Goal: Task Accomplishment & Management: Use online tool/utility

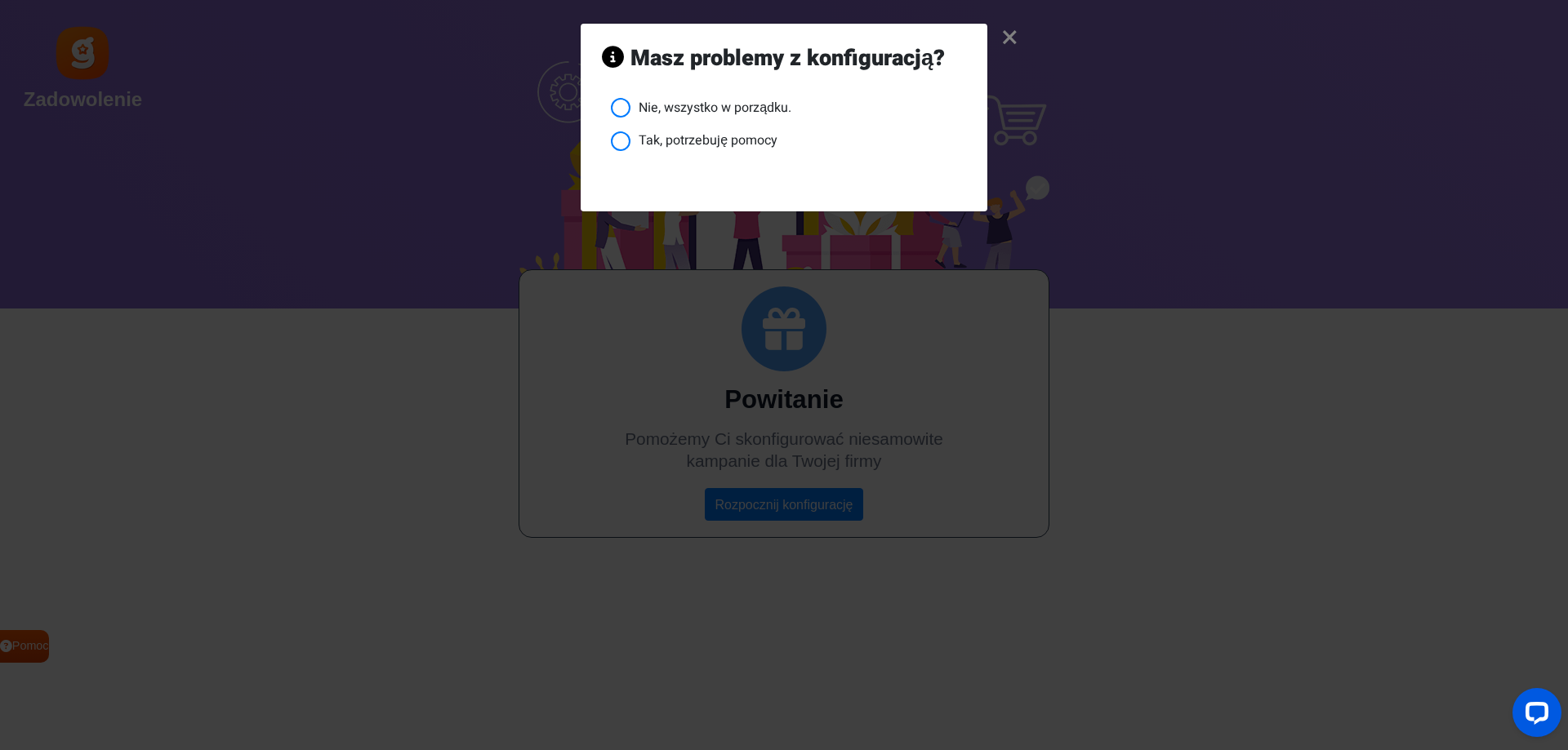
click at [715, 141] on font "Tak, potrzebuję pomocy" at bounding box center [708, 140] width 139 height 20
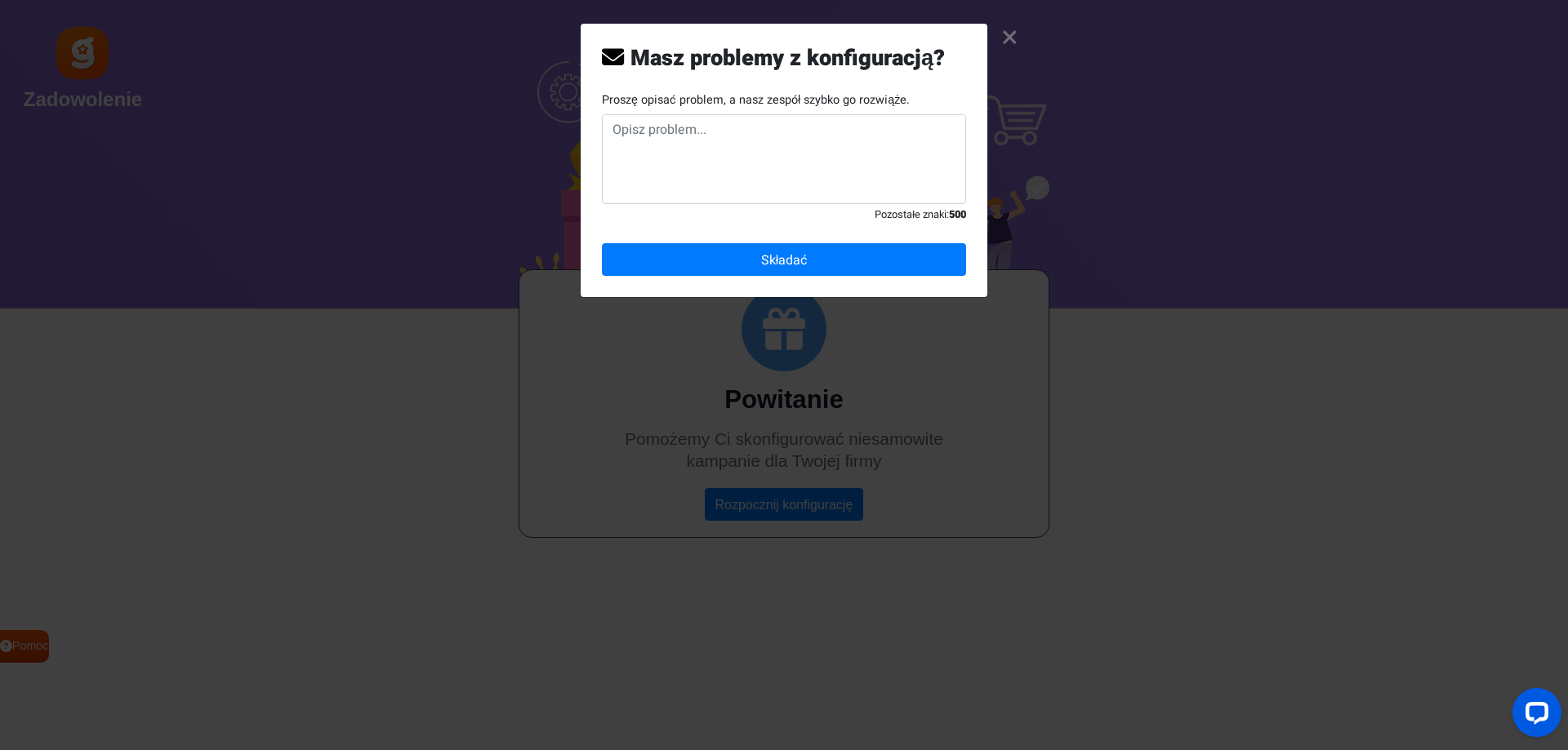
click at [1013, 34] on font "×" at bounding box center [1009, 38] width 17 height 46
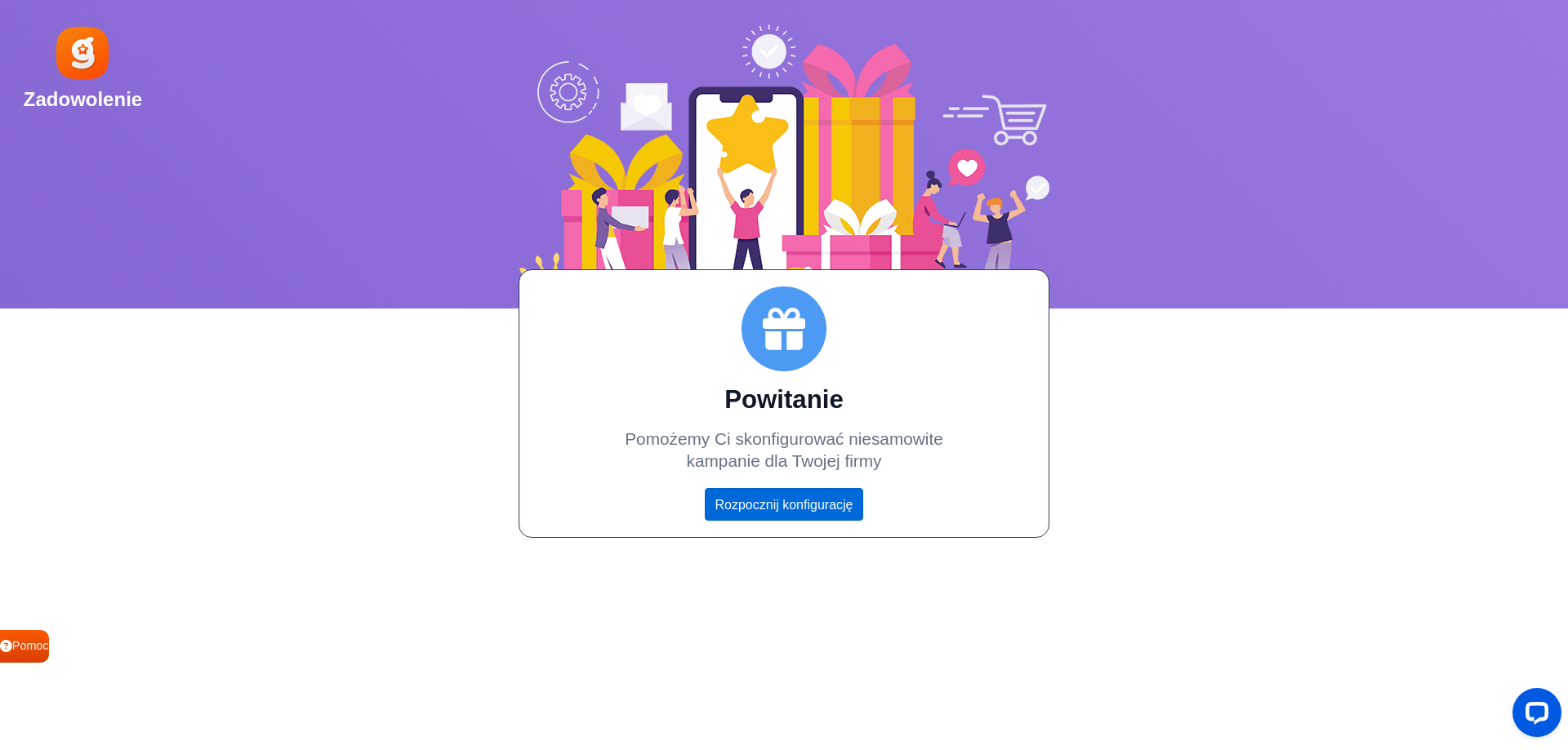
click at [780, 512] on link "Rozpocznij konfigurację" at bounding box center [785, 504] width 160 height 32
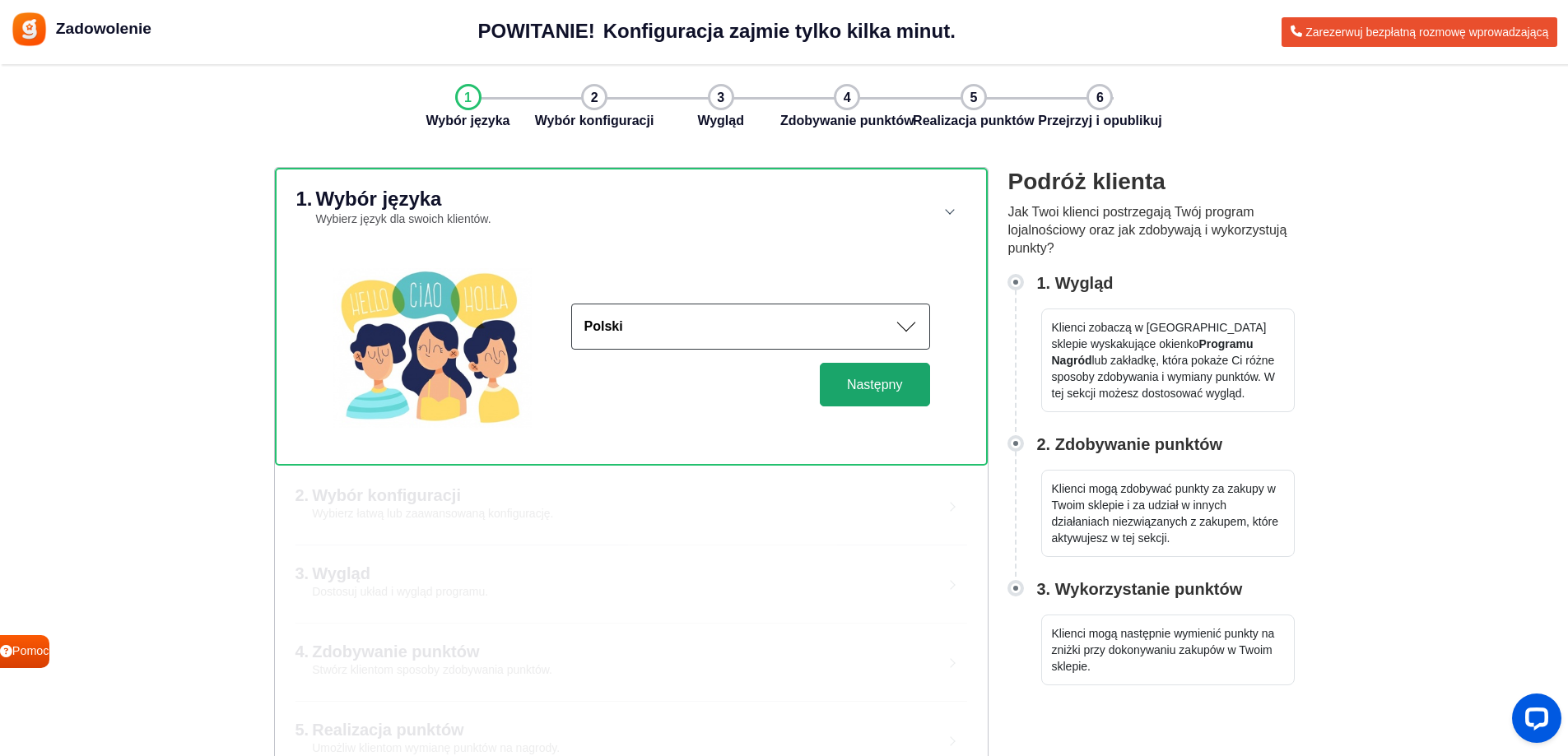
click at [907, 391] on button "Następny" at bounding box center [874, 385] width 111 height 44
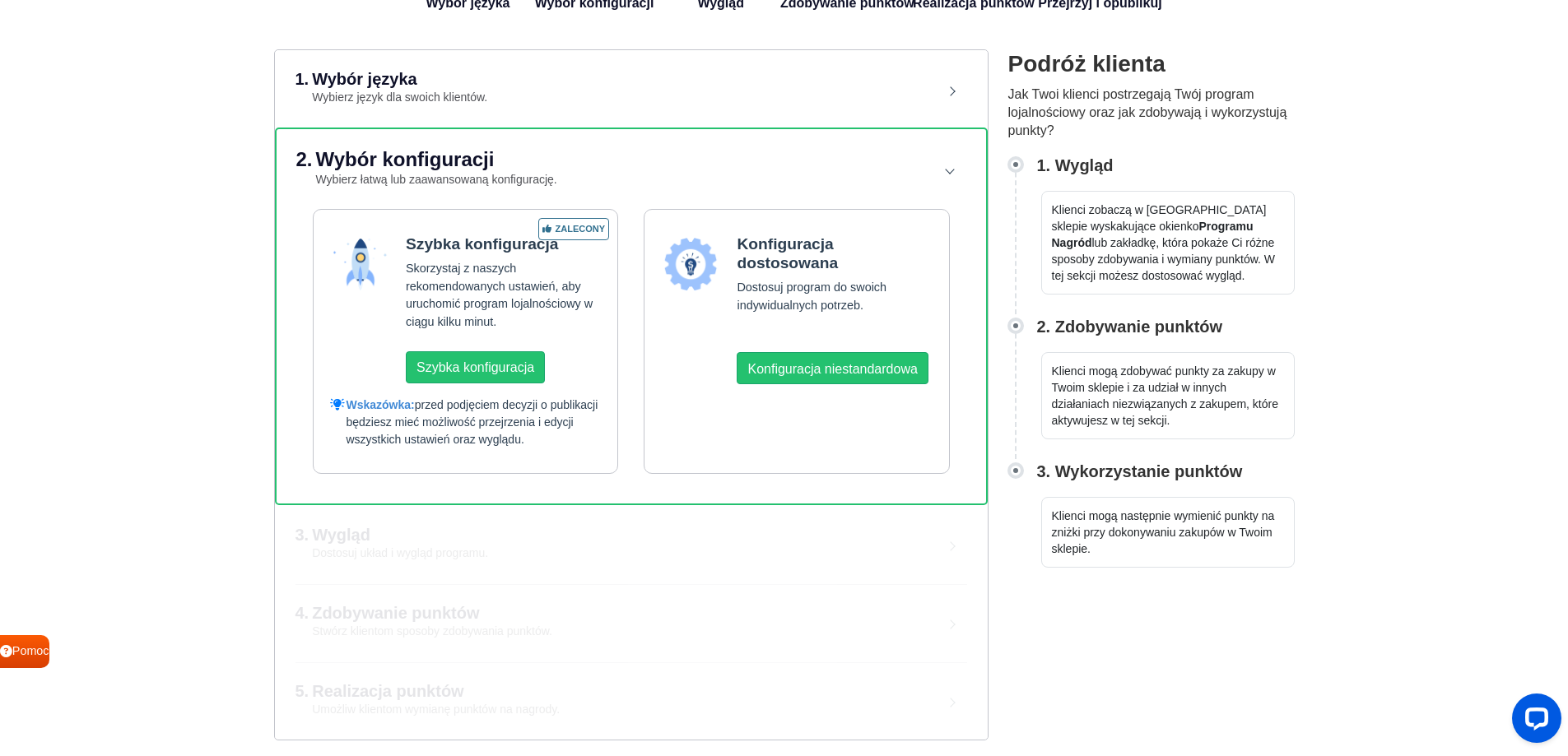
scroll to position [118, 0]
click at [792, 363] on font "Konfiguracja niestandardowa" at bounding box center [832, 367] width 169 height 14
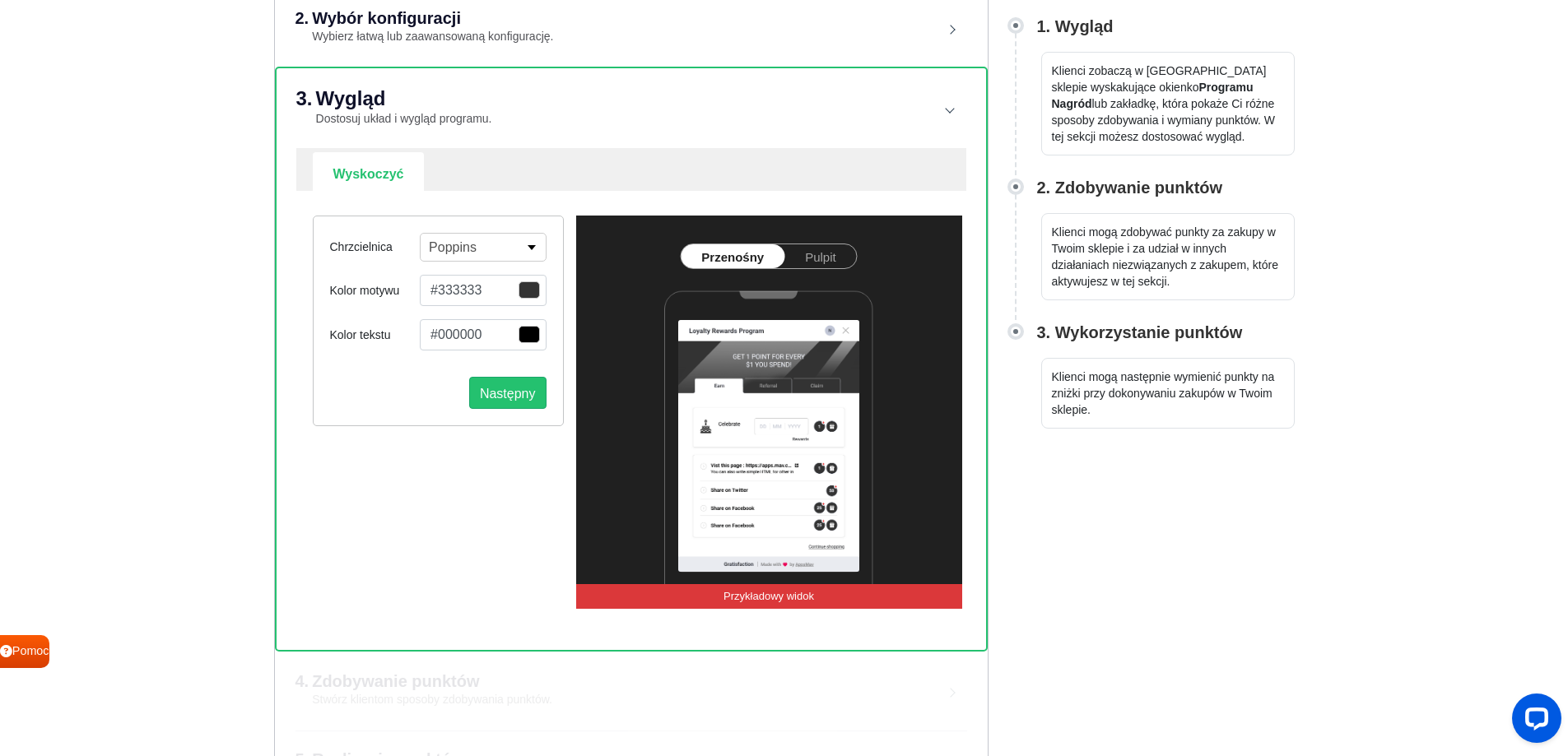
scroll to position [283, 0]
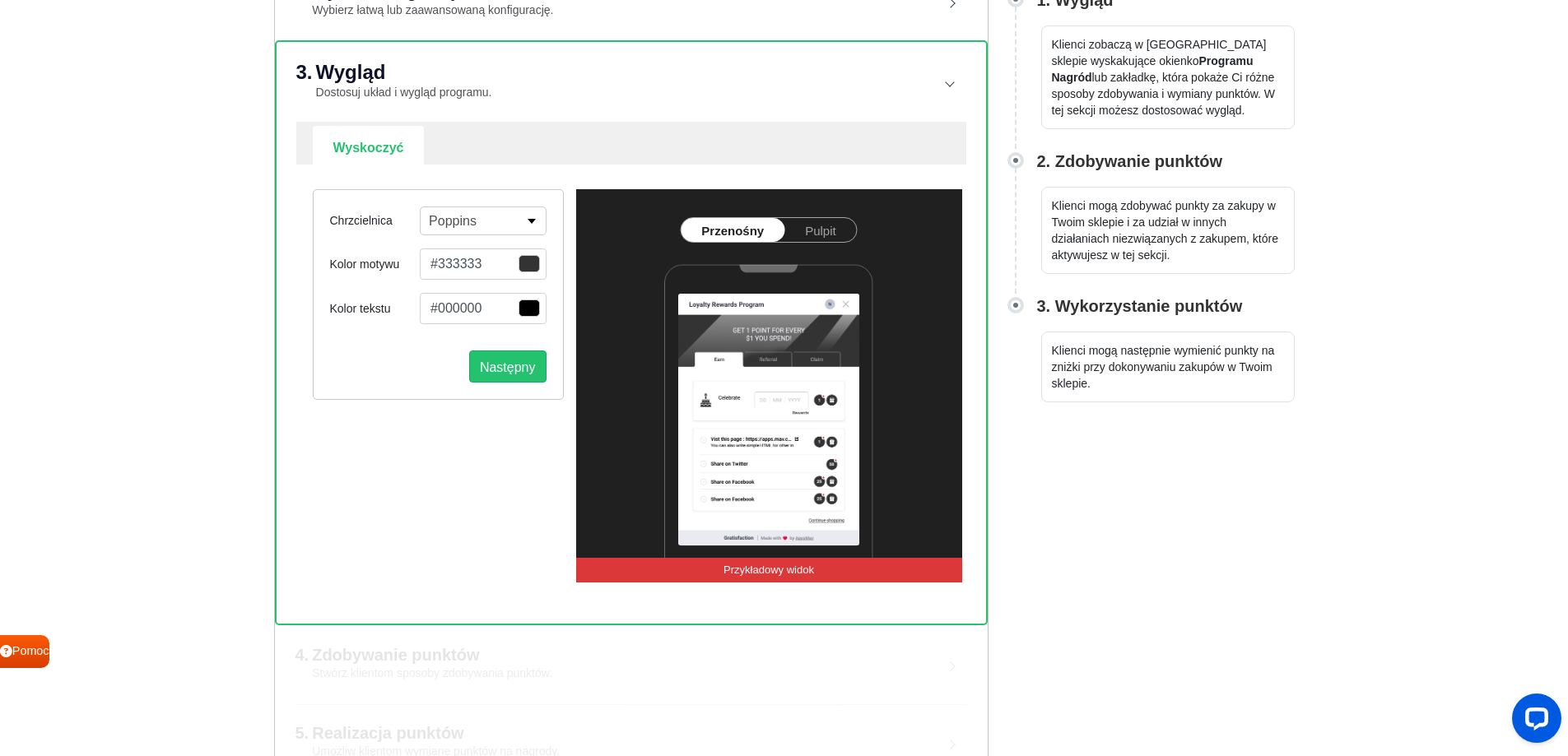
click at [478, 219] on button "Poppins" at bounding box center [483, 220] width 126 height 28
click at [829, 228] on font "Pulpit" at bounding box center [820, 231] width 31 height 14
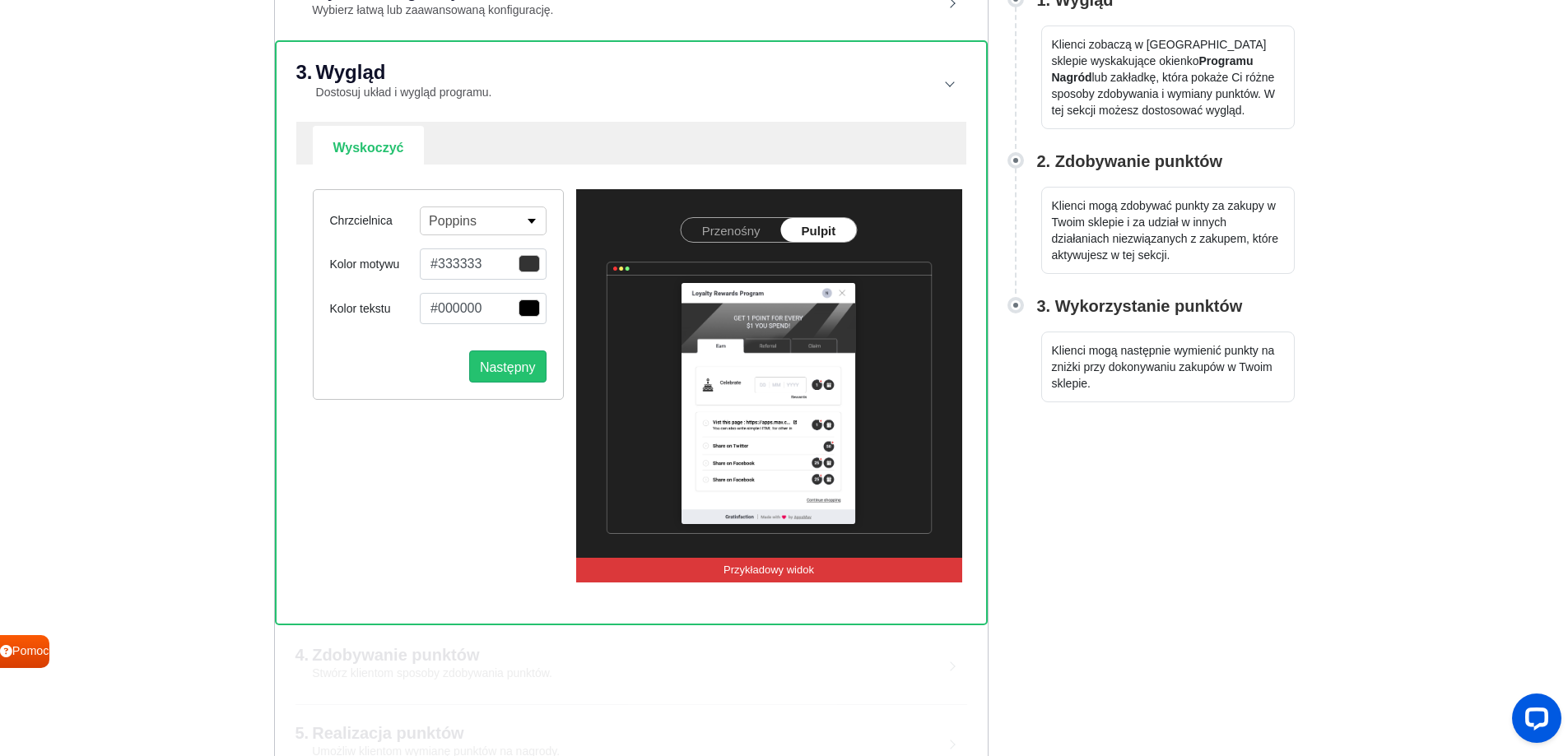
scroll to position [143, 0]
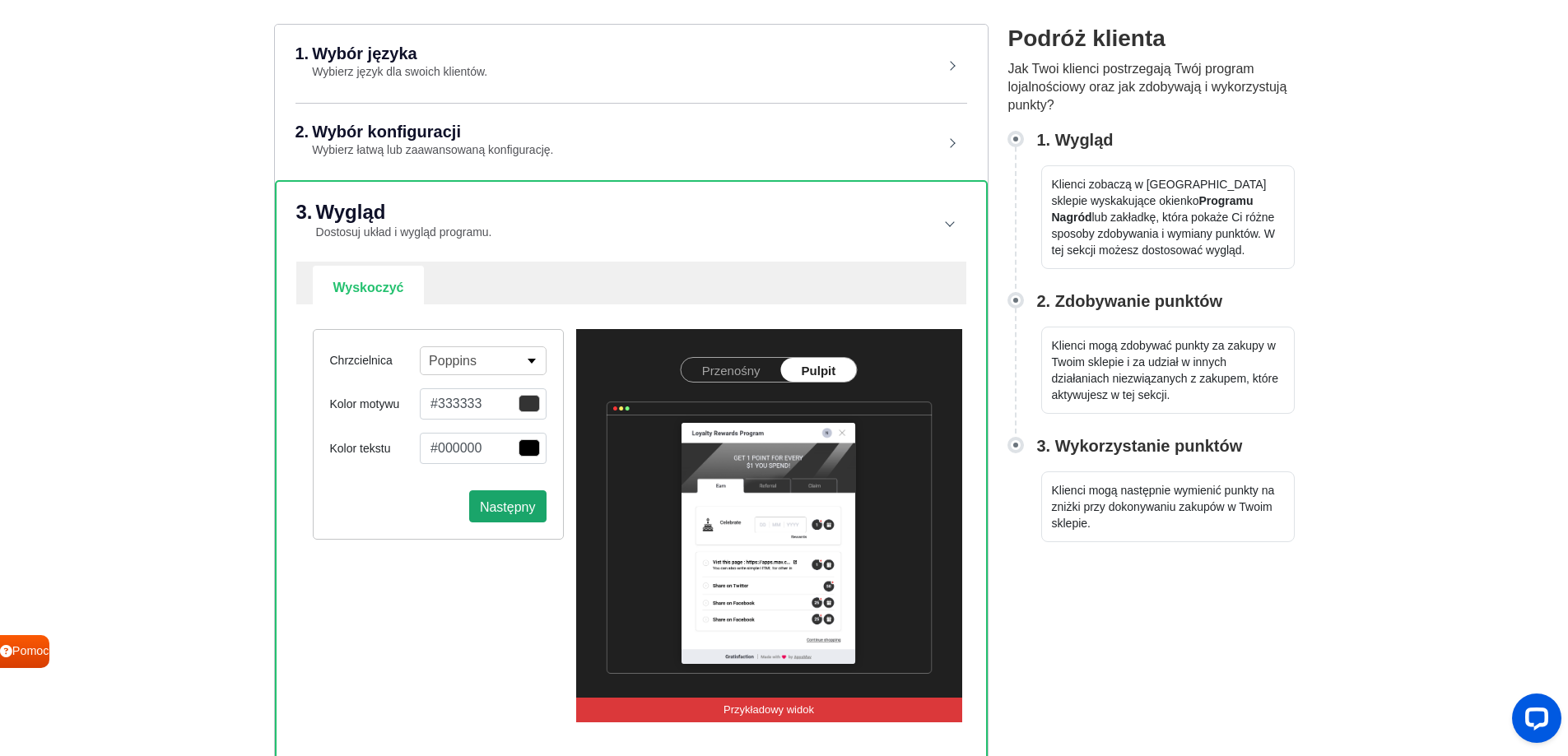
click at [500, 507] on font "Następny" at bounding box center [507, 506] width 56 height 14
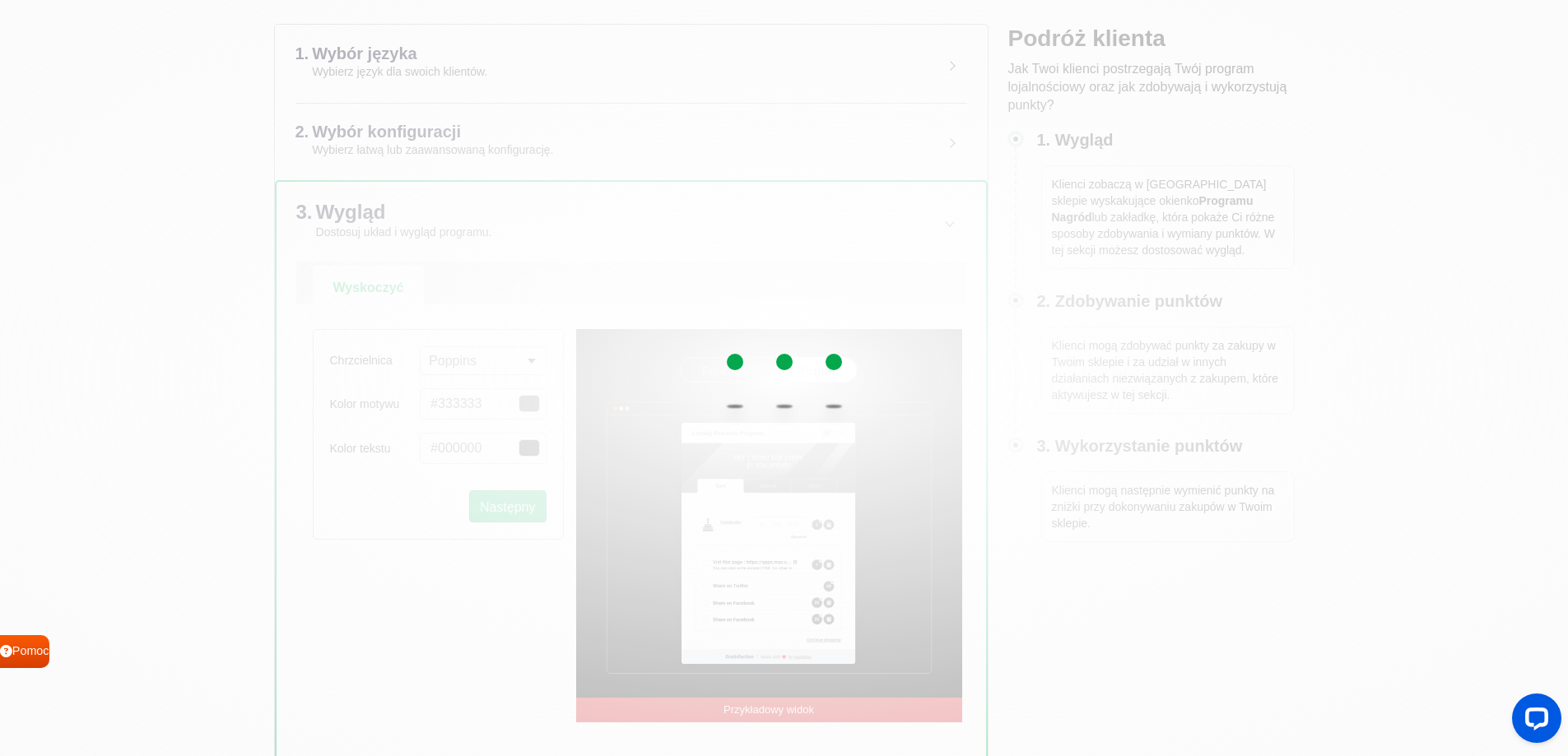
select select "right"
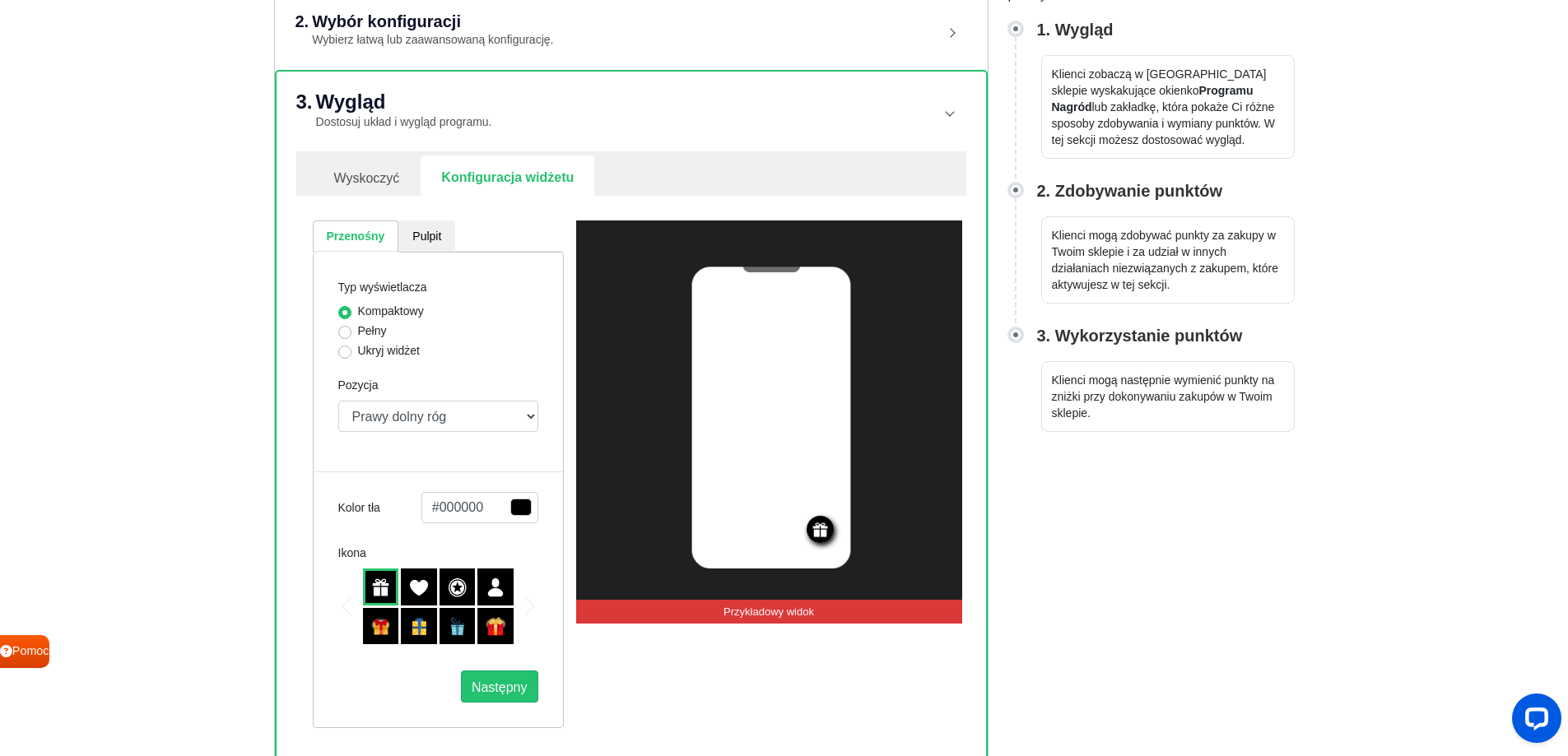
scroll to position [308, 0]
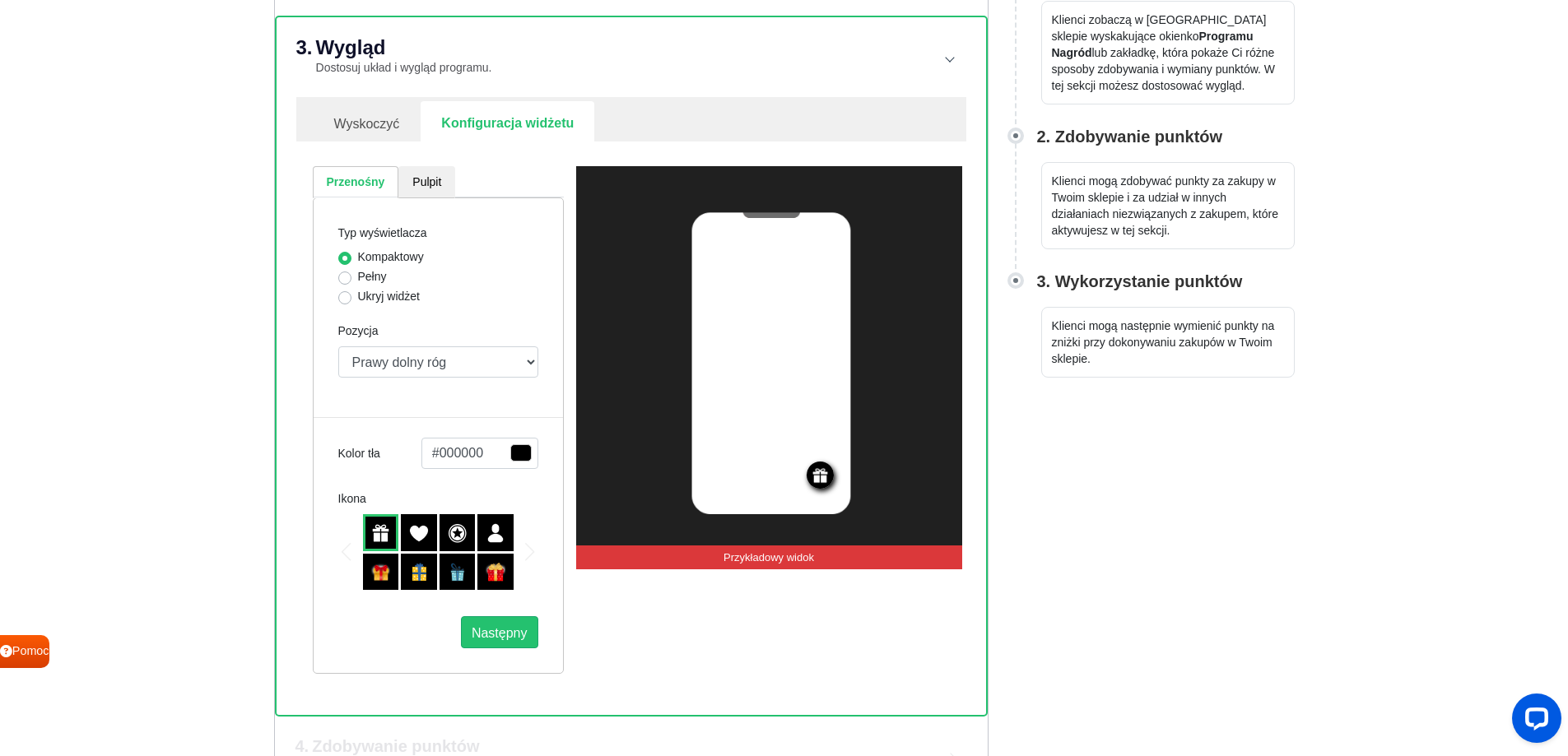
click at [364, 277] on font "Pełny" at bounding box center [372, 276] width 28 height 13
click at [351, 277] on input "Pełny" at bounding box center [345, 276] width 13 height 16
radio input "true"
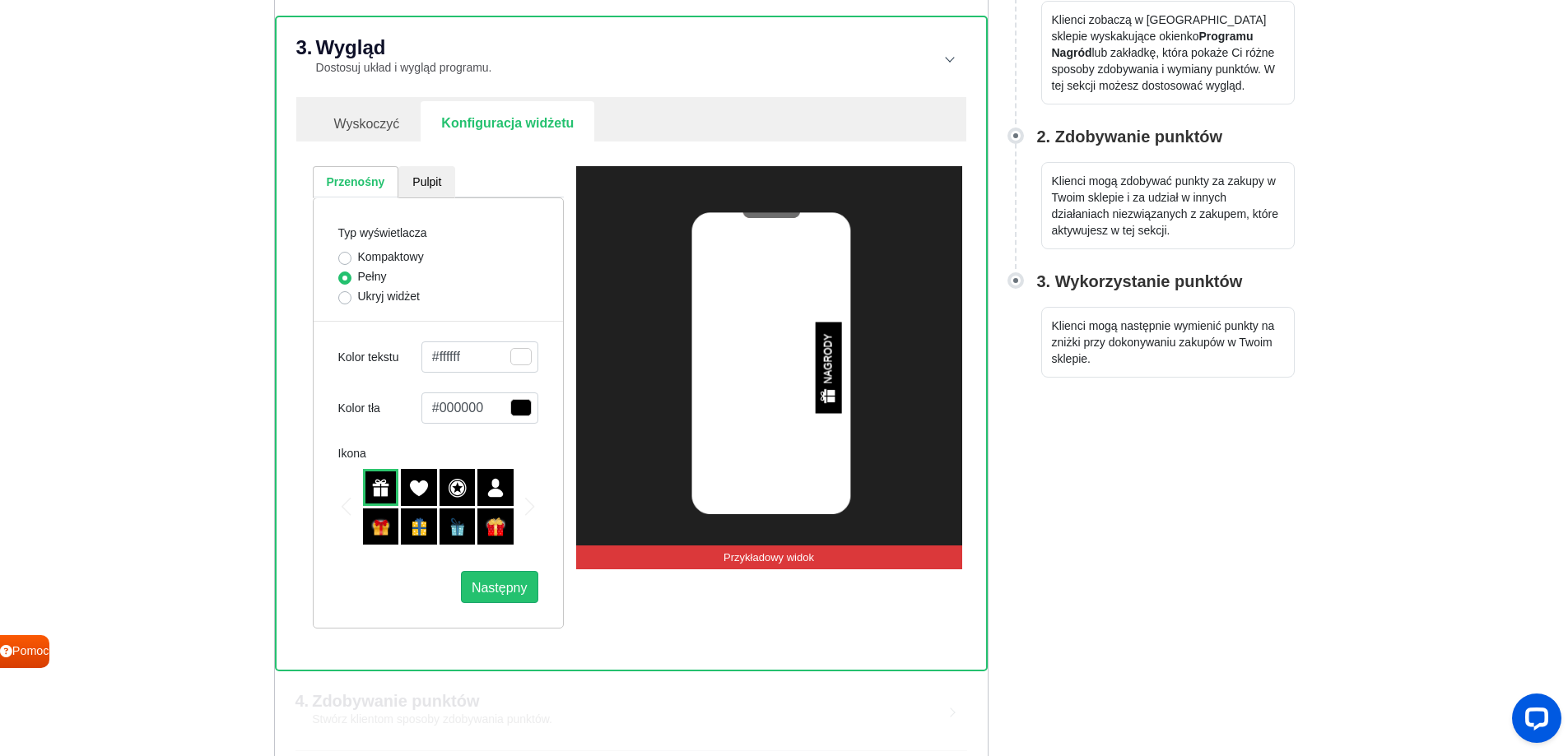
click at [374, 294] on font "Ukryj widżet" at bounding box center [388, 296] width 62 height 13
click at [387, 295] on font "Ukryj widżet" at bounding box center [388, 296] width 62 height 13
click at [385, 260] on font "Kompaktowy" at bounding box center [391, 256] width 66 height 13
click at [351, 260] on input "Kompaktowy" at bounding box center [345, 256] width 13 height 16
radio input "true"
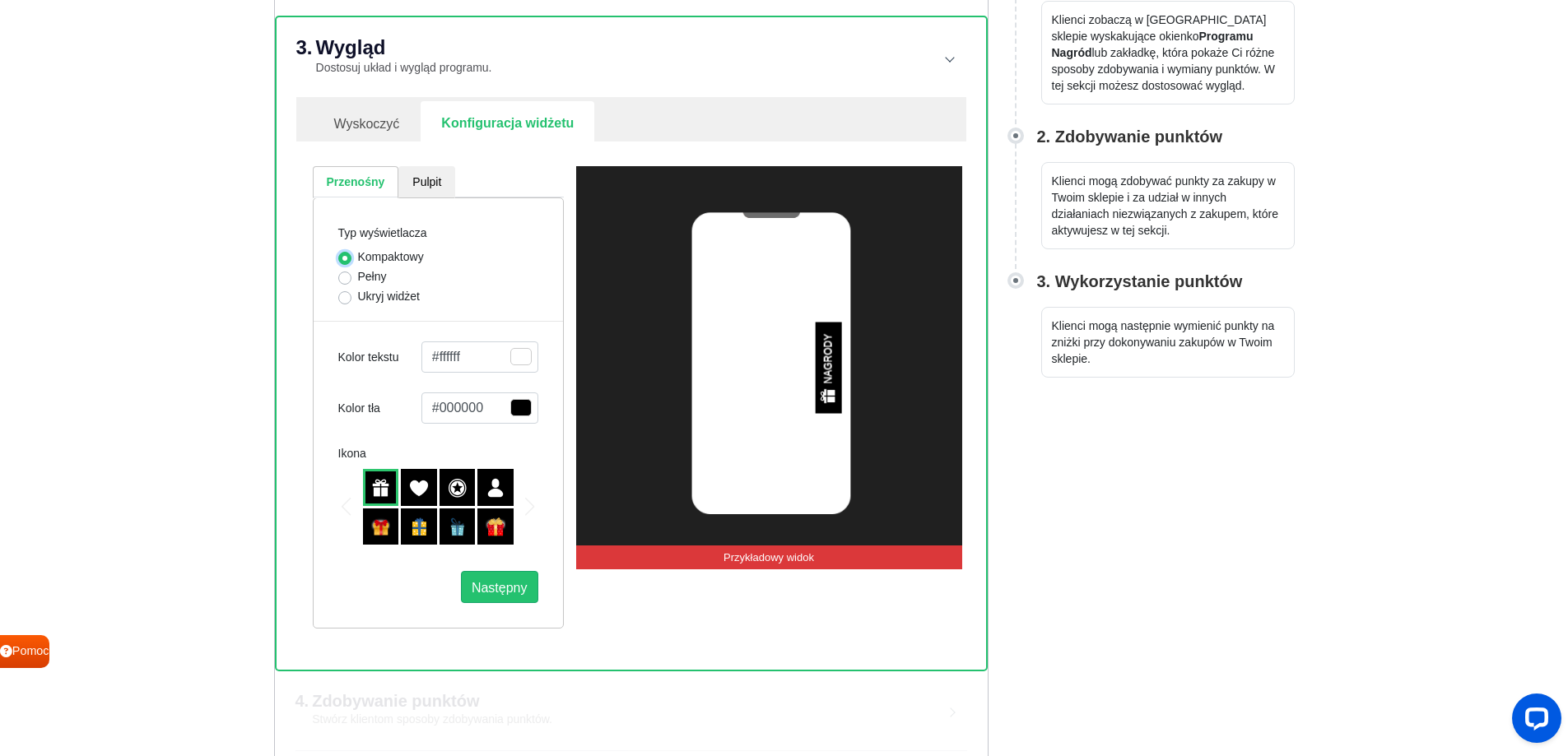
select select "right"
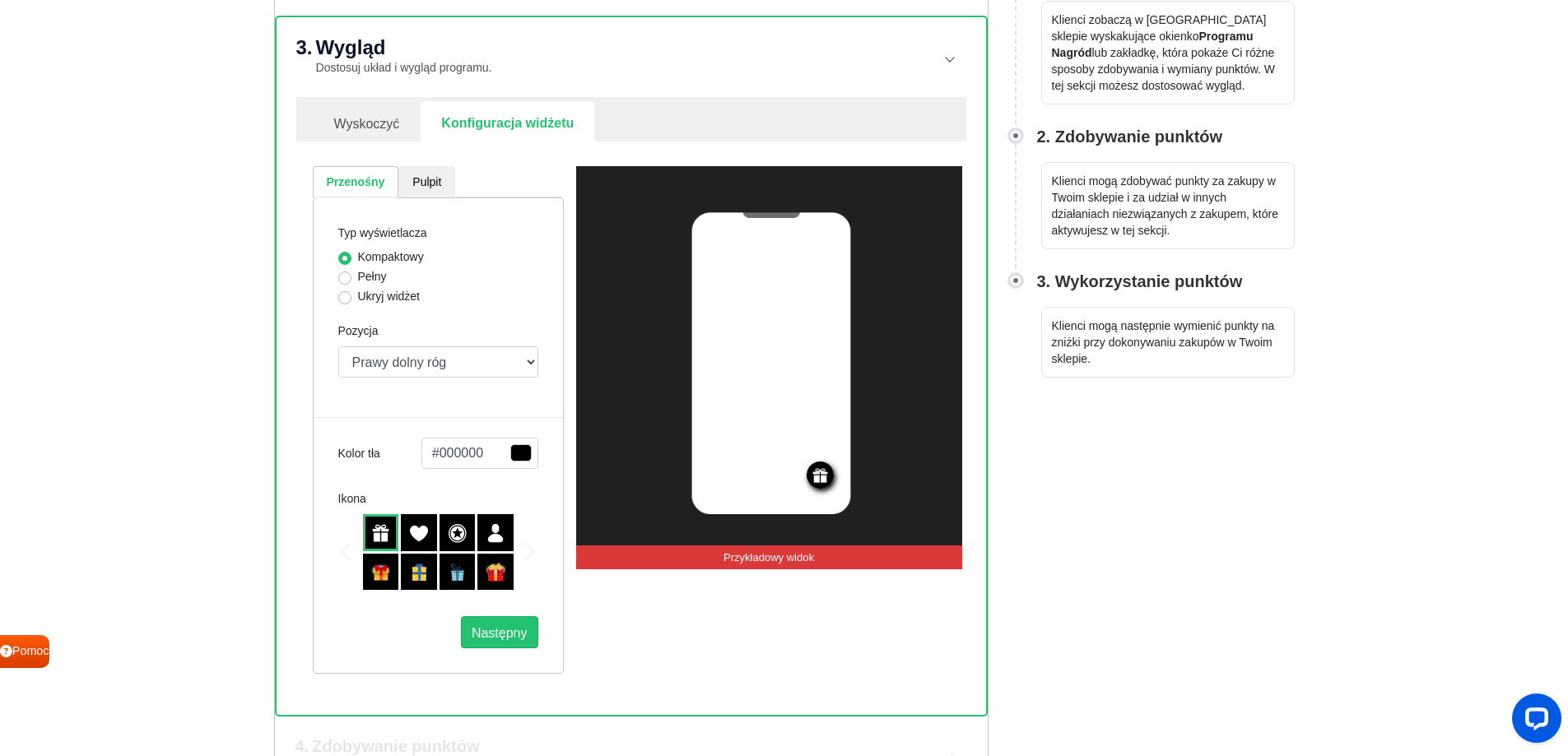
click at [372, 280] on font "Pełny" at bounding box center [372, 276] width 28 height 13
click at [351, 280] on input "Pełny" at bounding box center [345, 276] width 13 height 16
radio input "true"
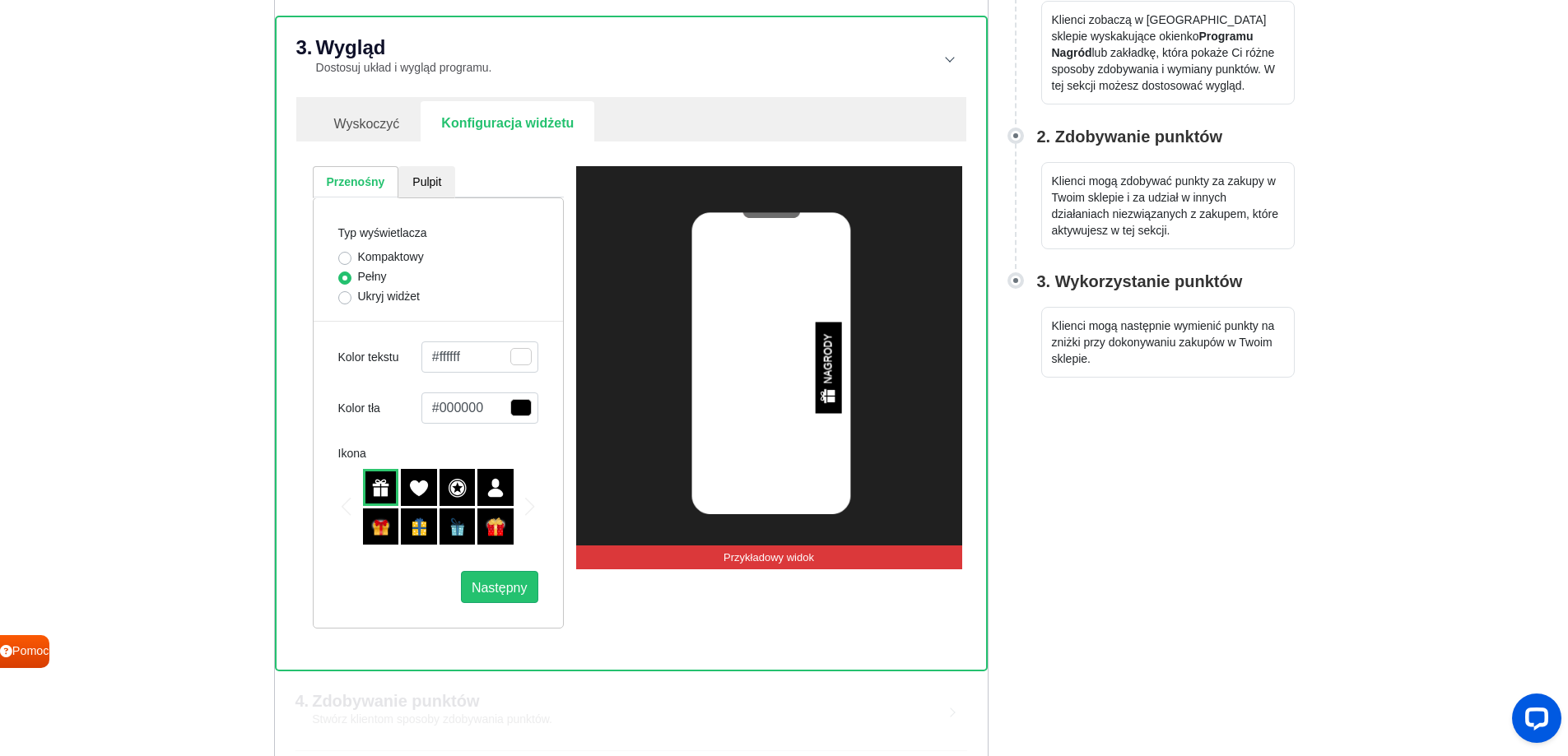
click at [395, 297] on font "Ukryj widżet" at bounding box center [388, 296] width 62 height 13
click at [351, 297] on input "Ukryj widżet" at bounding box center [345, 295] width 13 height 16
radio input "true"
click at [370, 283] on font "Pełny" at bounding box center [372, 276] width 28 height 13
click at [351, 283] on input "Pełny" at bounding box center [345, 276] width 13 height 16
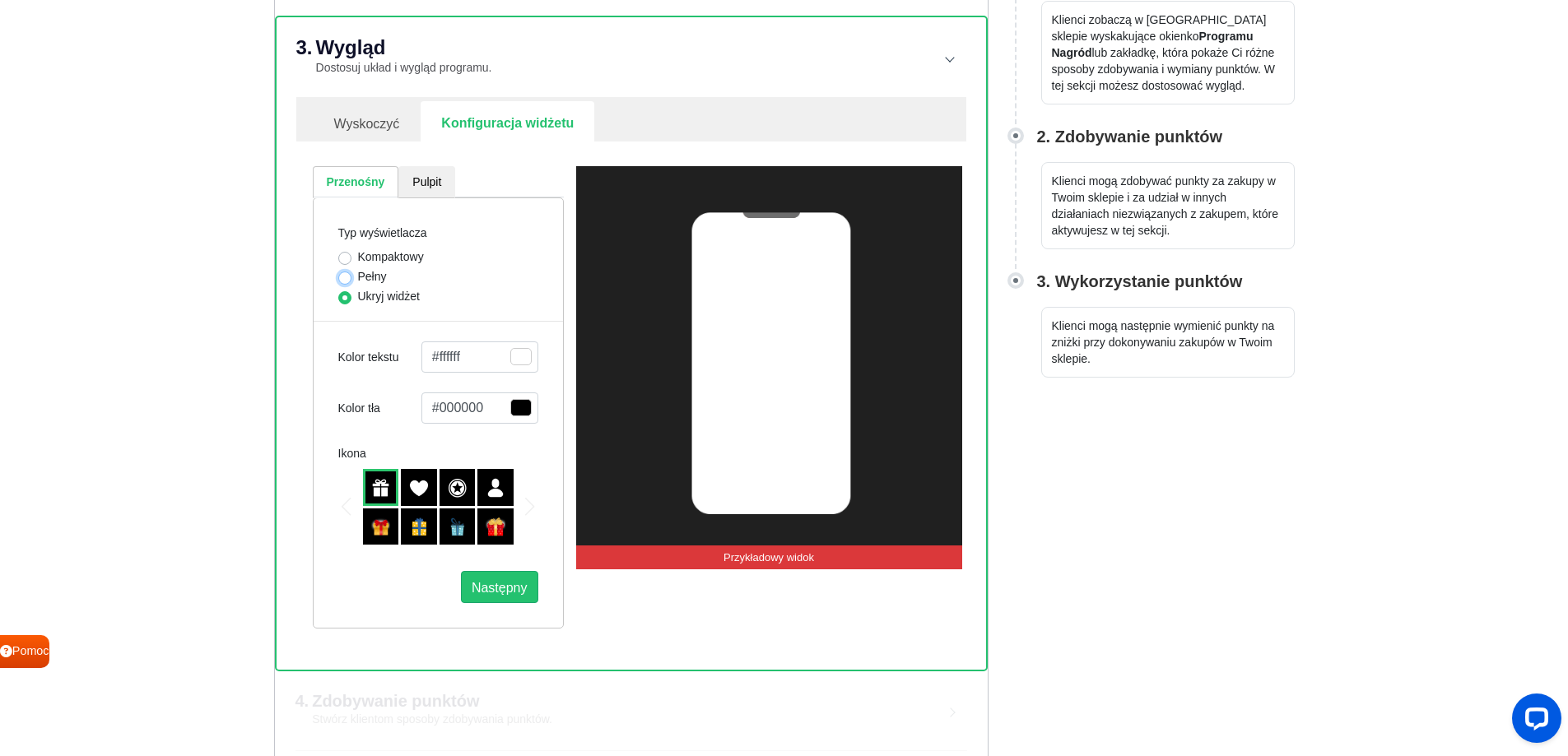
radio input "true"
click at [375, 255] on font "Kompaktowy" at bounding box center [391, 256] width 66 height 13
click at [351, 255] on input "Kompaktowy" at bounding box center [345, 256] width 13 height 16
radio input "true"
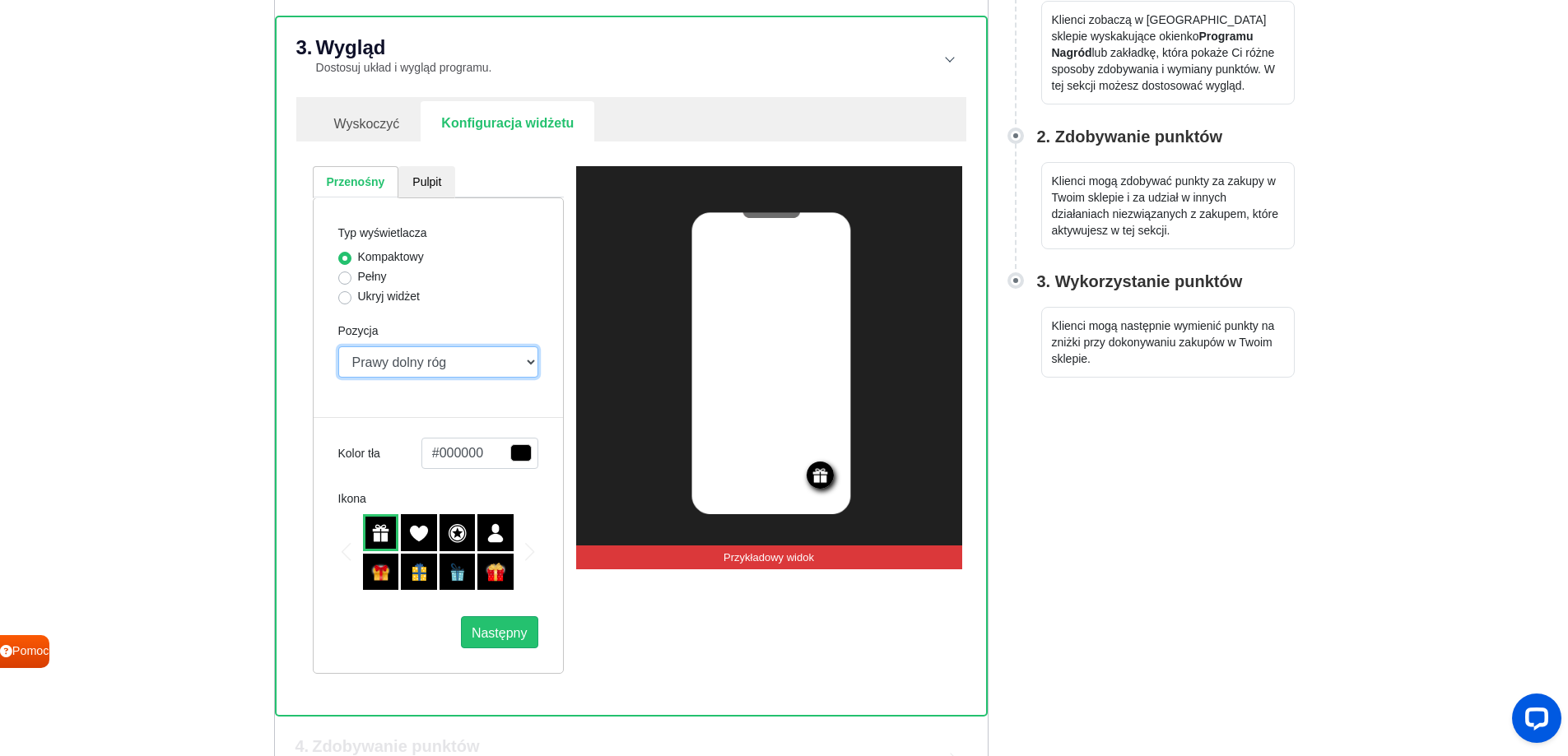
click at [388, 368] on select "Prawy górny róg Lewy górny róg Górny środek Prawy dolny róg Lewy dolny róg Dół …" at bounding box center [438, 361] width 200 height 31
select select "left"
click at [339, 346] on select "Prawy górny róg Lewy górny róg Górny środek Prawy dolny róg Lewy dolny róg Dół …" at bounding box center [438, 361] width 200 height 31
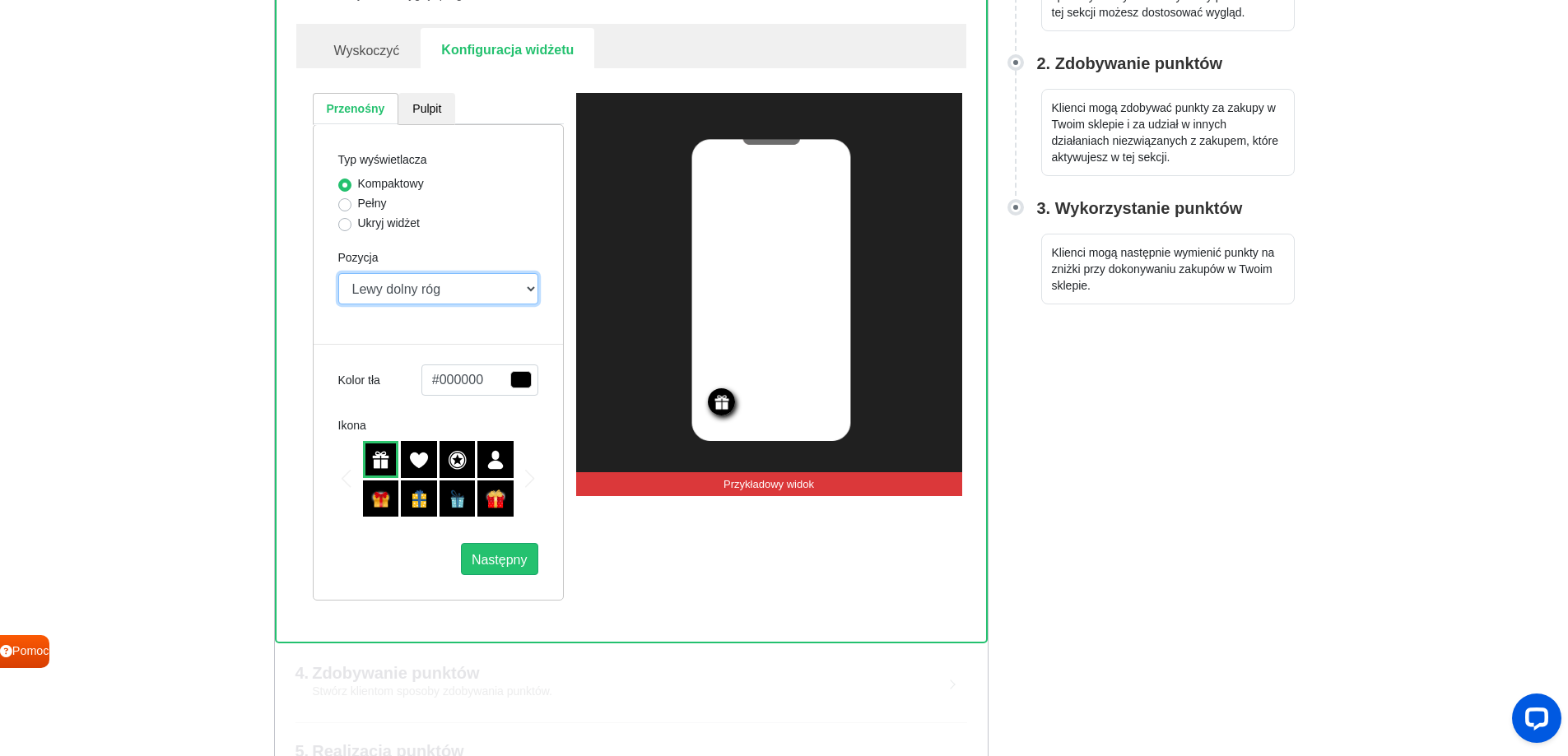
scroll to position [390, 0]
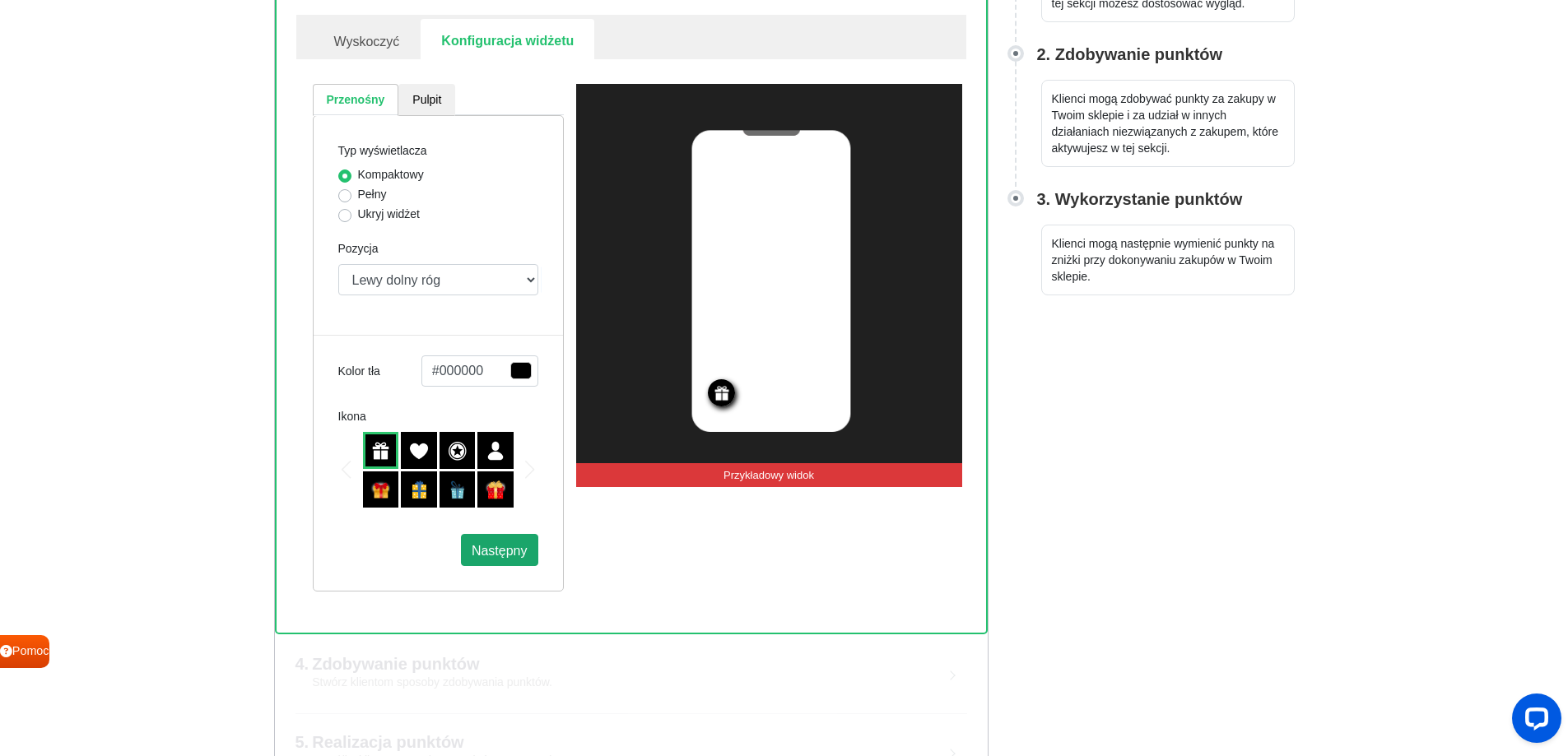
click at [499, 551] on font "Następny" at bounding box center [499, 550] width 56 height 14
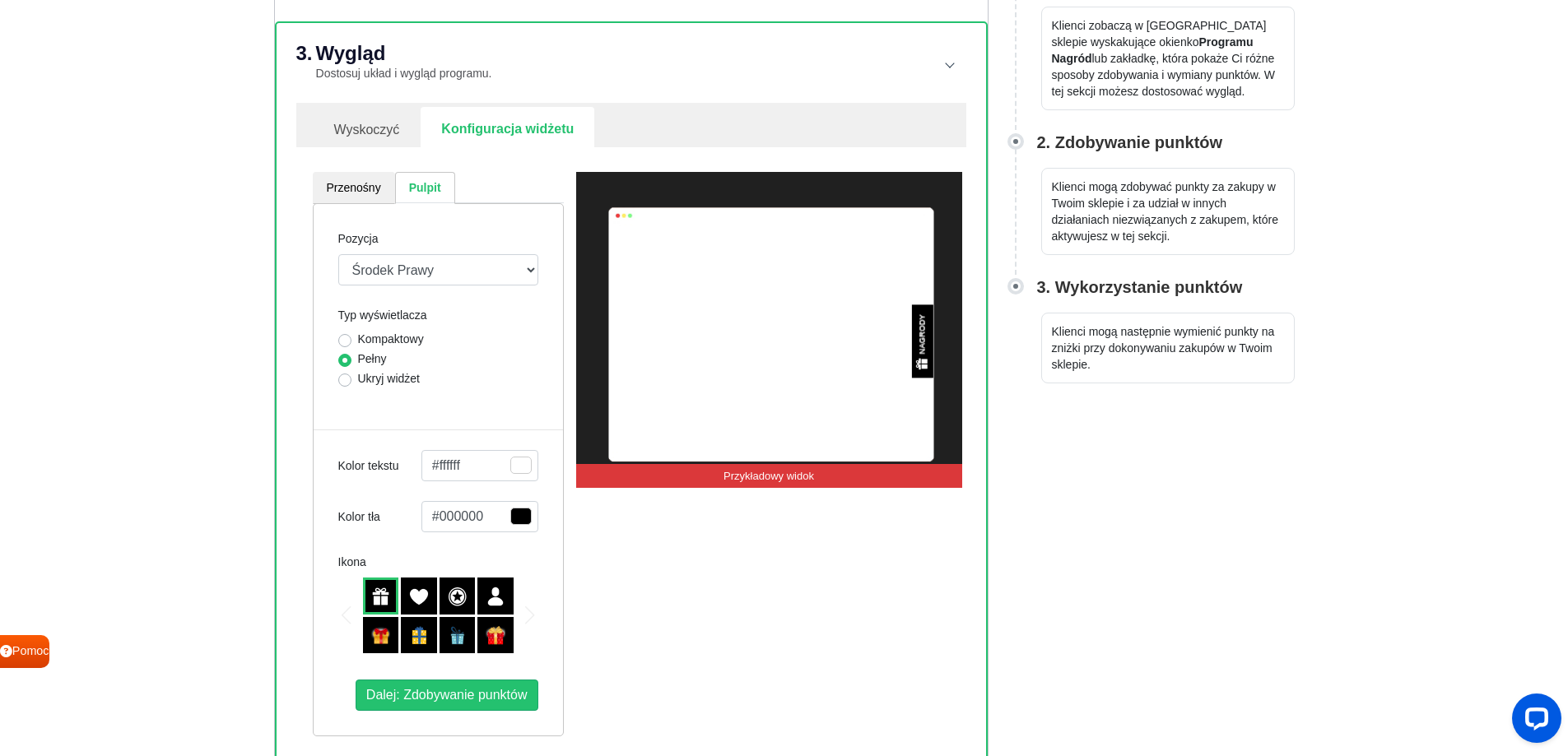
scroll to position [308, 0]
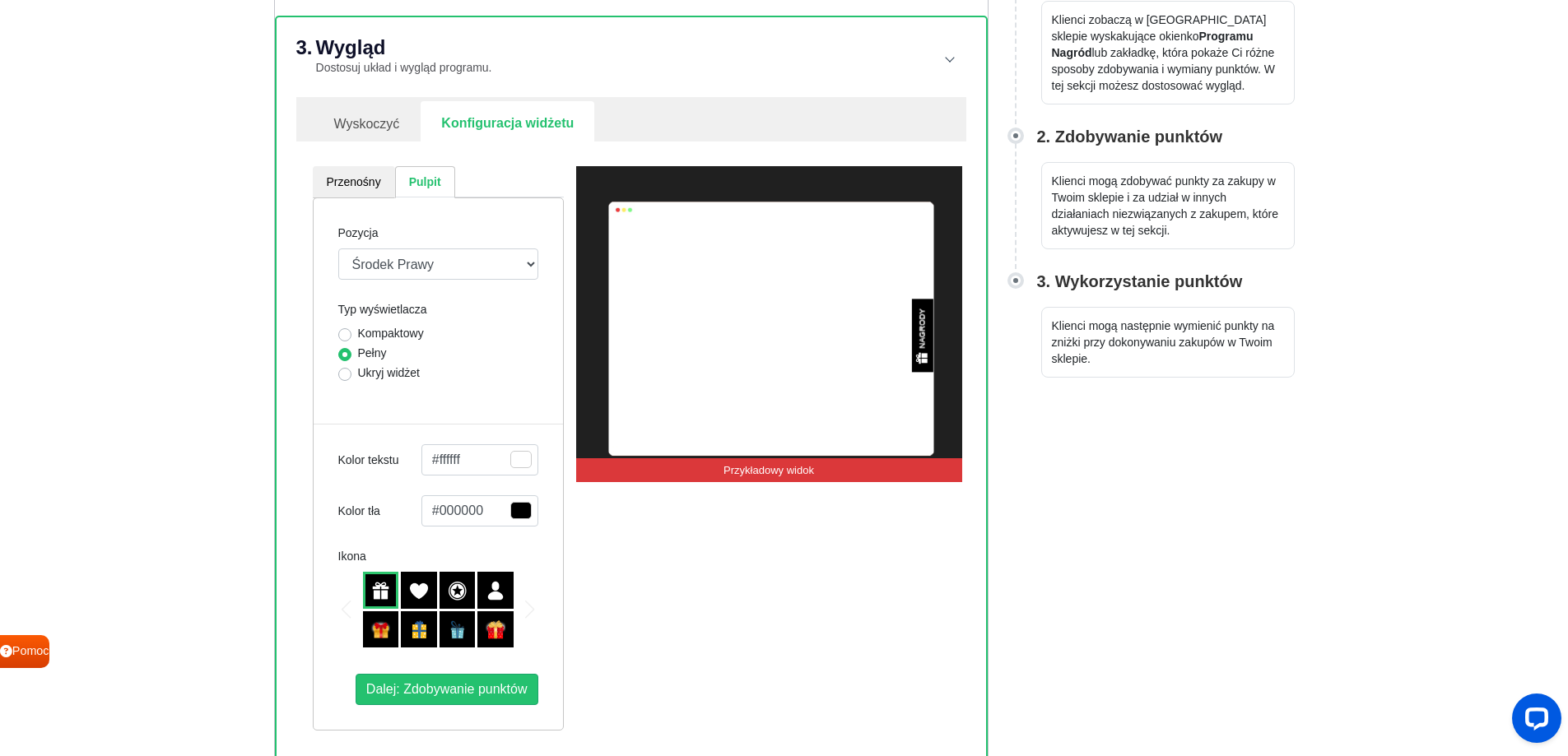
click at [386, 335] on font "Kompaktowy" at bounding box center [391, 333] width 66 height 13
click at [351, 335] on input "Kompaktowy" at bounding box center [345, 333] width 13 height 16
radio input "true"
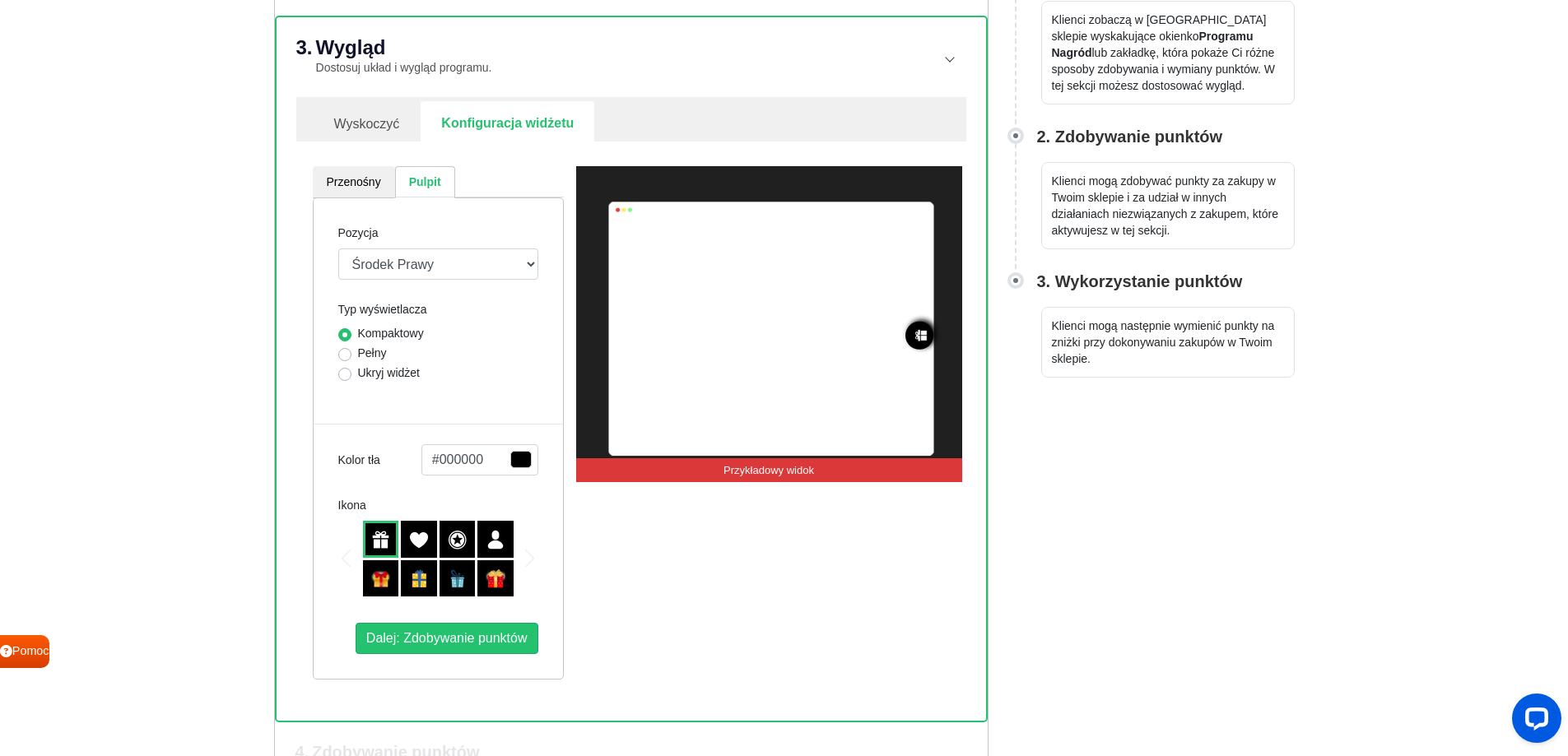
click at [378, 366] on font "Ukryj widżet" at bounding box center [388, 373] width 62 height 13
click at [351, 366] on input "Ukryj widżet" at bounding box center [345, 372] width 13 height 16
radio input "true"
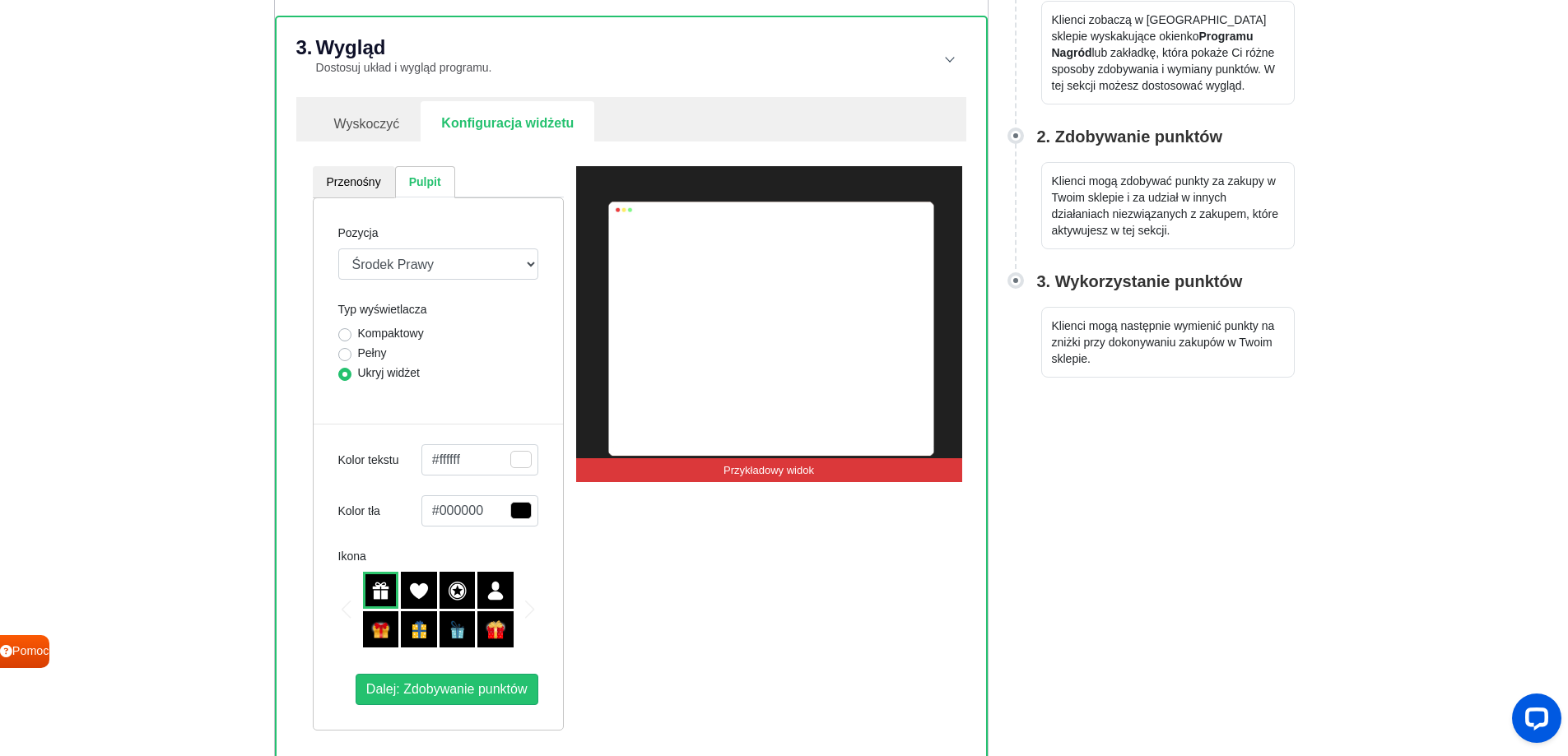
click at [366, 350] on font "Pełny" at bounding box center [372, 353] width 28 height 13
click at [351, 350] on input "Pełny" at bounding box center [345, 352] width 13 height 16
radio input "true"
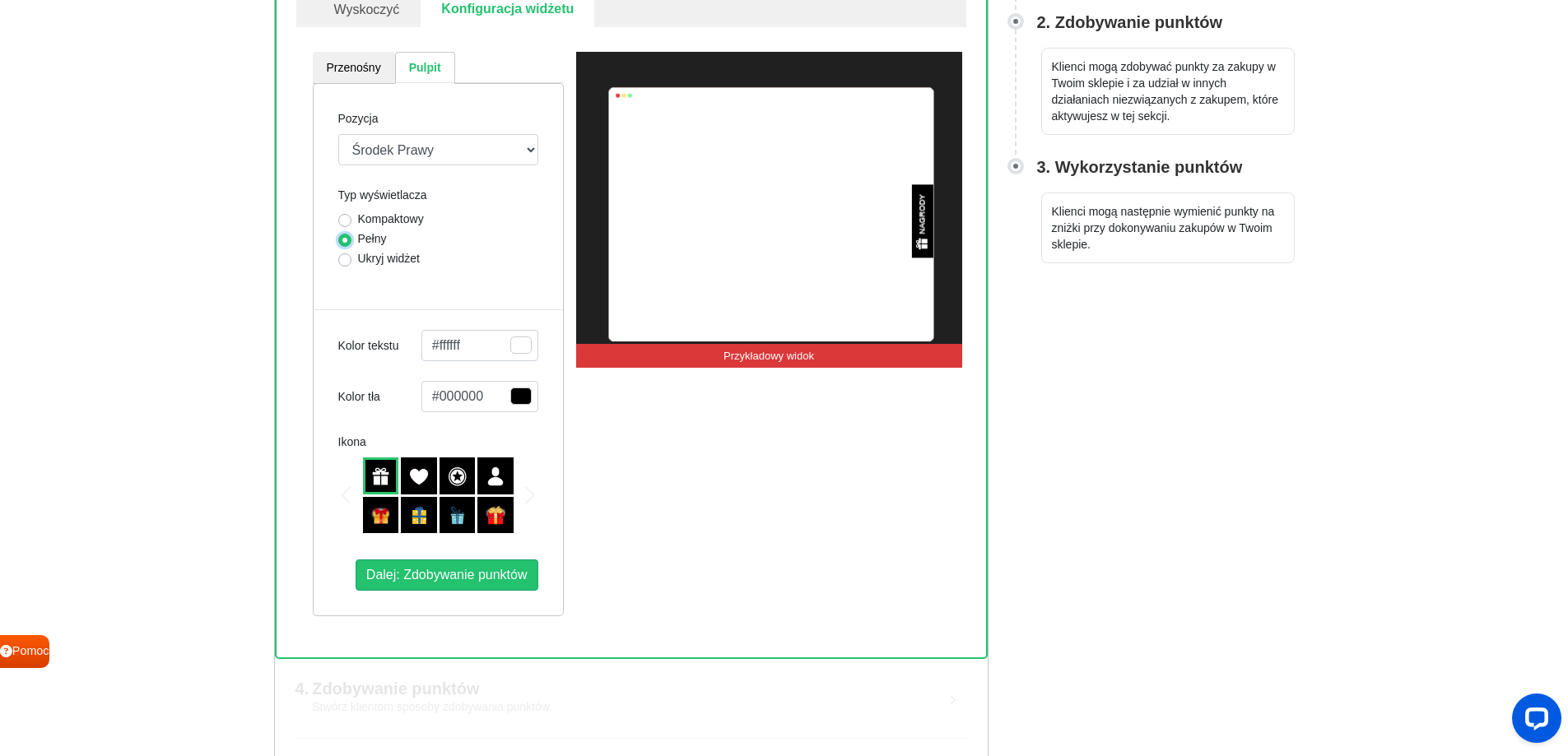
scroll to position [472, 0]
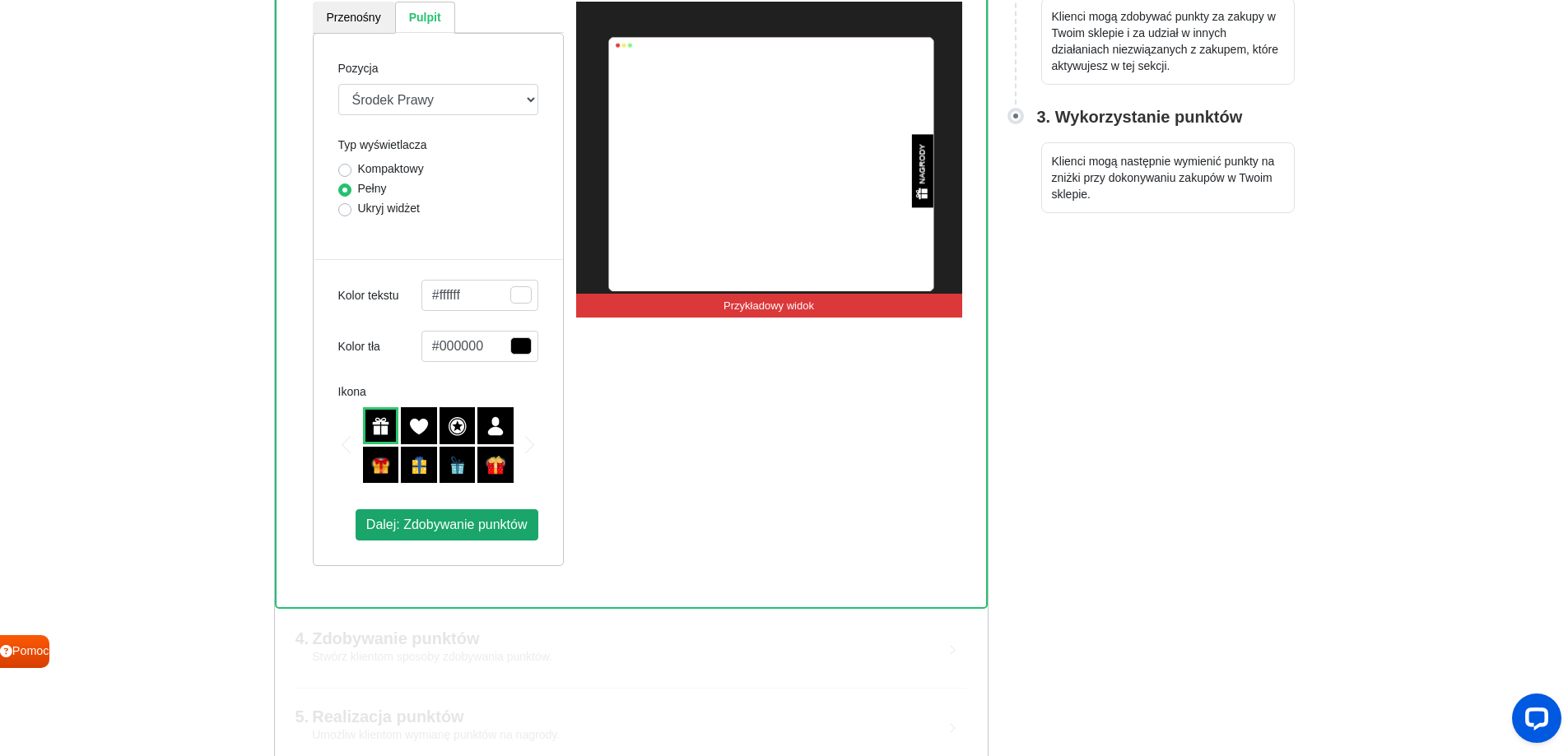
click at [473, 532] on font "Dalej: Zdobywanie punktów" at bounding box center [447, 524] width 161 height 14
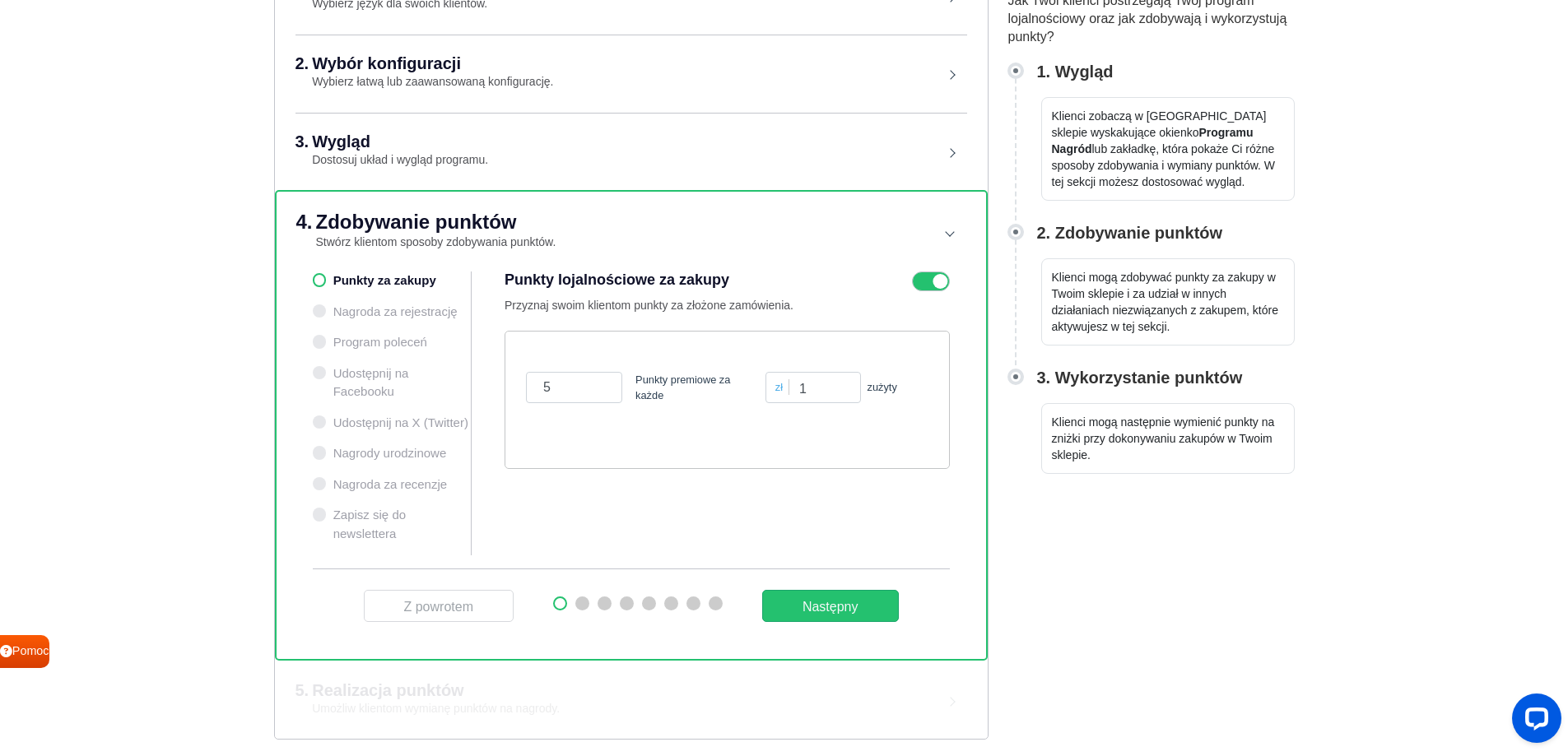
scroll to position [212, 0]
click at [465, 391] on div "Punkty za zakupy Nagroda za rejestrację Program poleceń Udostępnij na Facebooku…" at bounding box center [631, 420] width 637 height 297
drag, startPoint x: 531, startPoint y: 391, endPoint x: 481, endPoint y: 399, distance: 50.6
click at [481, 399] on div "Punkty za zakupy Nagroda za rejestrację Program poleceń Udostępnij na Facebooku…" at bounding box center [631, 420] width 637 height 297
type input "1"
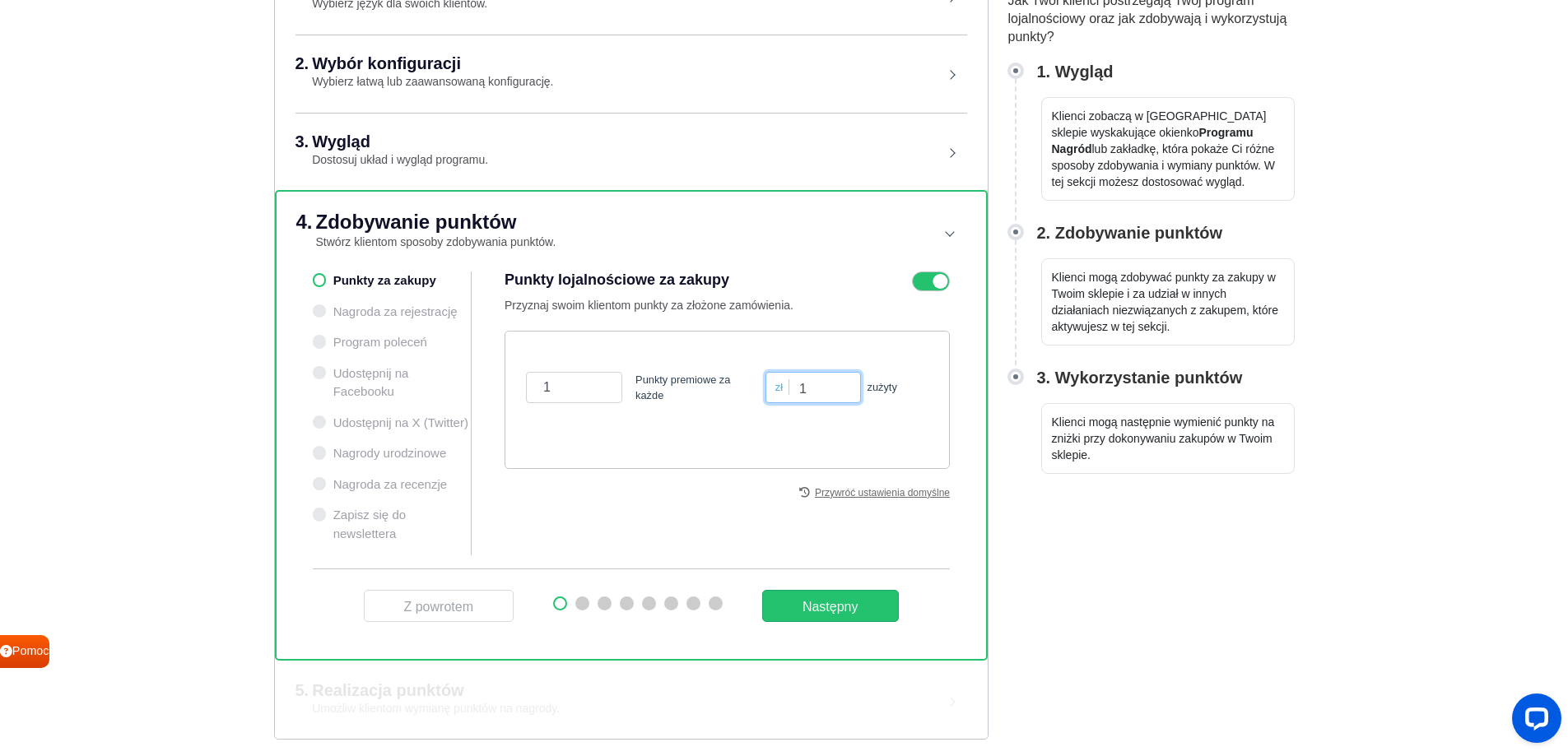
click at [724, 401] on div "1 Punkty premiowe za każde zł 1 zużyty" at bounding box center [727, 387] width 411 height 71
click at [591, 386] on input "1" at bounding box center [574, 387] width 97 height 31
click at [826, 388] on input "1" at bounding box center [813, 387] width 95 height 31
click at [838, 605] on font "Następny" at bounding box center [830, 606] width 56 height 14
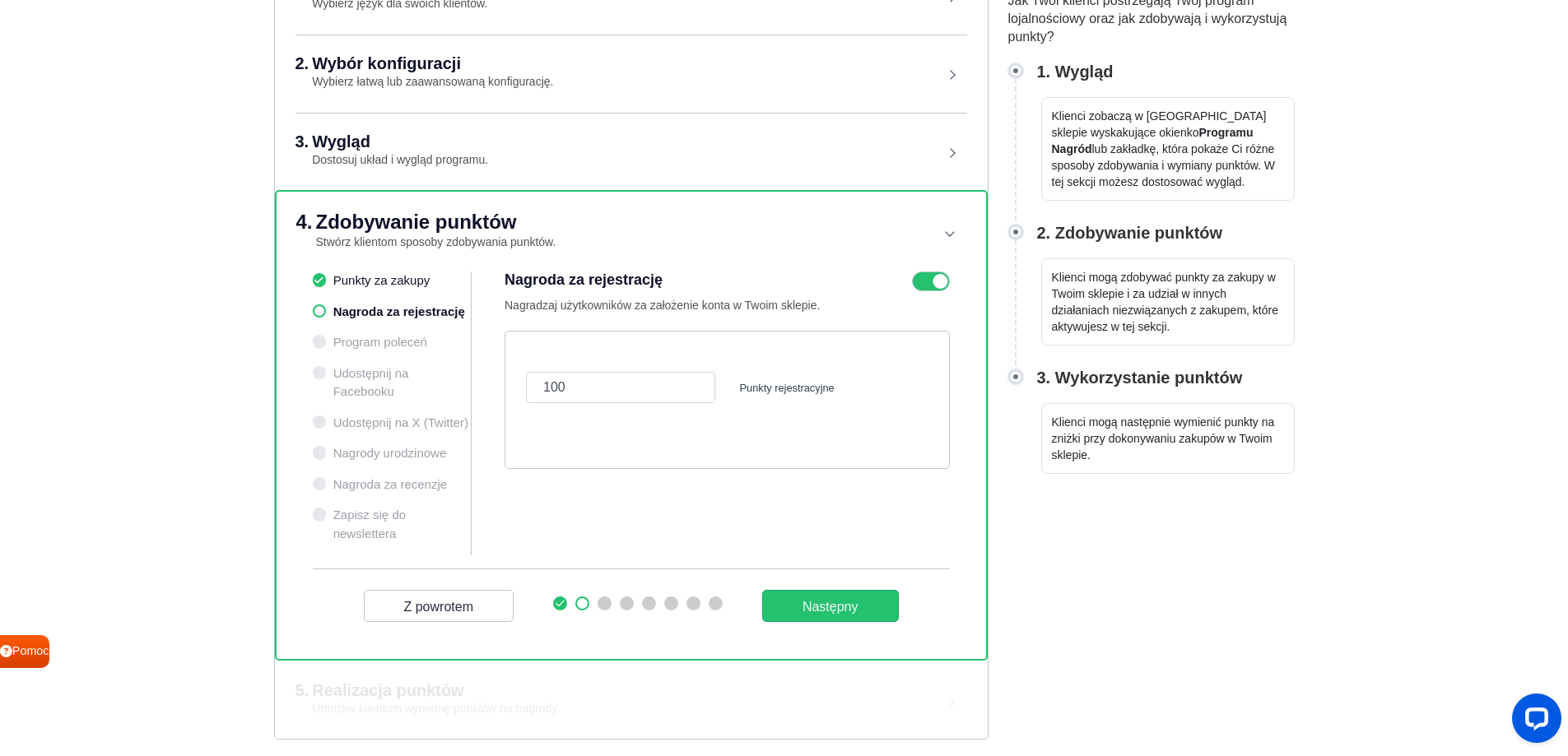
click at [923, 282] on icon at bounding box center [931, 281] width 38 height 20
click at [0, 0] on input "checkbox" at bounding box center [0, 0] width 0 height 0
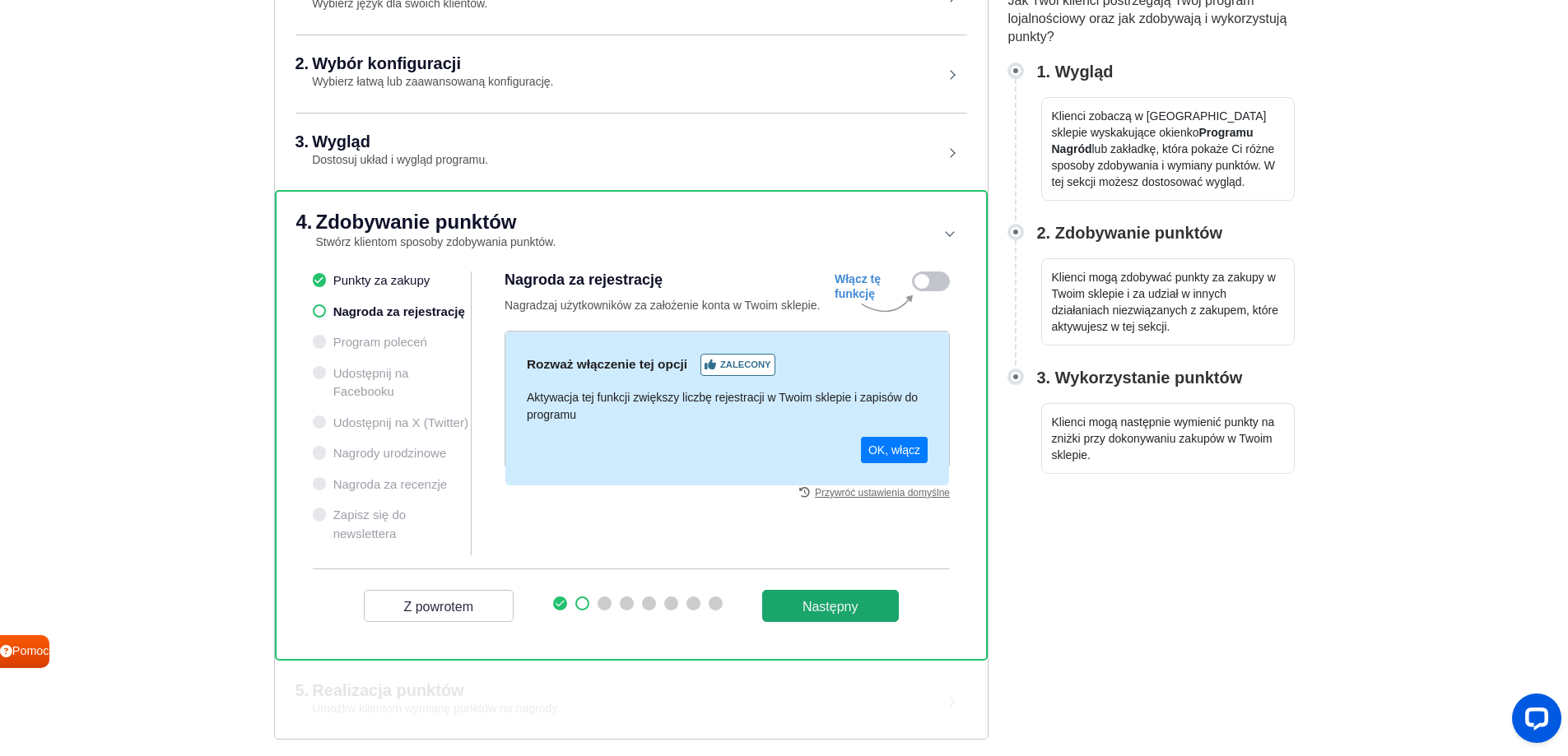
click at [847, 603] on font "Następny" at bounding box center [830, 606] width 56 height 14
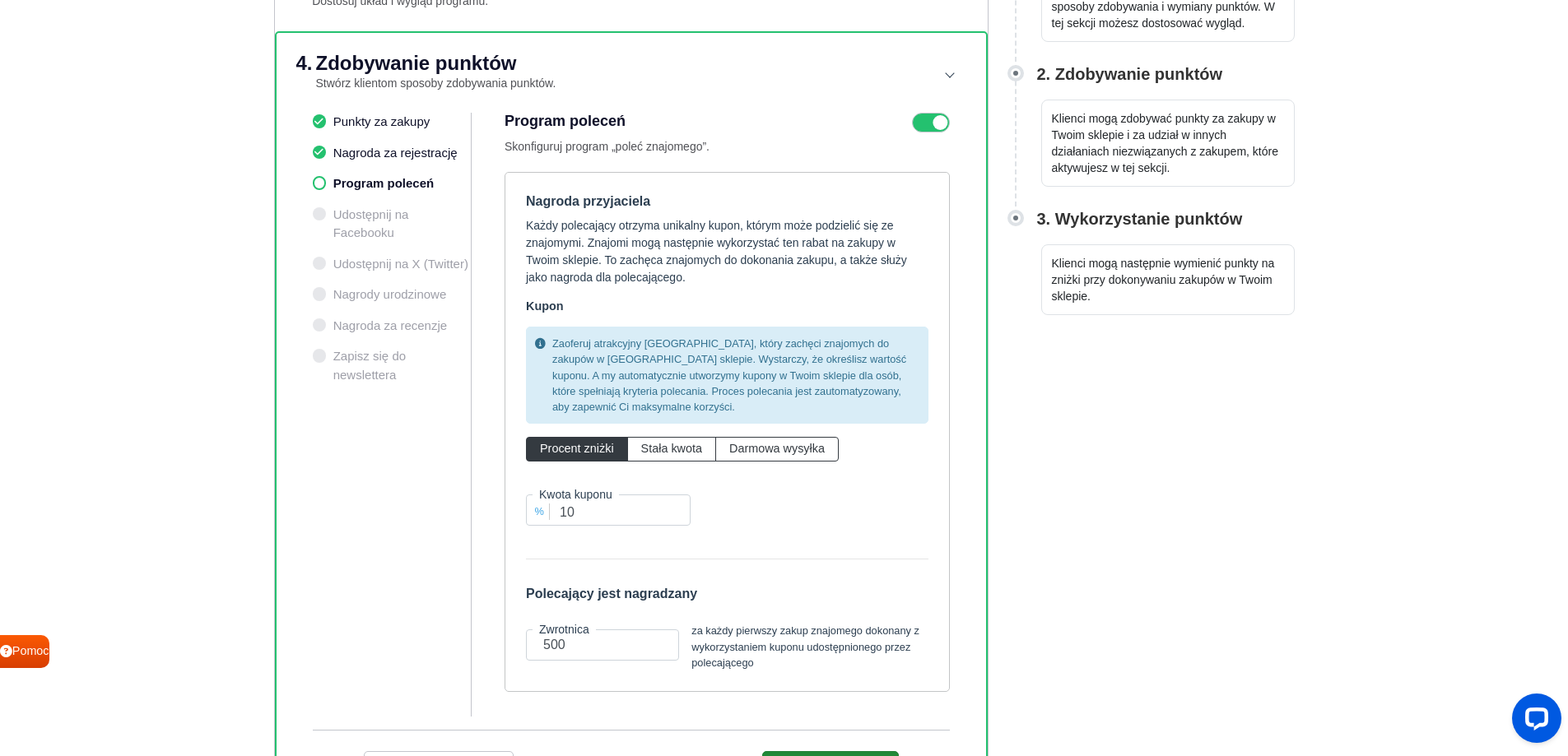
scroll to position [367, 0]
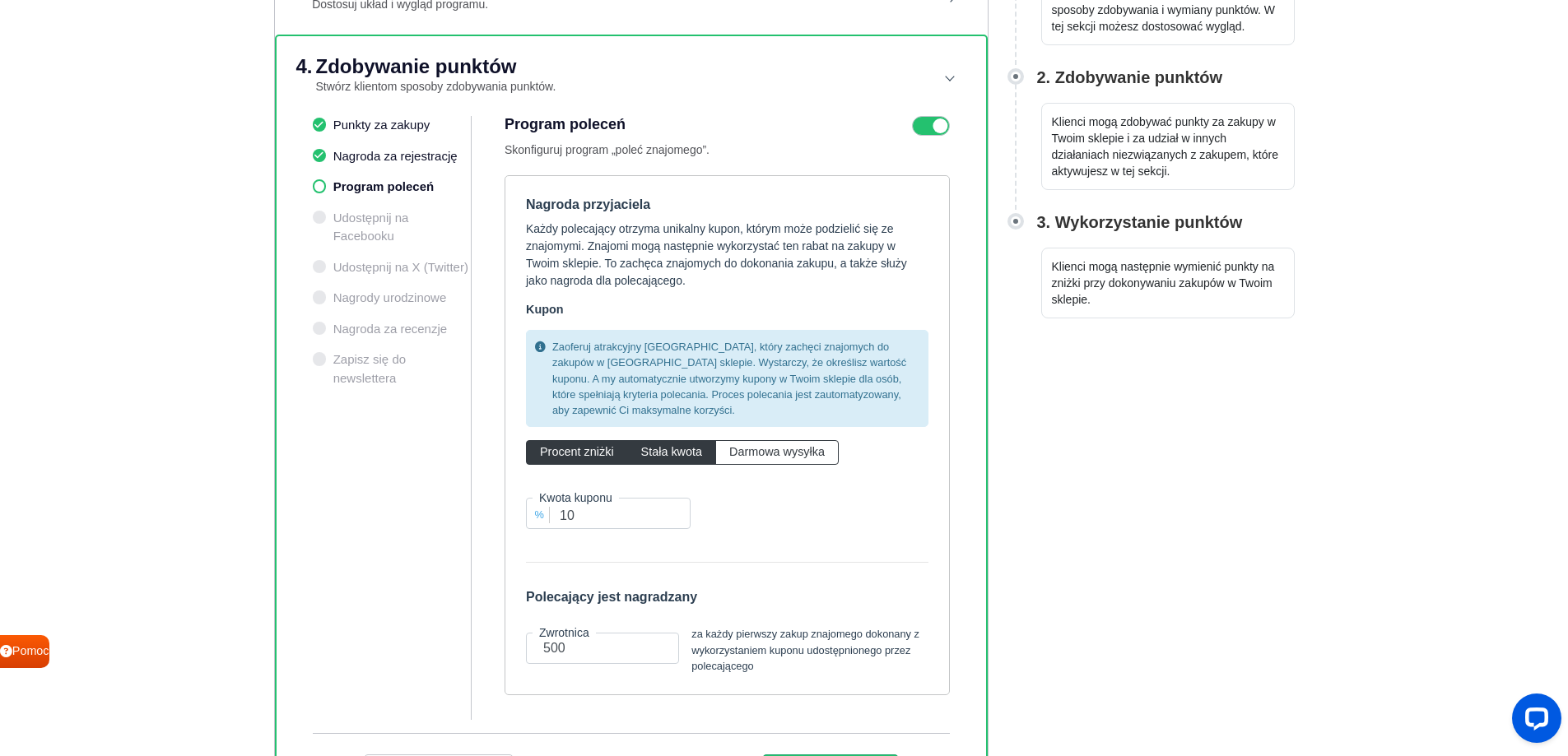
click at [685, 456] on font "Stała kwota" at bounding box center [672, 452] width 61 height 13
click at [652, 454] on input "Stała kwota" at bounding box center [646, 448] width 10 height 10
radio input "true"
click at [588, 452] on font "Procent zniżki" at bounding box center [577, 452] width 74 height 13
click at [551, 452] on input "Procent zniżki" at bounding box center [545, 448] width 10 height 10
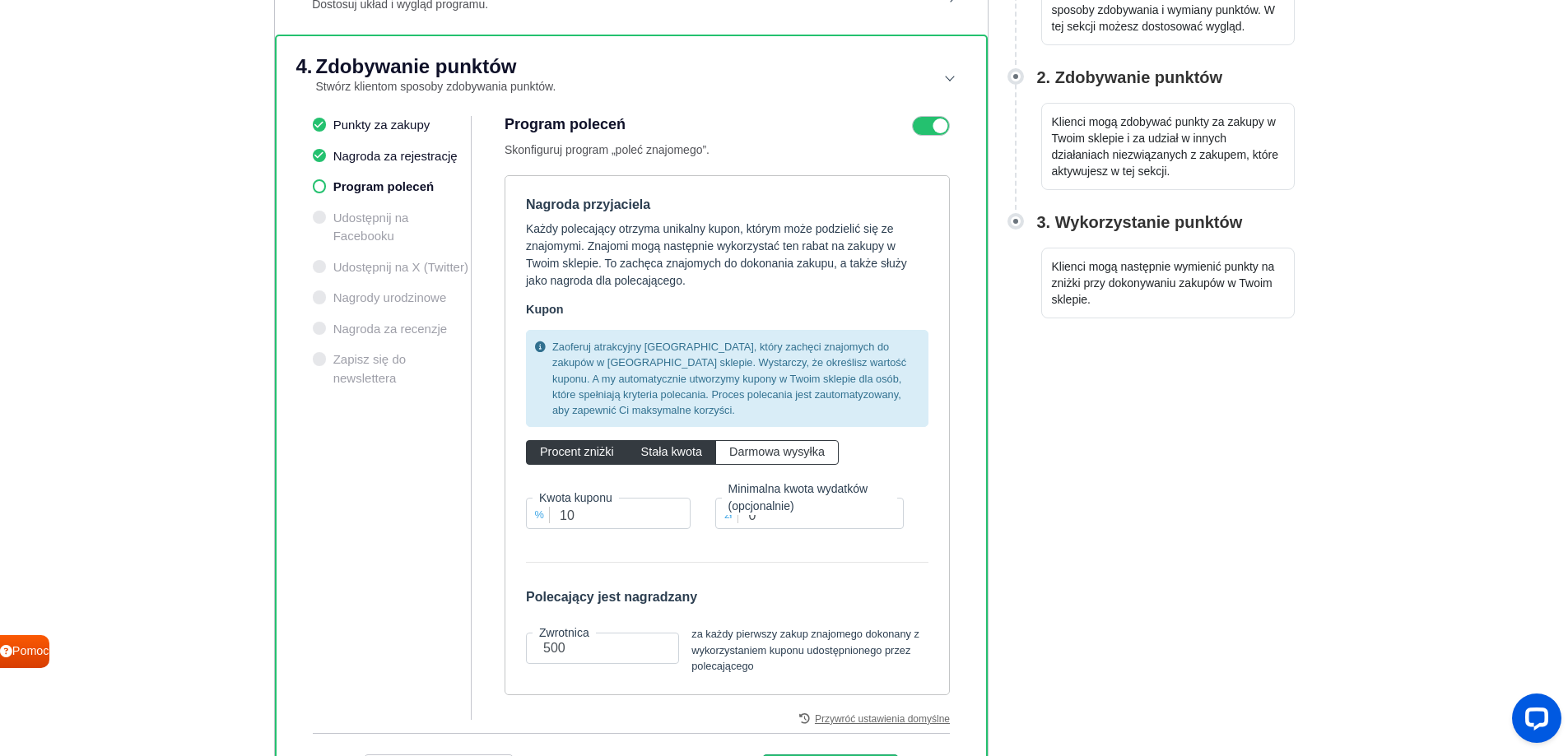
radio input "true"
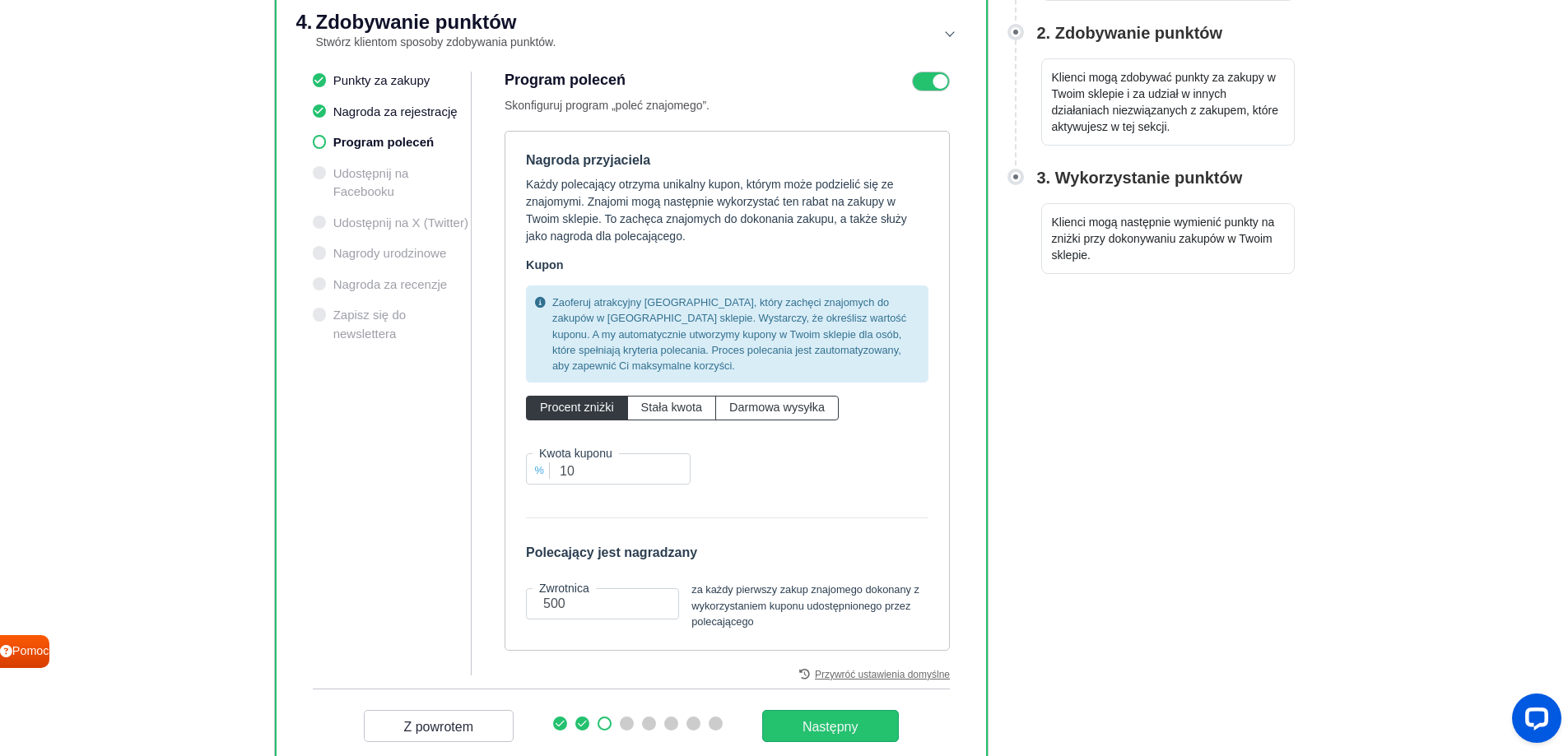
scroll to position [449, 0]
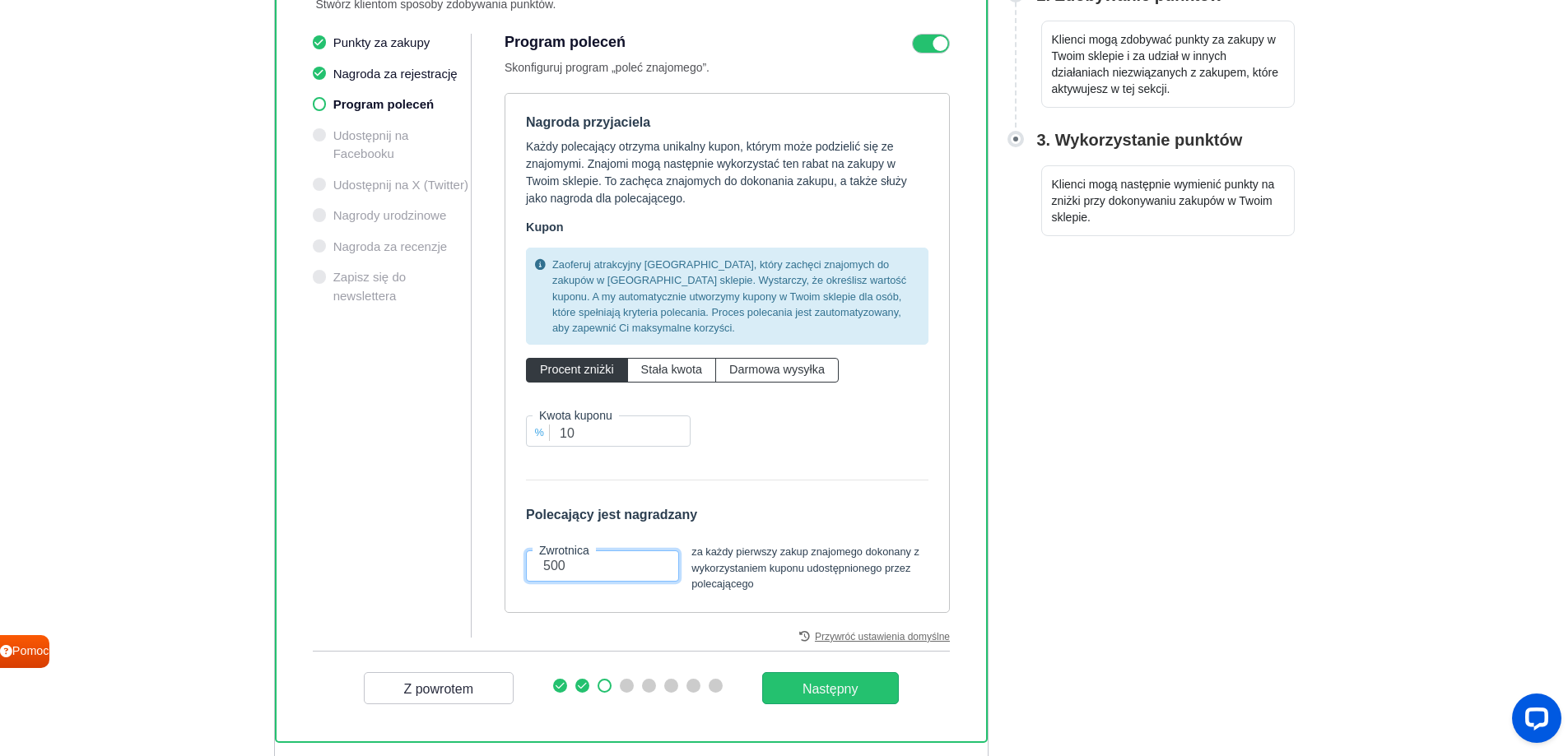
click at [607, 566] on input "500" at bounding box center [603, 566] width 153 height 31
drag, startPoint x: 551, startPoint y: 566, endPoint x: 473, endPoint y: 571, distance: 78.2
click at [473, 571] on div "Punkty za zakupy Nagroda za rejestrację Program poleceń Udostępnij na Facebooku…" at bounding box center [631, 343] width 637 height 617
click at [933, 42] on icon at bounding box center [931, 44] width 38 height 20
click at [0, 0] on input "checkbox" at bounding box center [0, 0] width 0 height 0
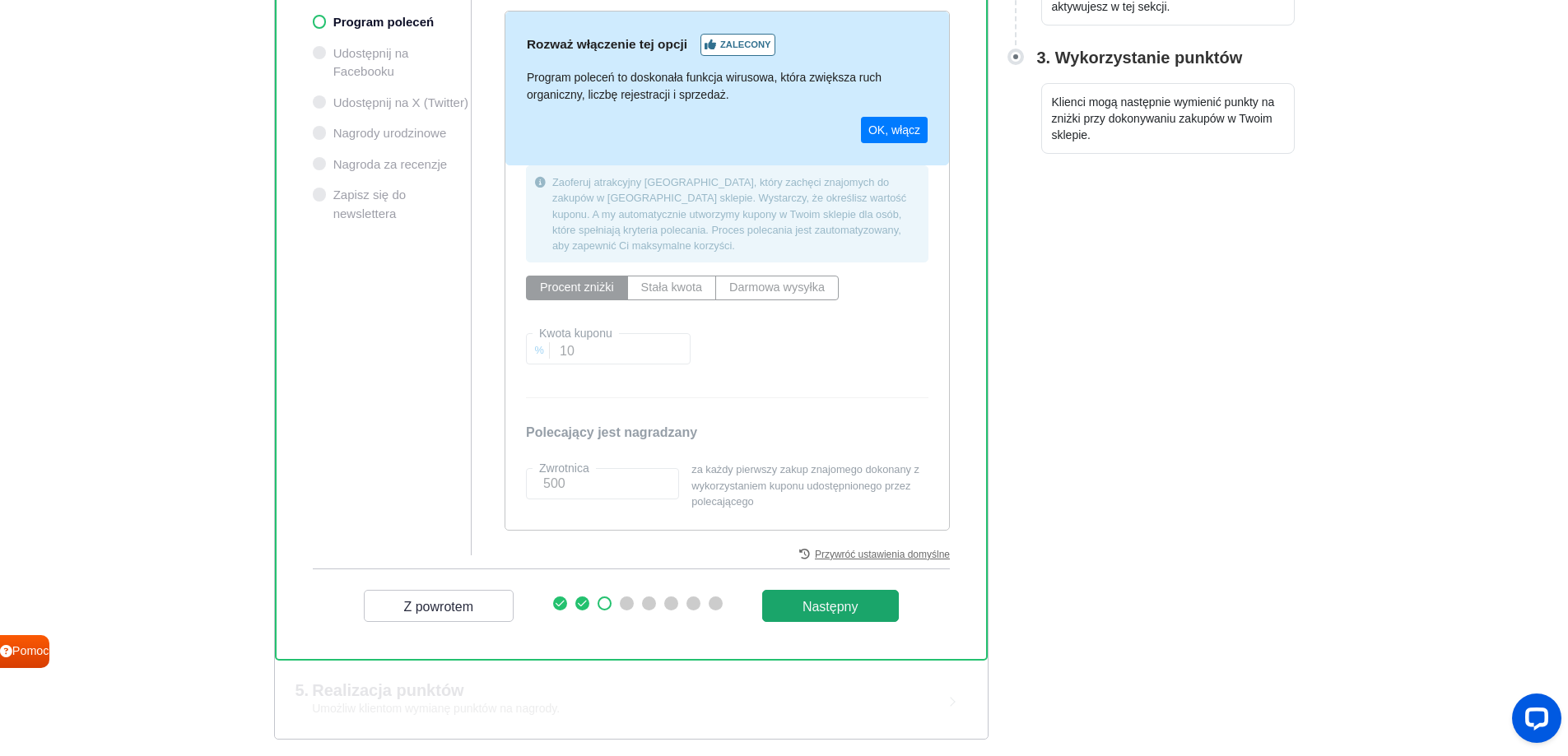
click at [854, 610] on font "Następny" at bounding box center [830, 606] width 56 height 14
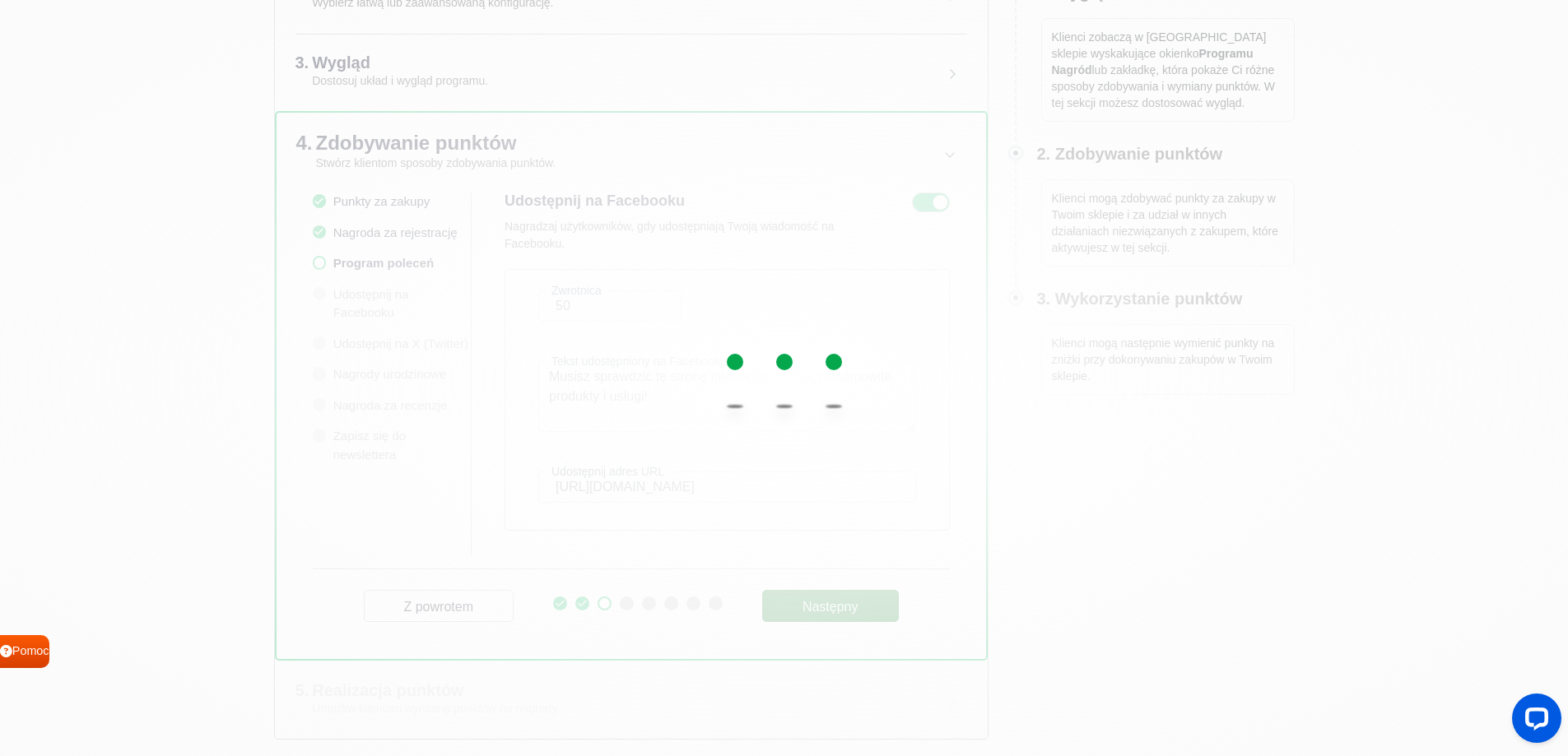
scroll to position [290, 0]
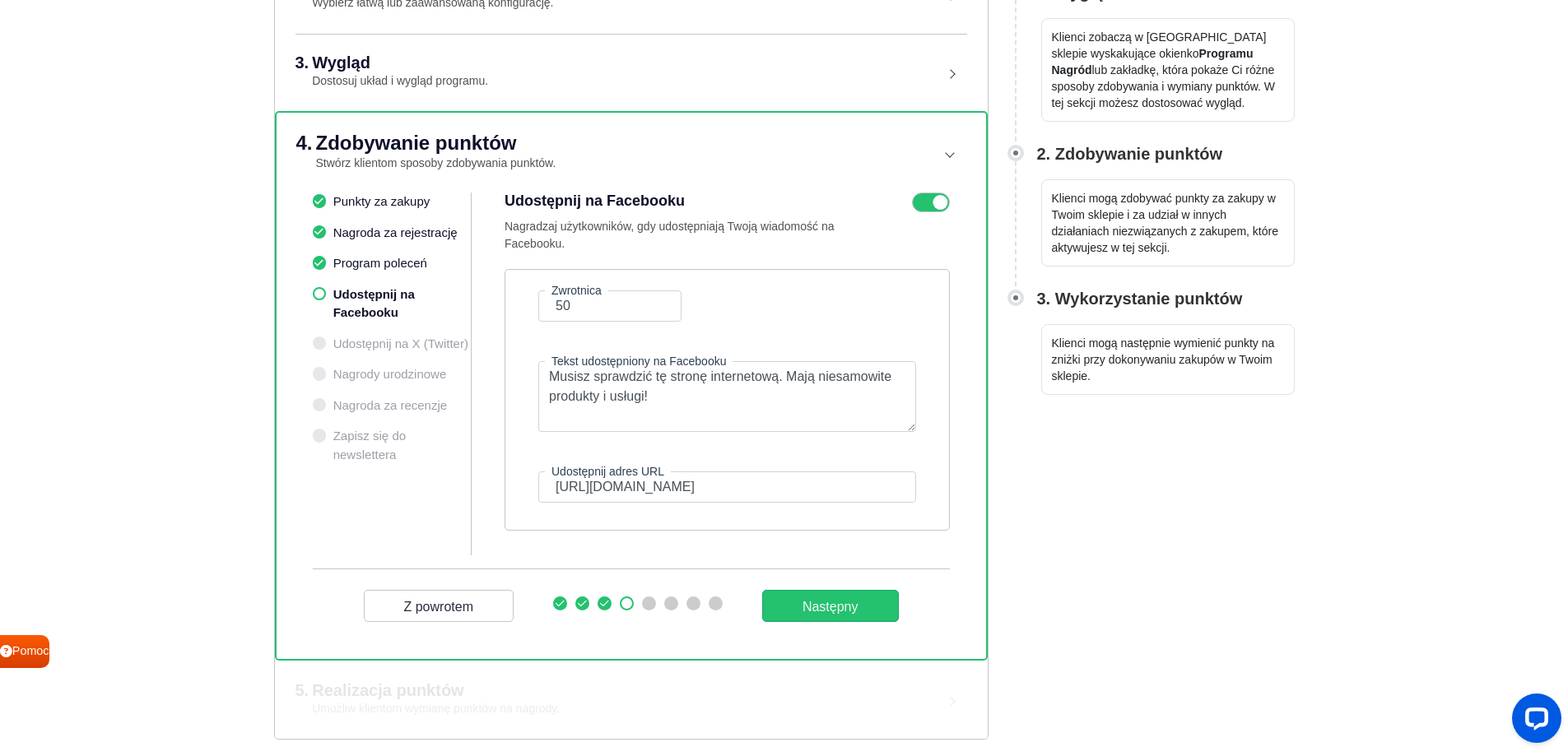
click at [930, 202] on icon at bounding box center [931, 202] width 38 height 20
click at [0, 0] on input "checkbox" at bounding box center [0, 0] width 0 height 0
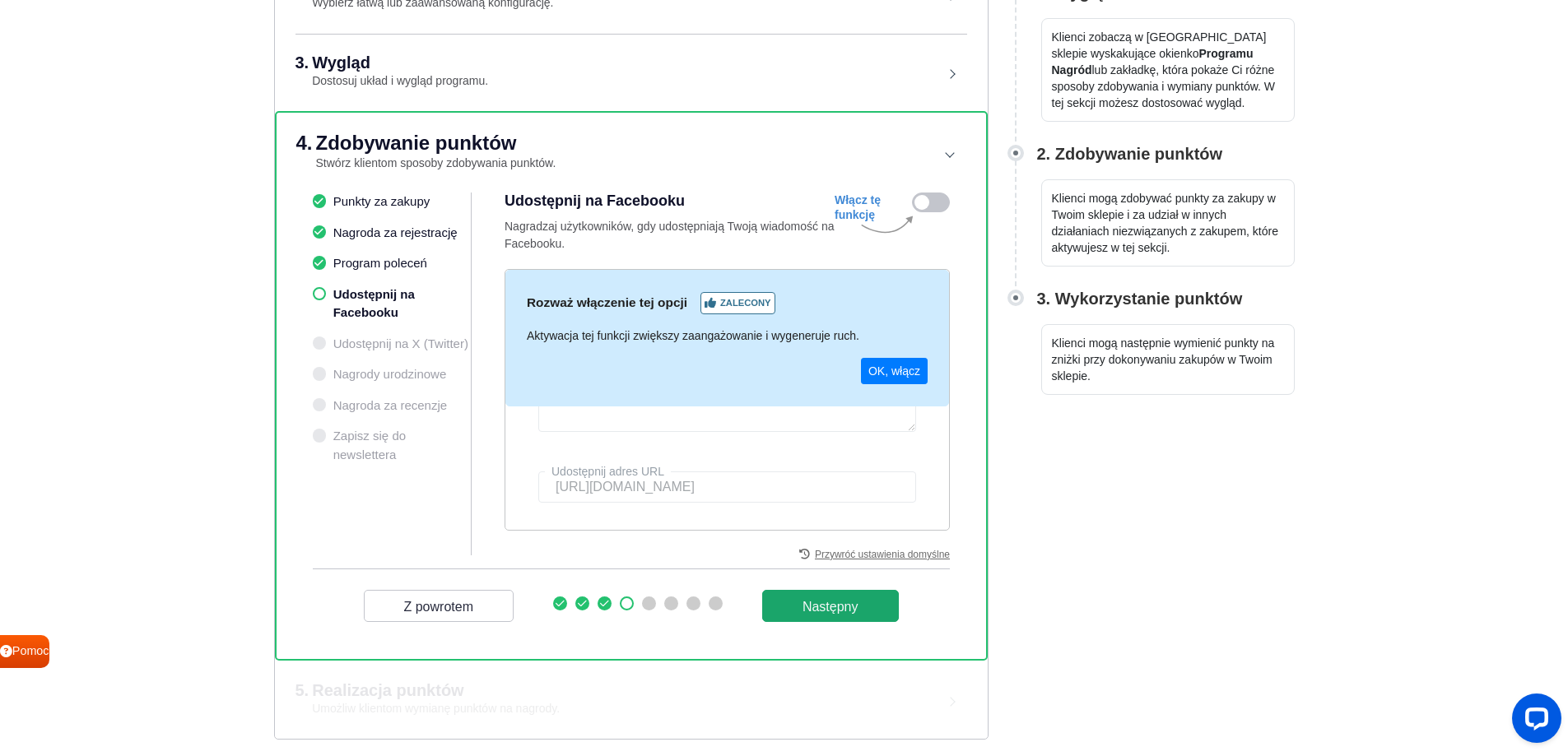
click at [843, 610] on font "Następny" at bounding box center [830, 606] width 56 height 14
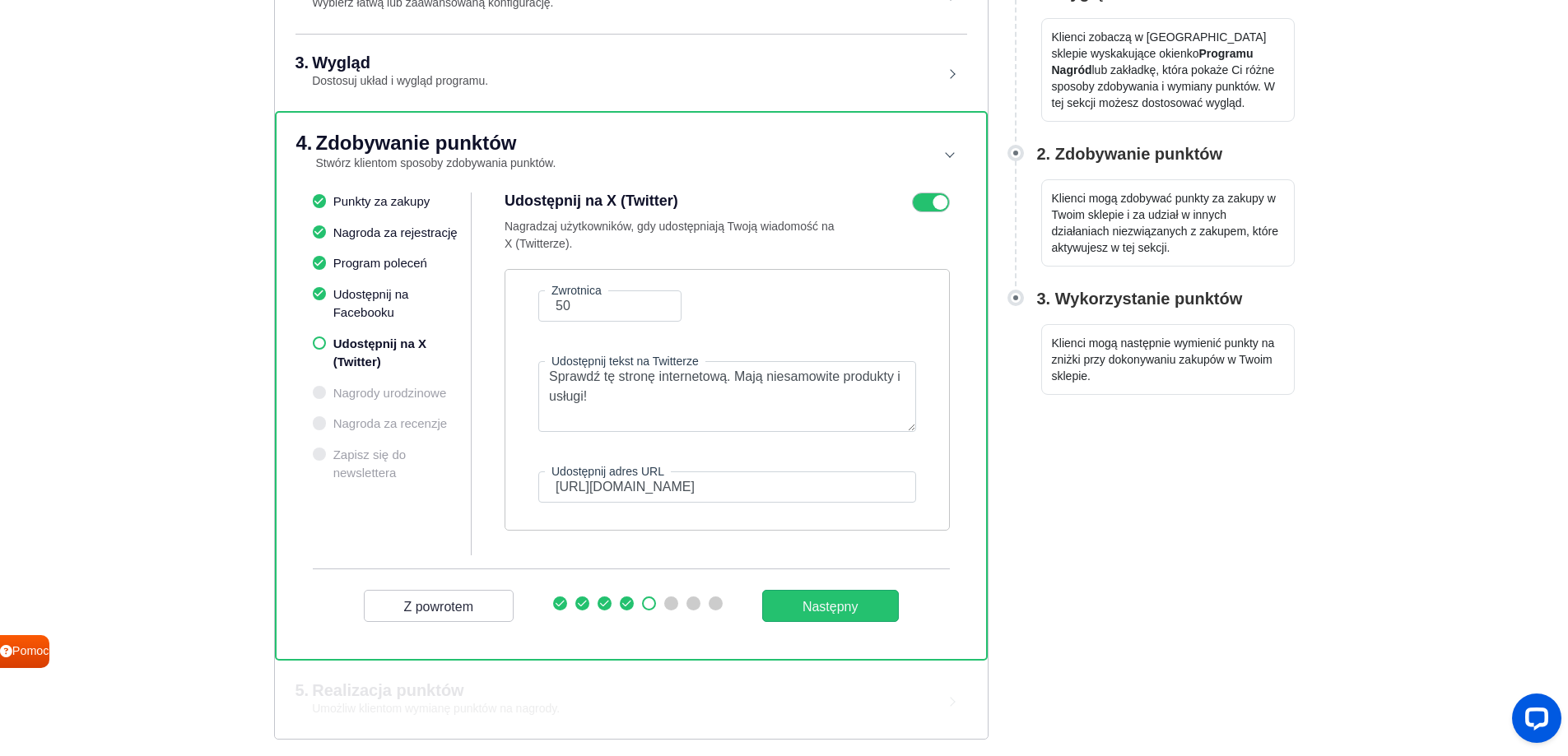
click at [923, 205] on icon at bounding box center [931, 202] width 38 height 20
click at [0, 0] on input "checkbox" at bounding box center [0, 0] width 0 height 0
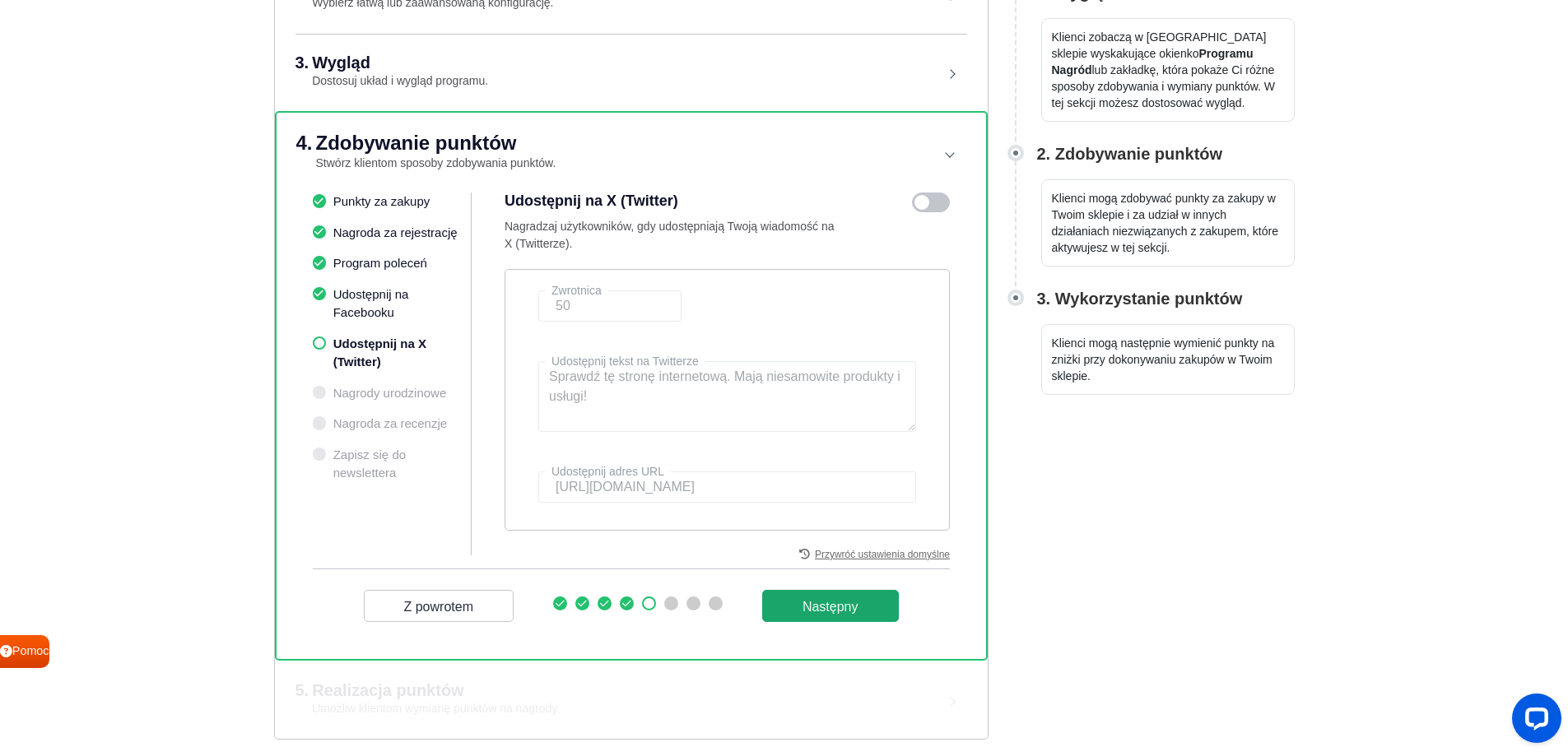
click at [832, 599] on font "Następny" at bounding box center [830, 606] width 56 height 14
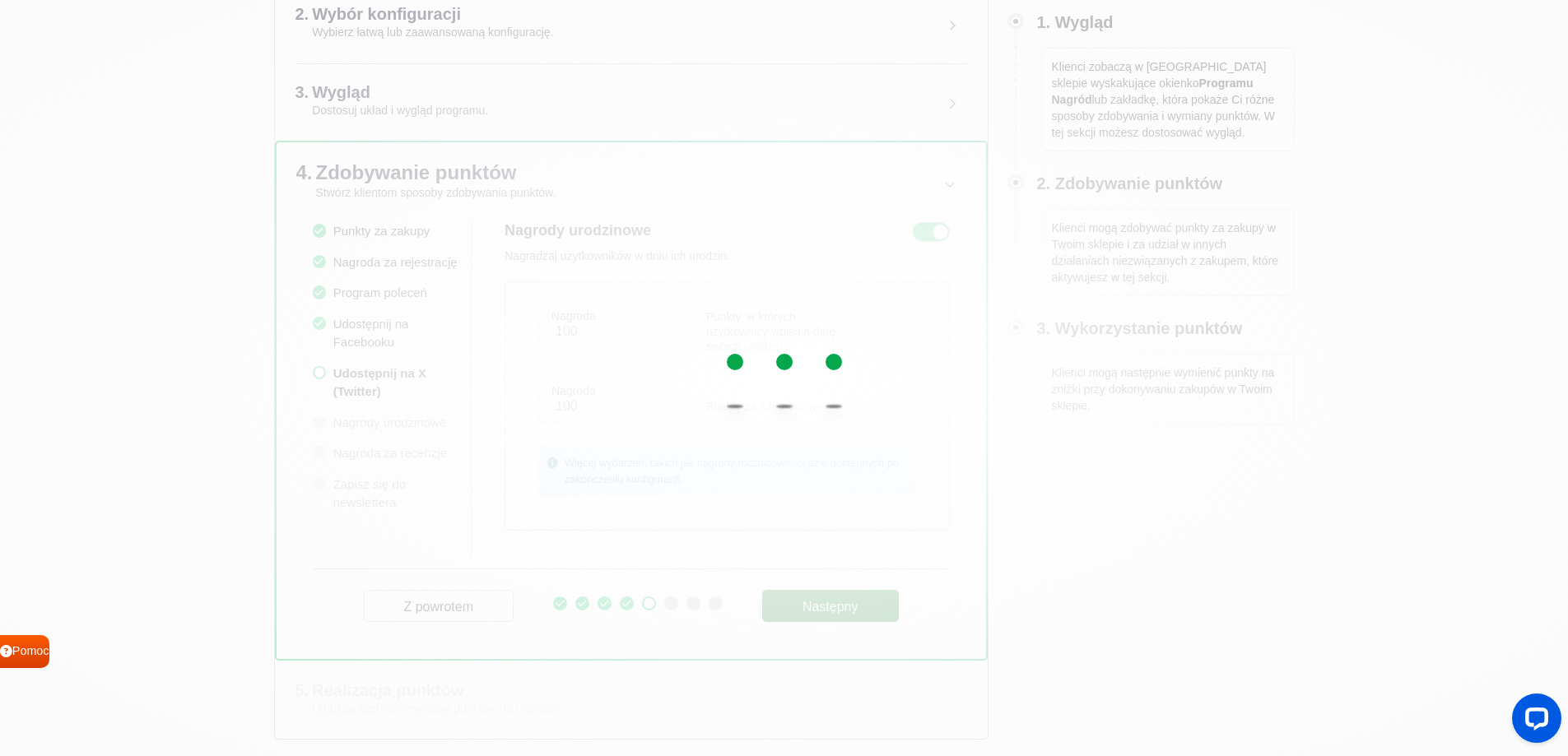
scroll to position [261, 0]
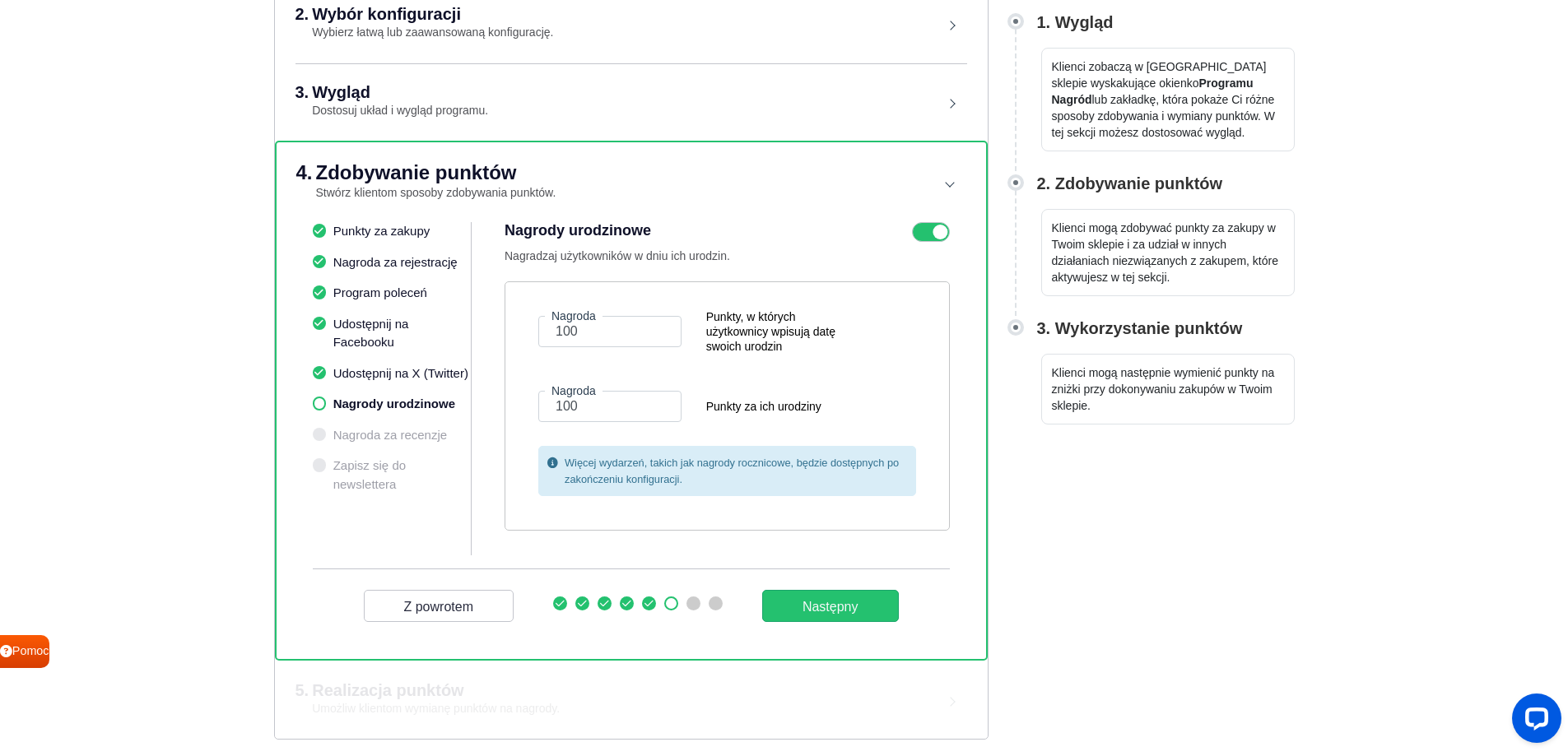
click at [932, 229] on icon at bounding box center [931, 232] width 38 height 20
click at [0, 0] on input "checkbox" at bounding box center [0, 0] width 0 height 0
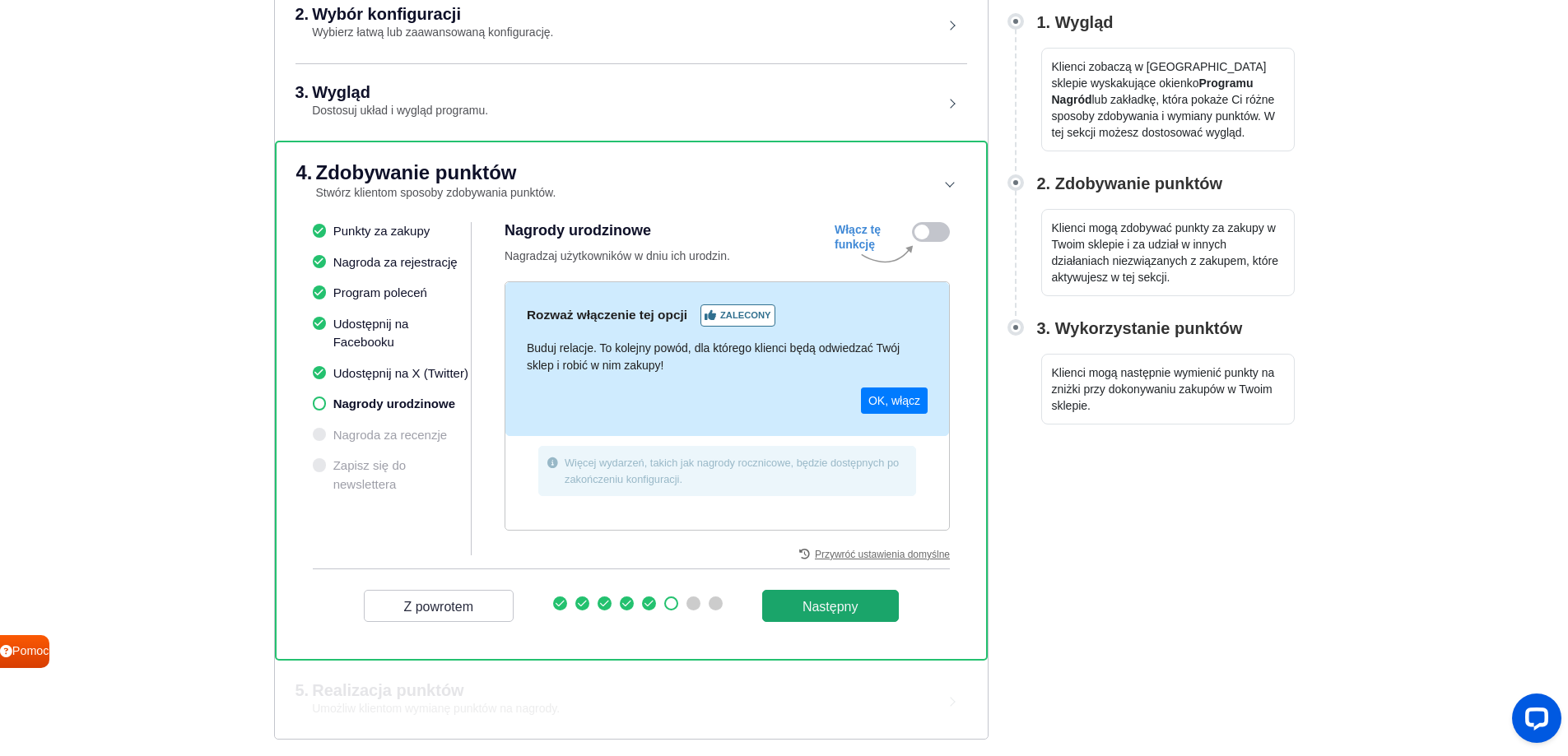
click at [829, 601] on font "Następny" at bounding box center [830, 606] width 56 height 14
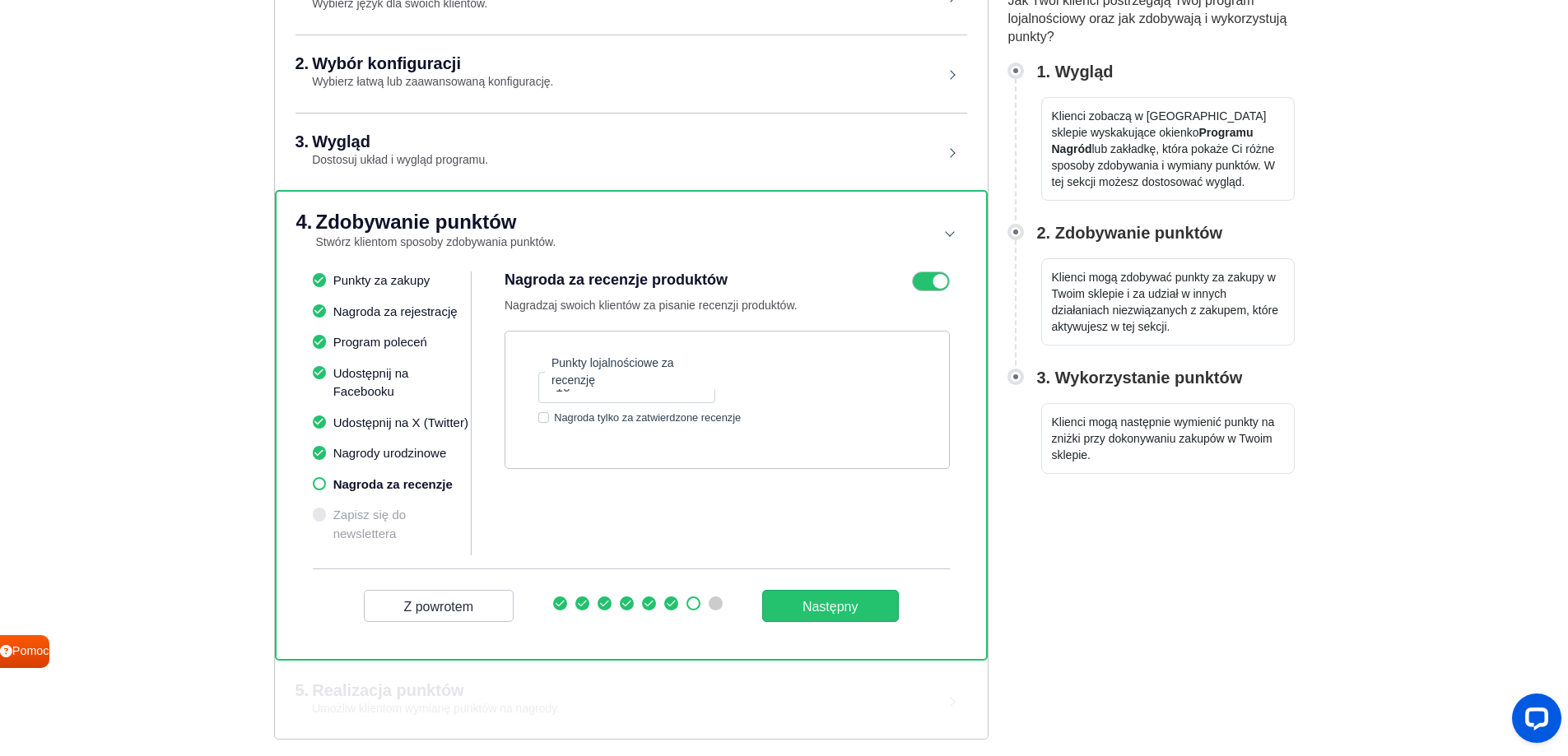
click at [932, 287] on icon at bounding box center [931, 281] width 38 height 20
click at [0, 0] on input "checkbox" at bounding box center [0, 0] width 0 height 0
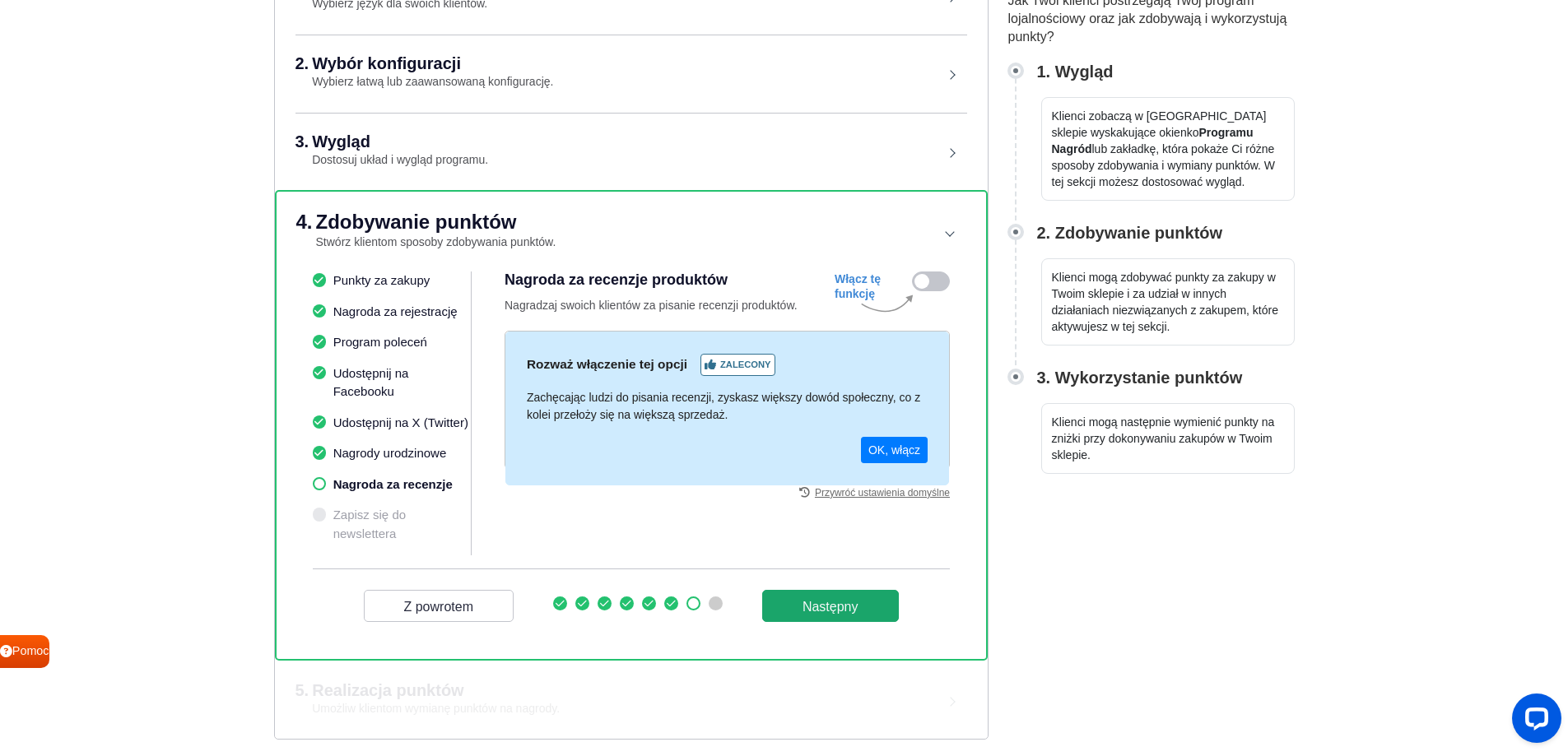
click at [878, 604] on button "Następny" at bounding box center [831, 607] width 136 height 32
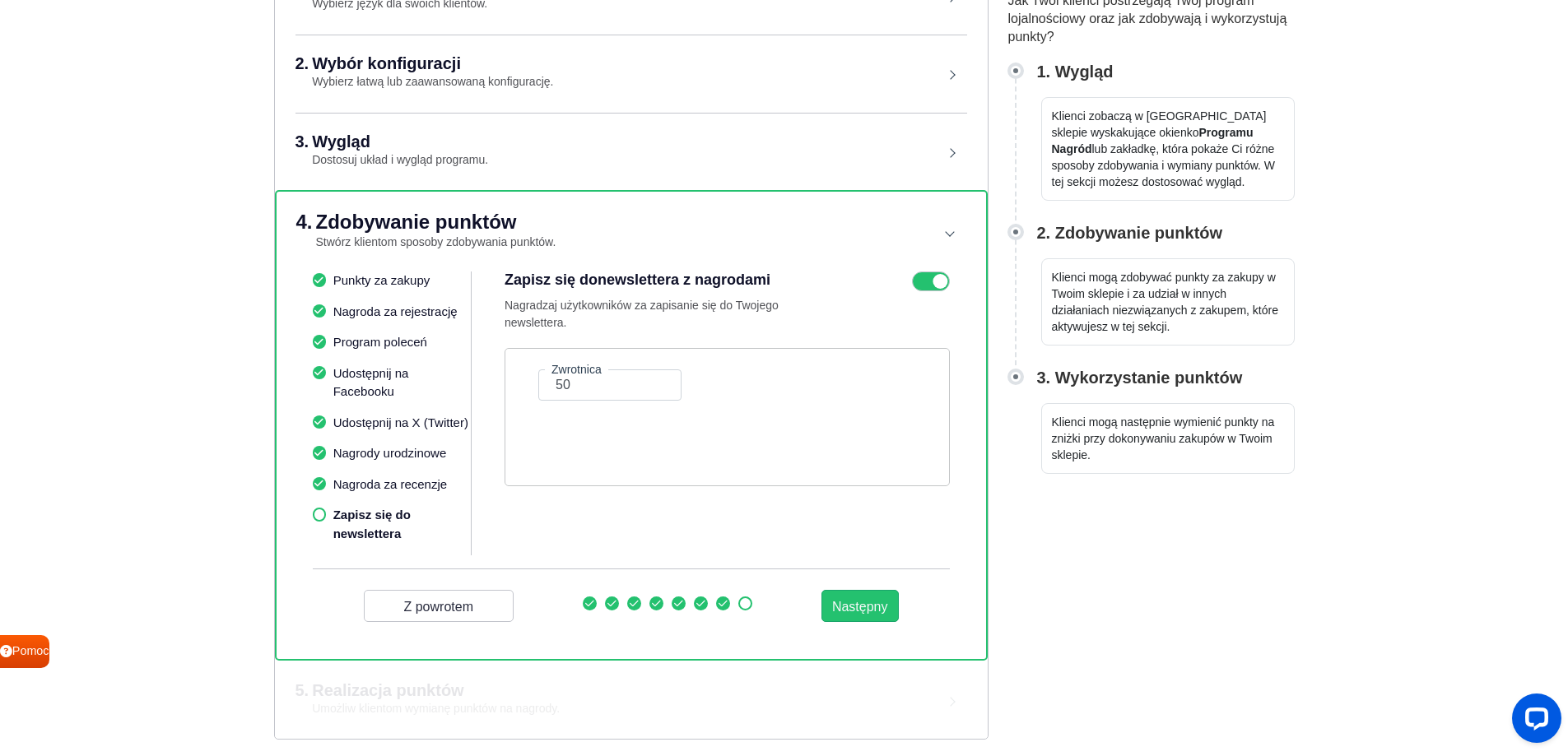
click at [927, 279] on icon at bounding box center [931, 281] width 38 height 20
click at [0, 0] on input "checkbox" at bounding box center [0, 0] width 0 height 0
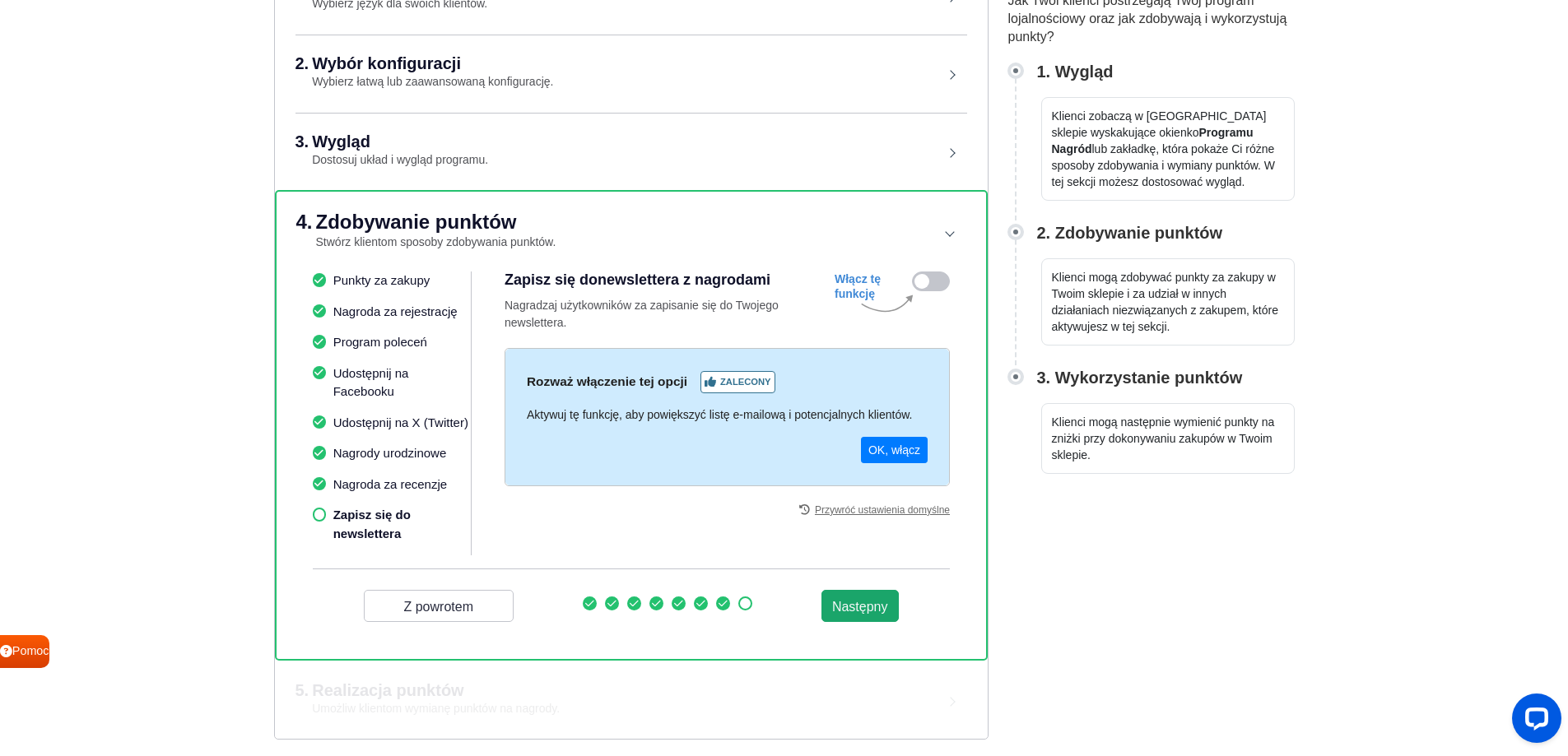
click at [860, 599] on font "Następny" at bounding box center [859, 606] width 56 height 14
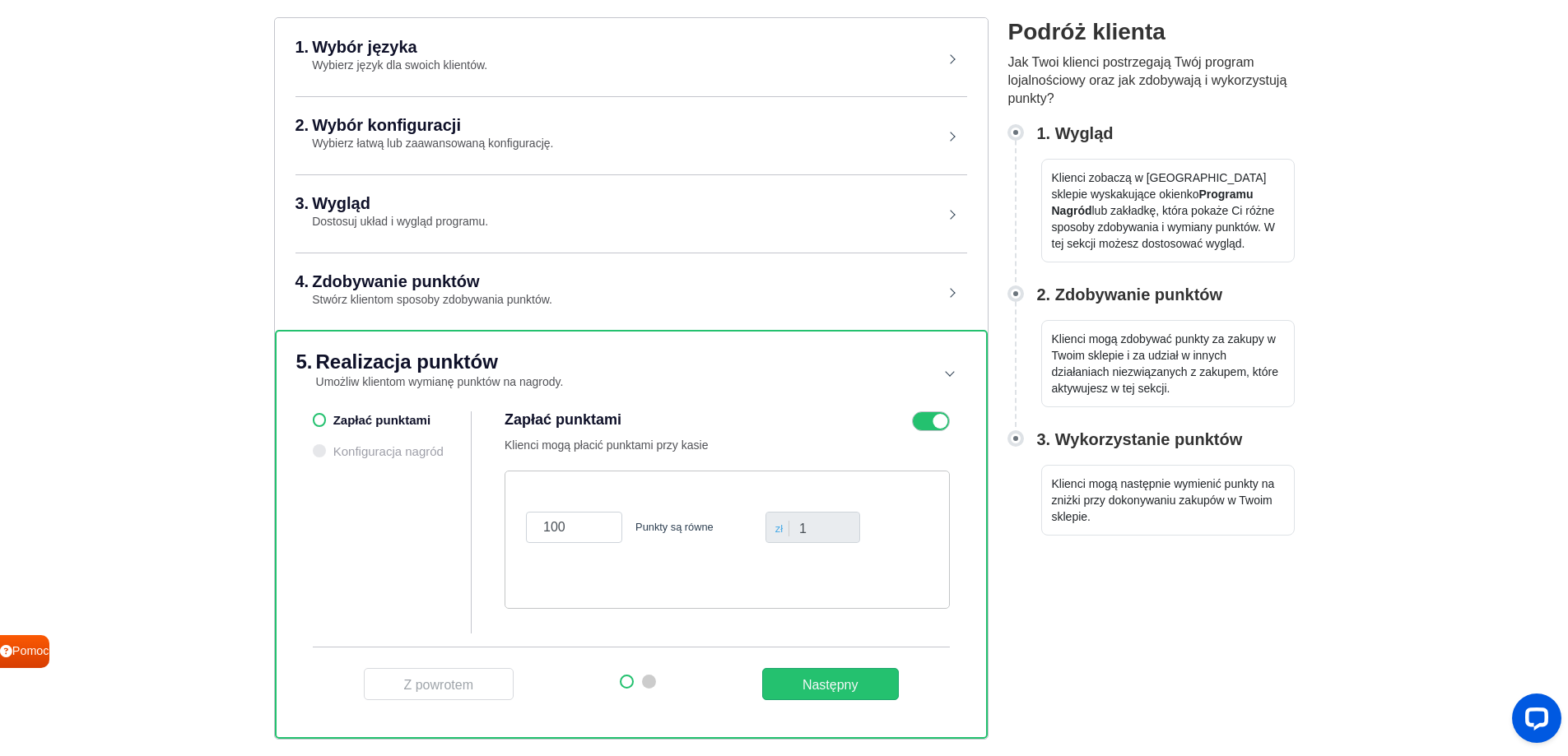
scroll to position [149, 0]
click at [399, 451] on ul "Zapłać punktami Konfiguracja nagród" at bounding box center [393, 522] width 160 height 222
click at [316, 449] on ul "Zapłać punktami Konfiguracja nagród" at bounding box center [393, 522] width 160 height 222
click at [863, 684] on button "Następny" at bounding box center [831, 684] width 136 height 32
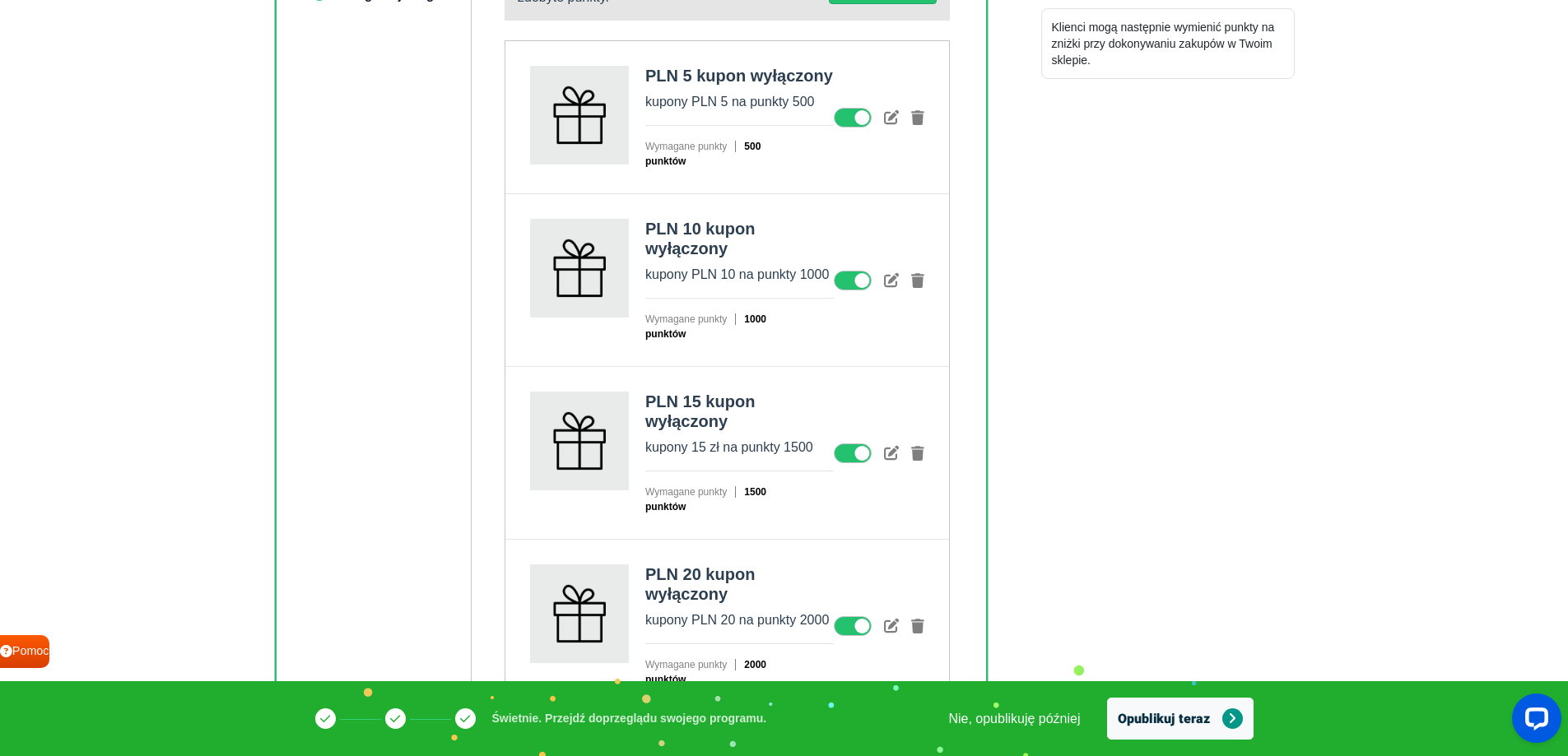
scroll to position [627, 0]
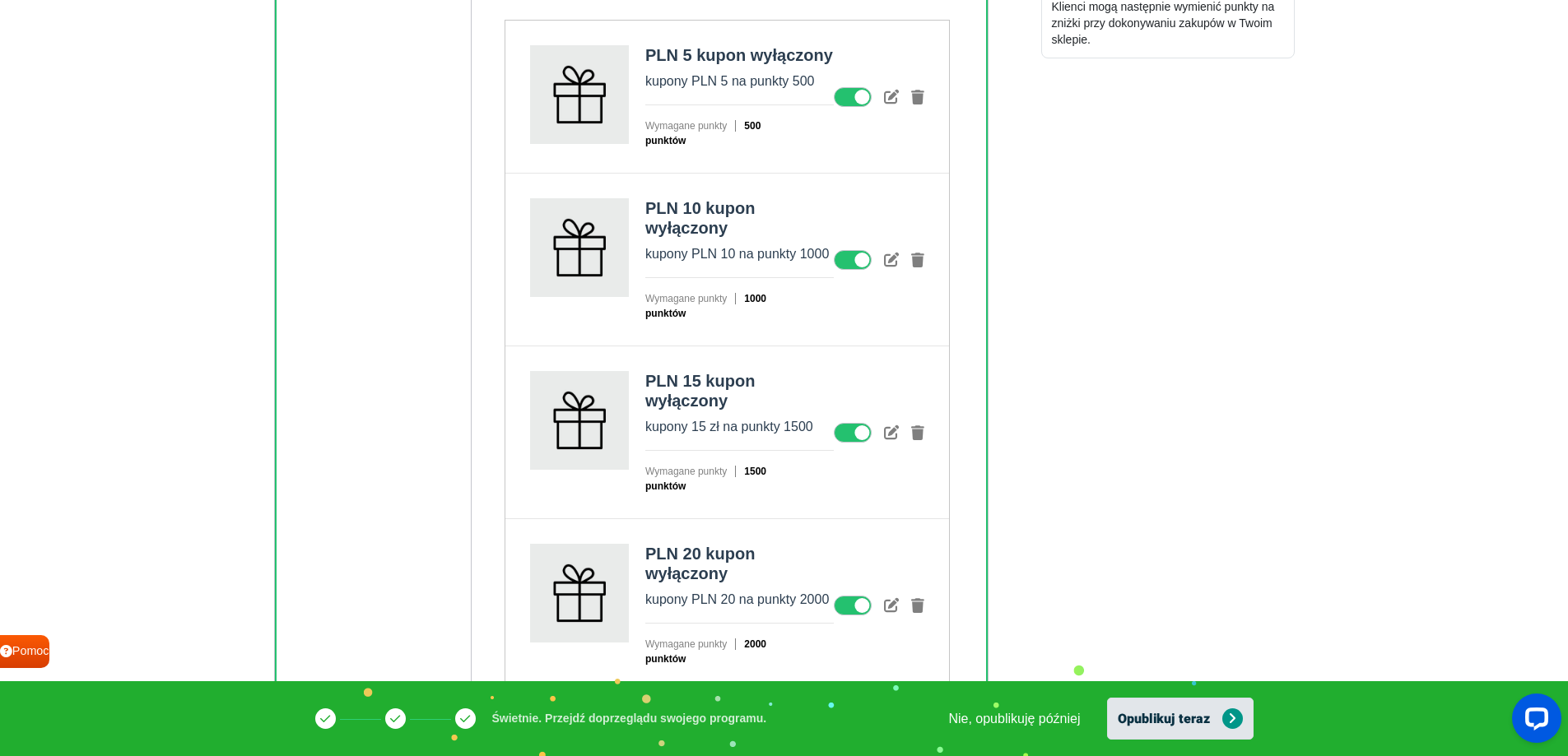
click at [1199, 721] on font "Opublikuj teraz" at bounding box center [1163, 719] width 92 height 20
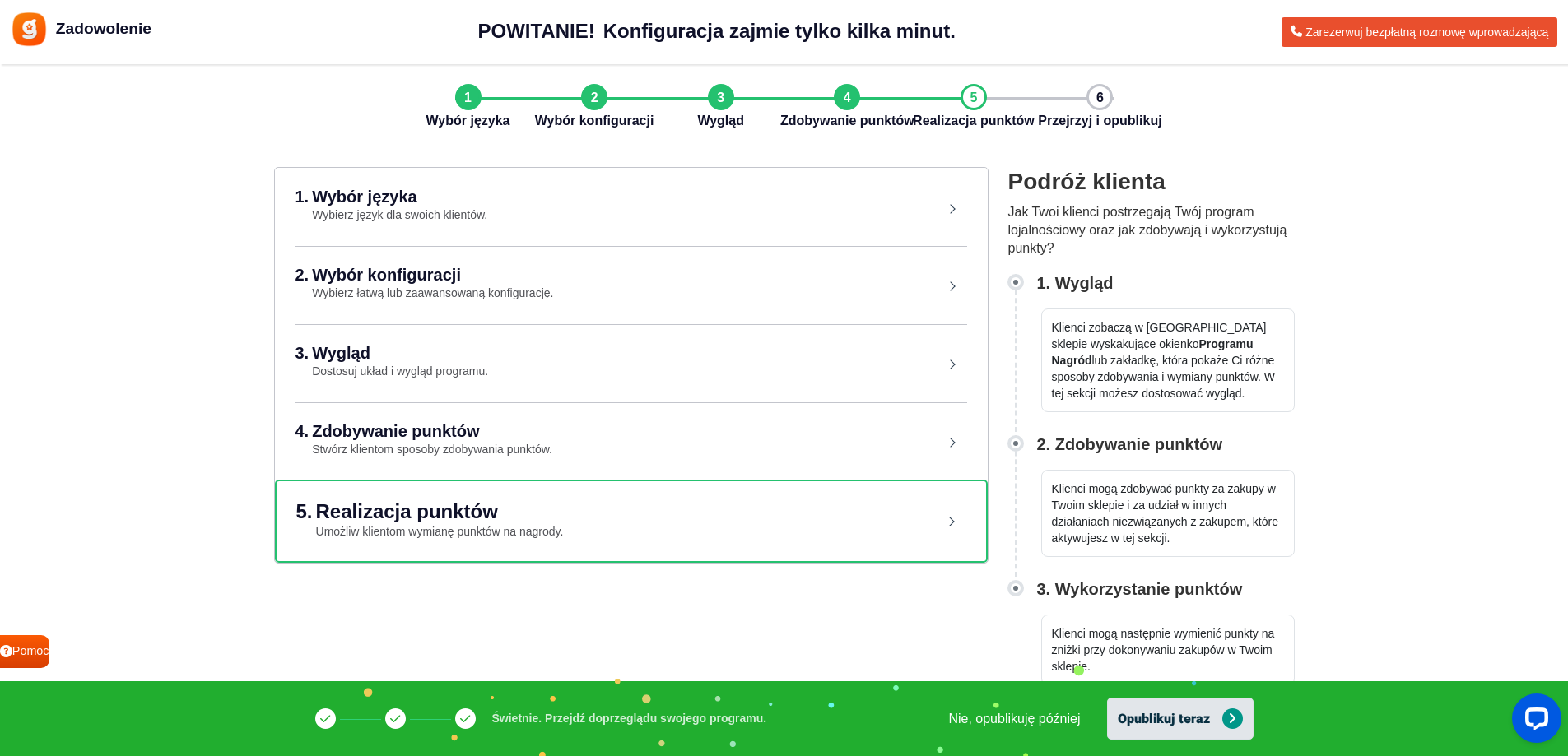
scroll to position [0, 0]
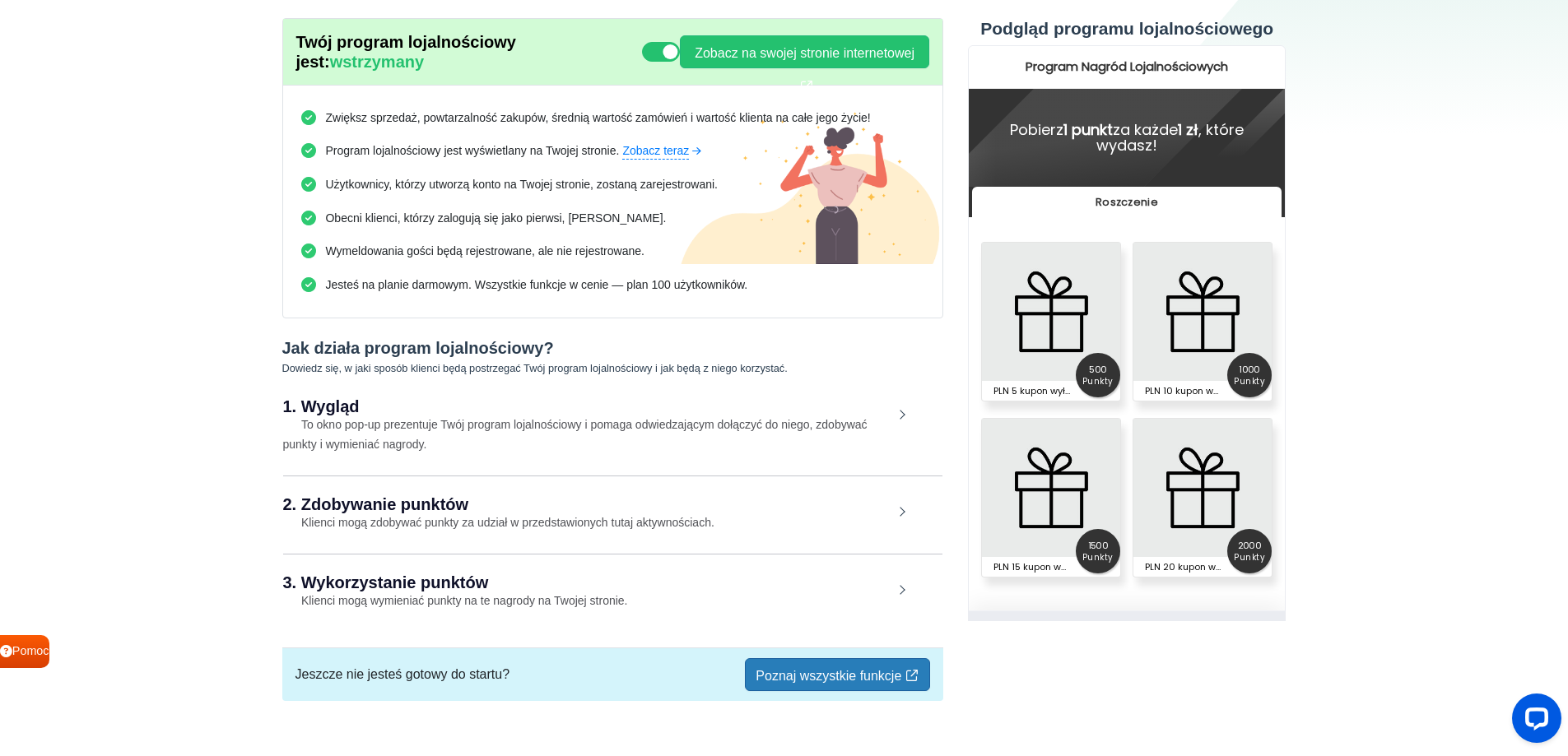
scroll to position [113, 0]
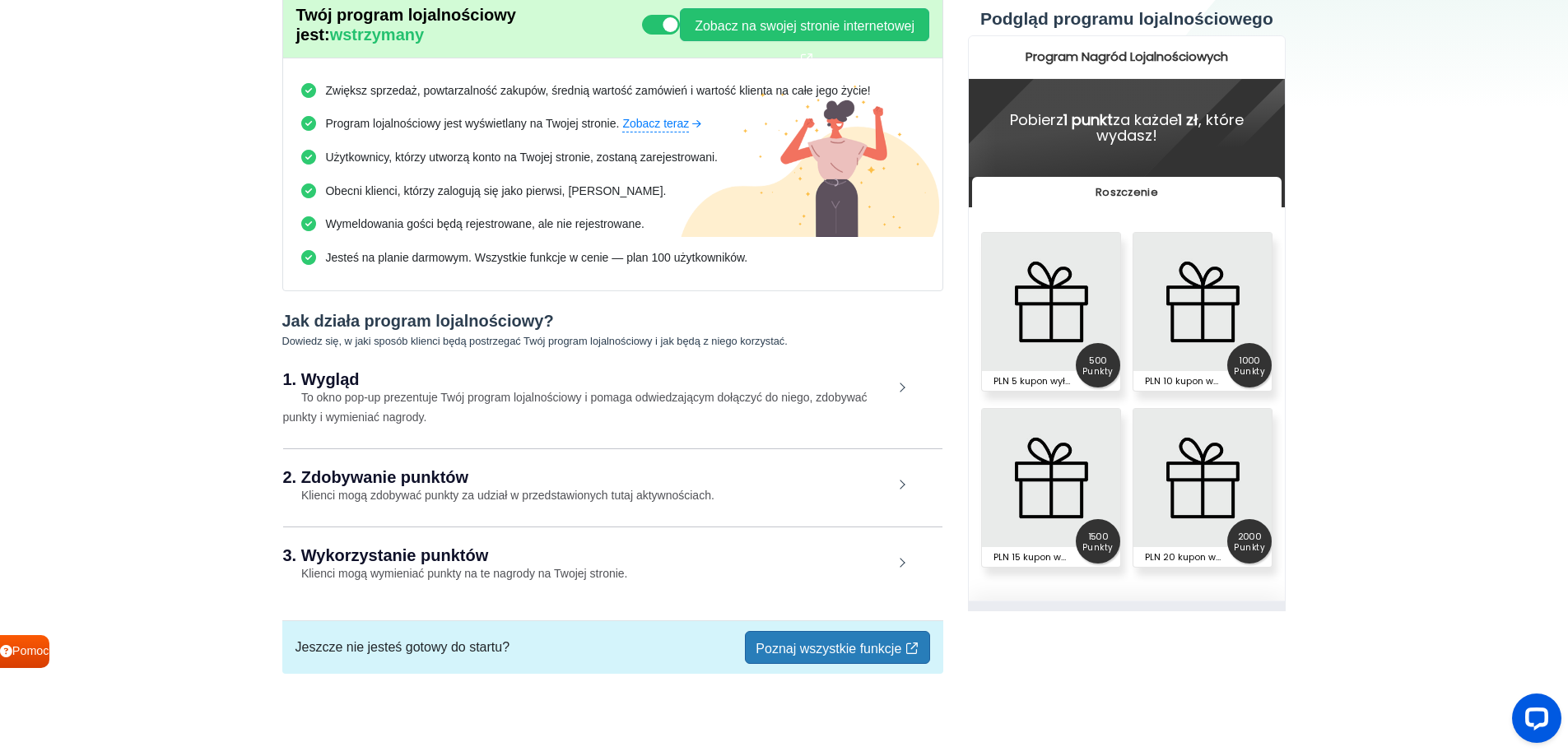
click at [857, 649] on font "Poznaj wszystkie funkcje" at bounding box center [829, 649] width 146 height 14
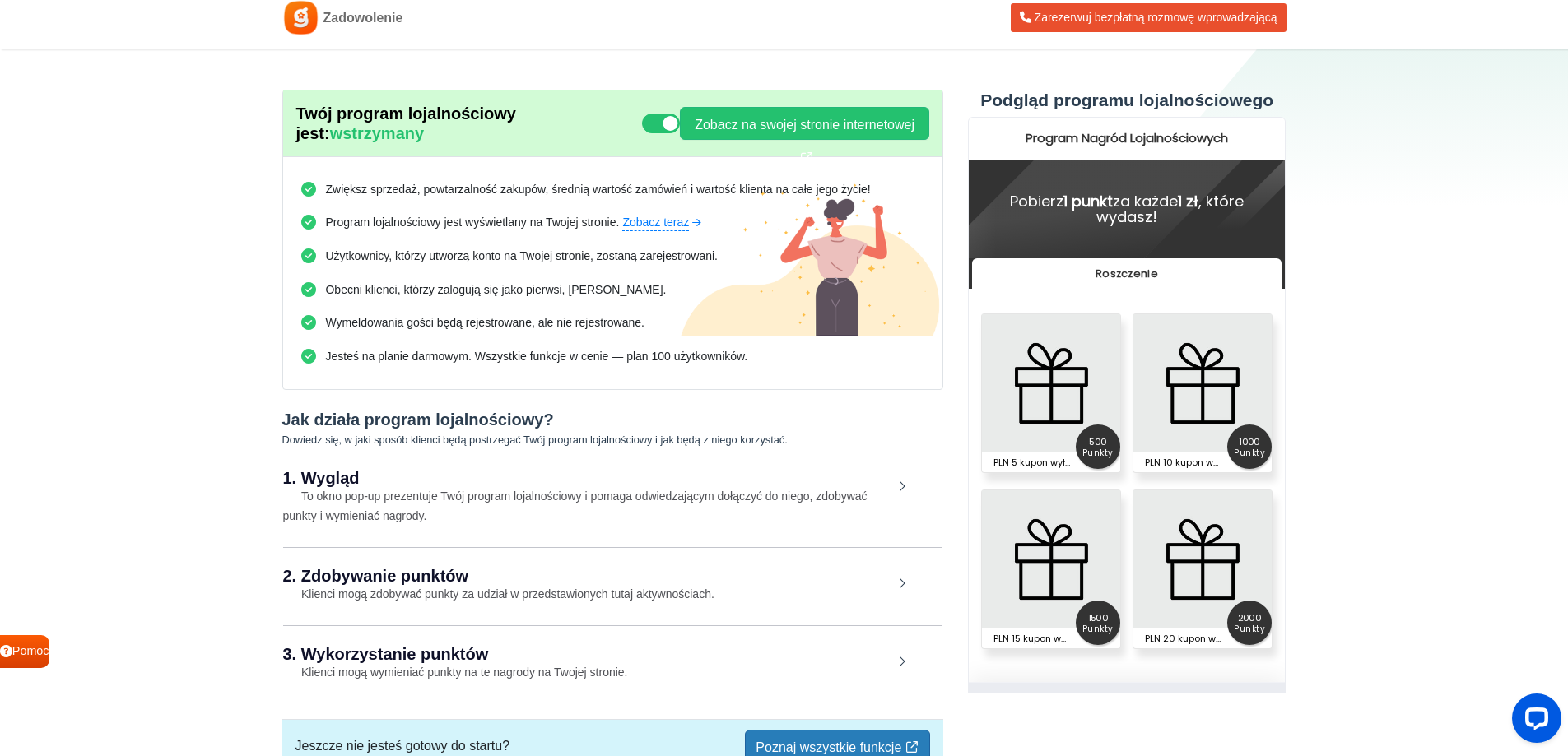
scroll to position [0, 0]
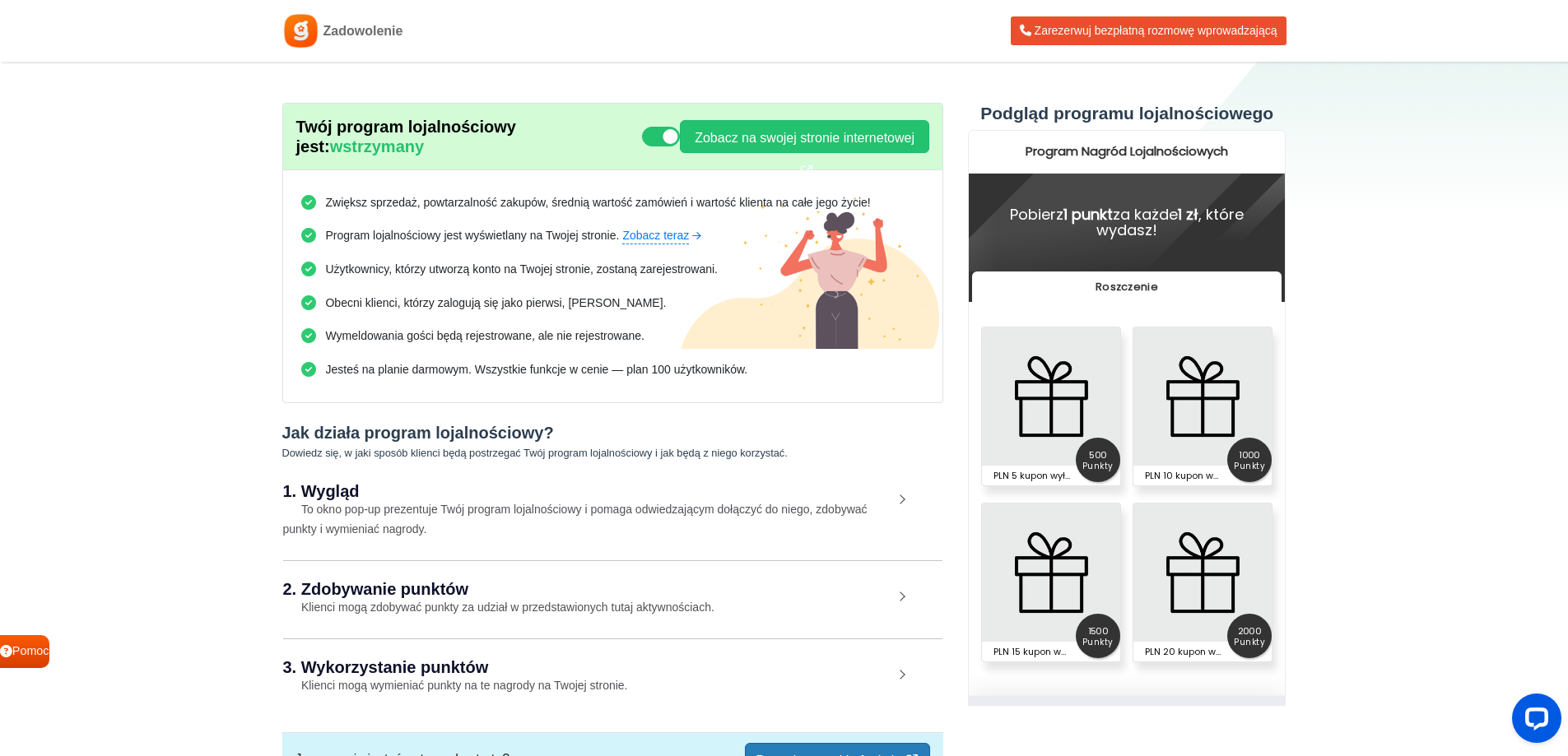
click at [788, 512] on font "To okno pop-up prezentuje Twój program lojalnościowy i pomaga odwiedzającym doł…" at bounding box center [575, 519] width 585 height 33
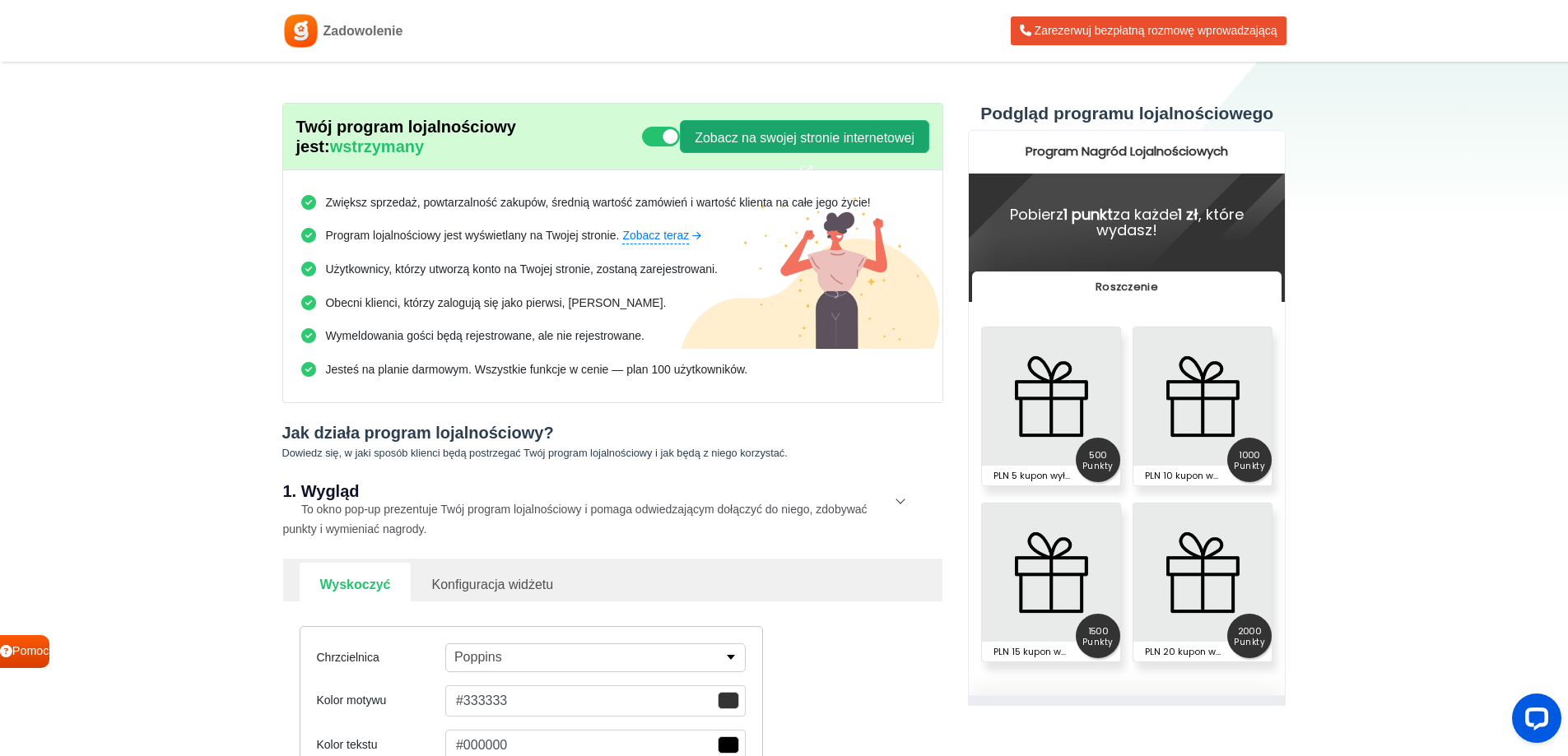
click at [803, 145] on font "Zobacz na swojej stronie internetowej" at bounding box center [804, 137] width 220 height 14
click at [669, 134] on icon at bounding box center [661, 136] width 38 height 20
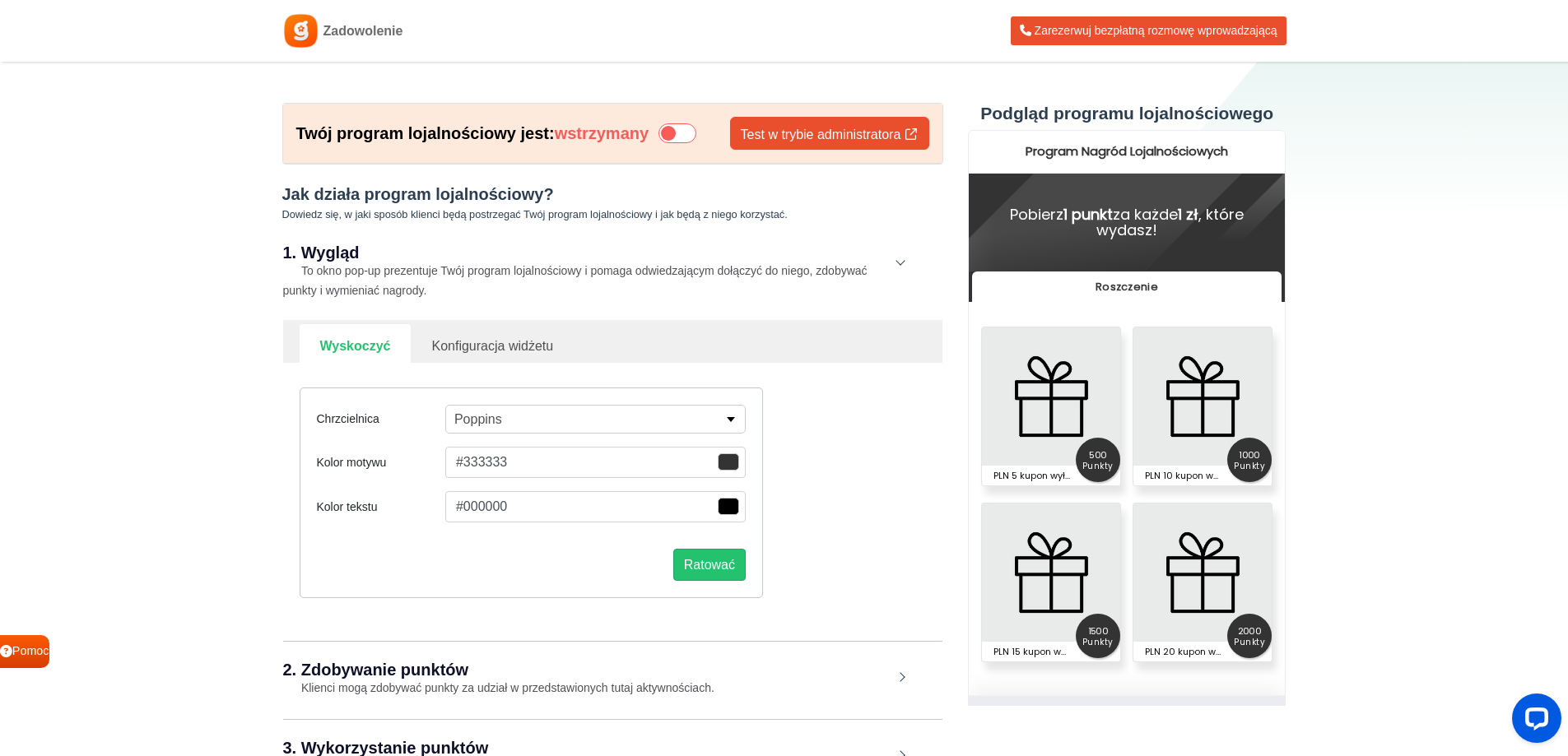
click at [685, 125] on icon at bounding box center [678, 132] width 38 height 20
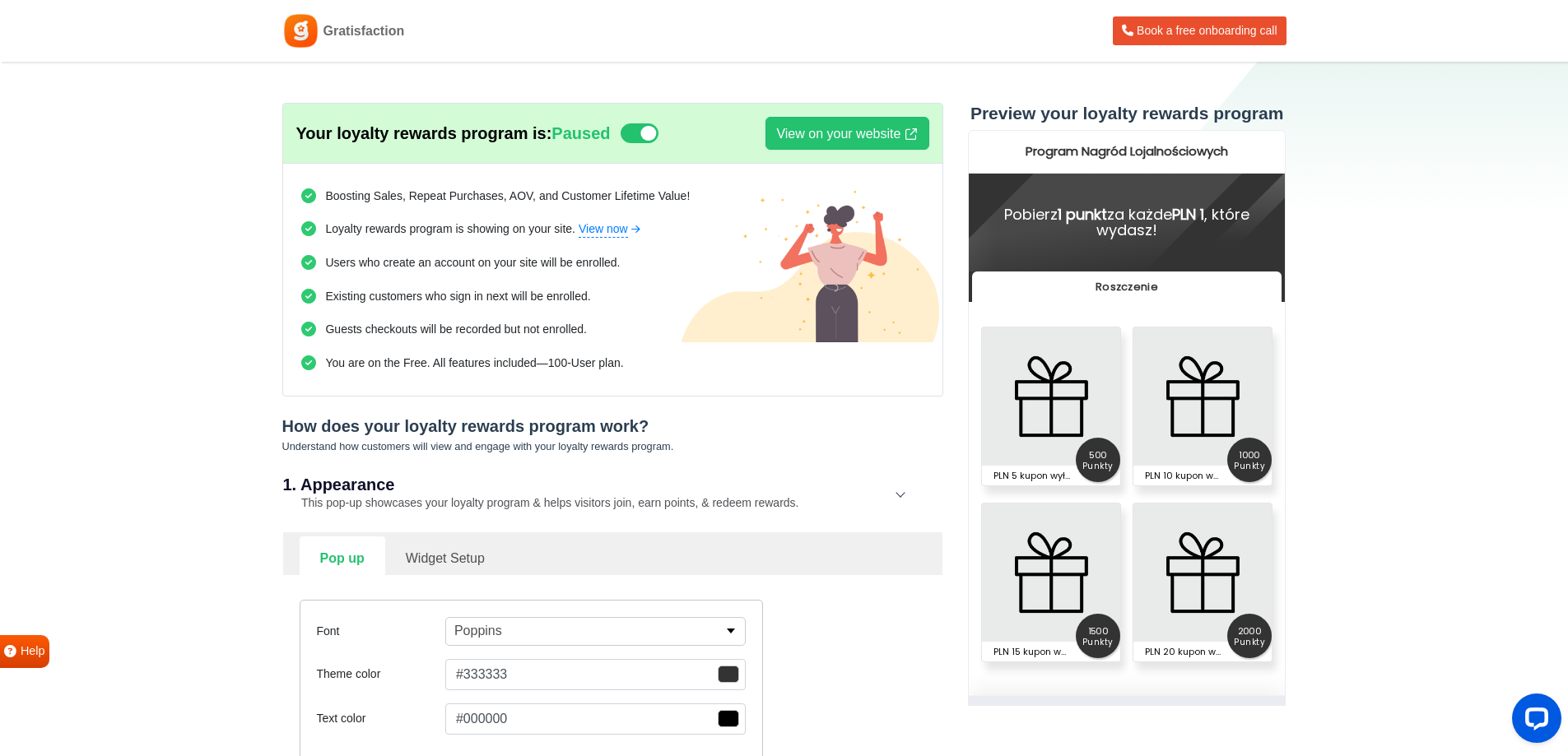
click at [211, 161] on section "Your loyalty rewards program is: Paused View on your website Test in admin mode…" at bounding box center [784, 610] width 1568 height 1099
click at [643, 136] on icon at bounding box center [640, 132] width 38 height 20
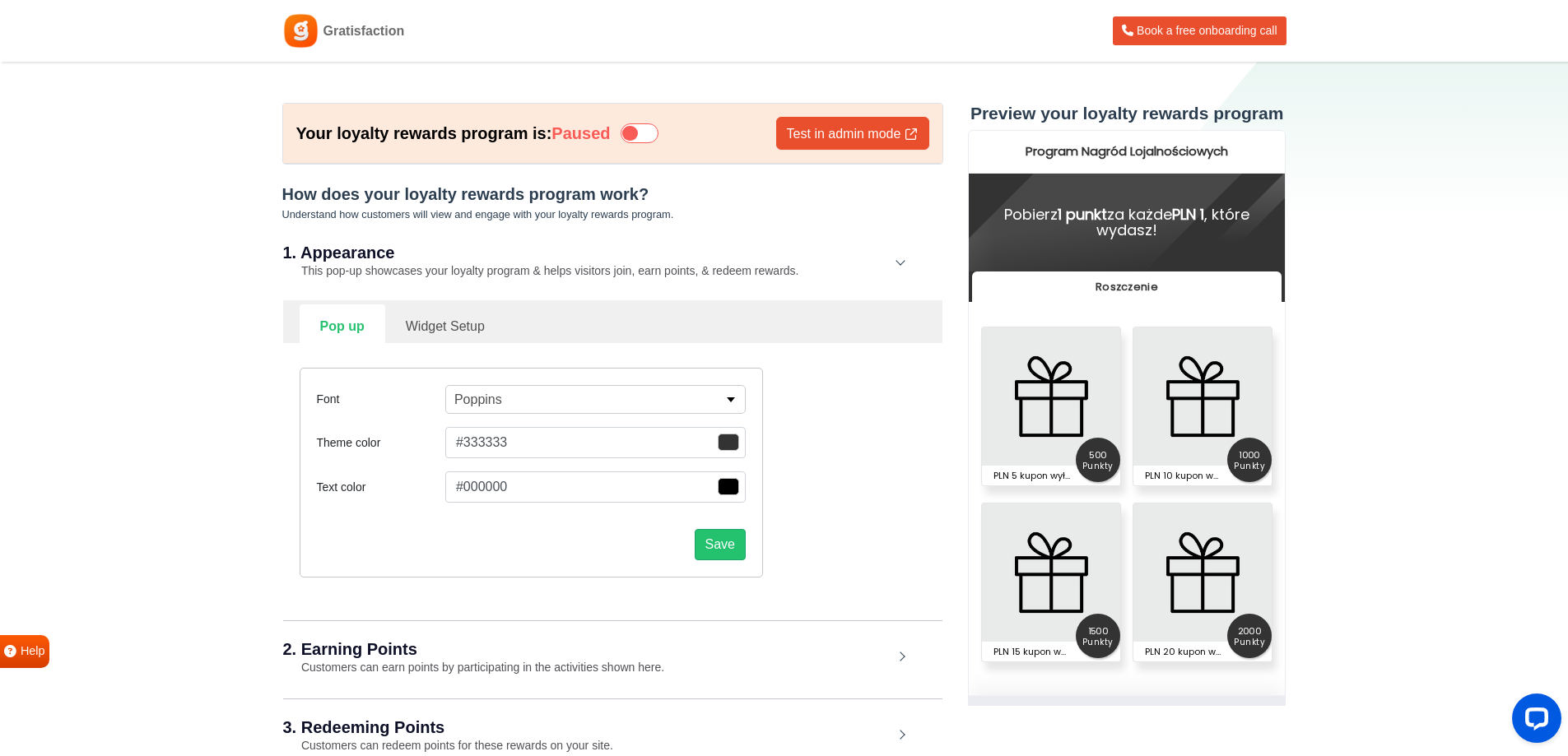
click at [651, 136] on icon at bounding box center [640, 132] width 38 height 20
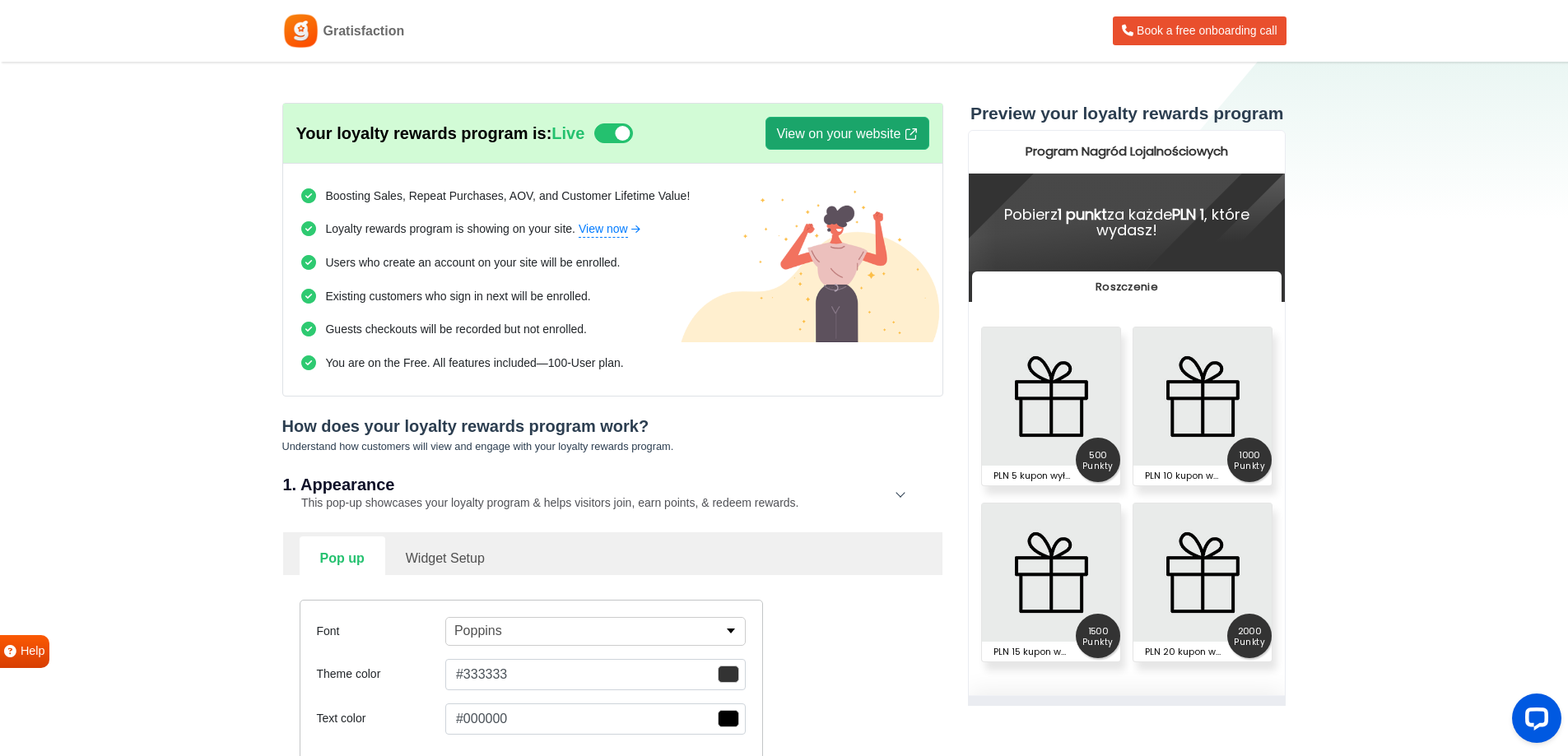
click at [847, 138] on link "View on your website" at bounding box center [847, 133] width 163 height 33
click at [155, 321] on section "Your loyalty rewards program is: Live View on your website Test in admin mode B…" at bounding box center [784, 610] width 1568 height 1099
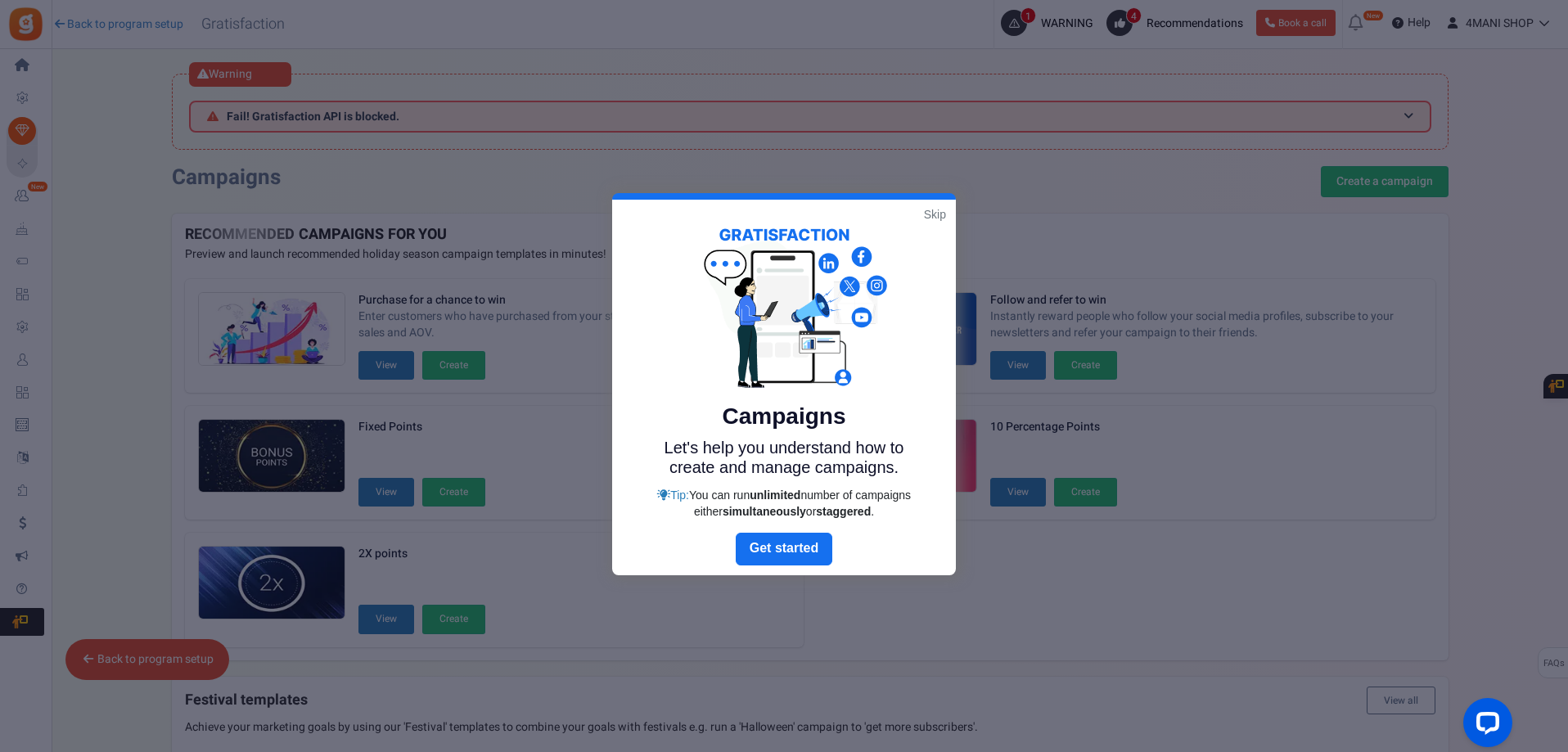
click at [940, 215] on link "Skip" at bounding box center [934, 214] width 22 height 16
